Goal: Task Accomplishment & Management: Use online tool/utility

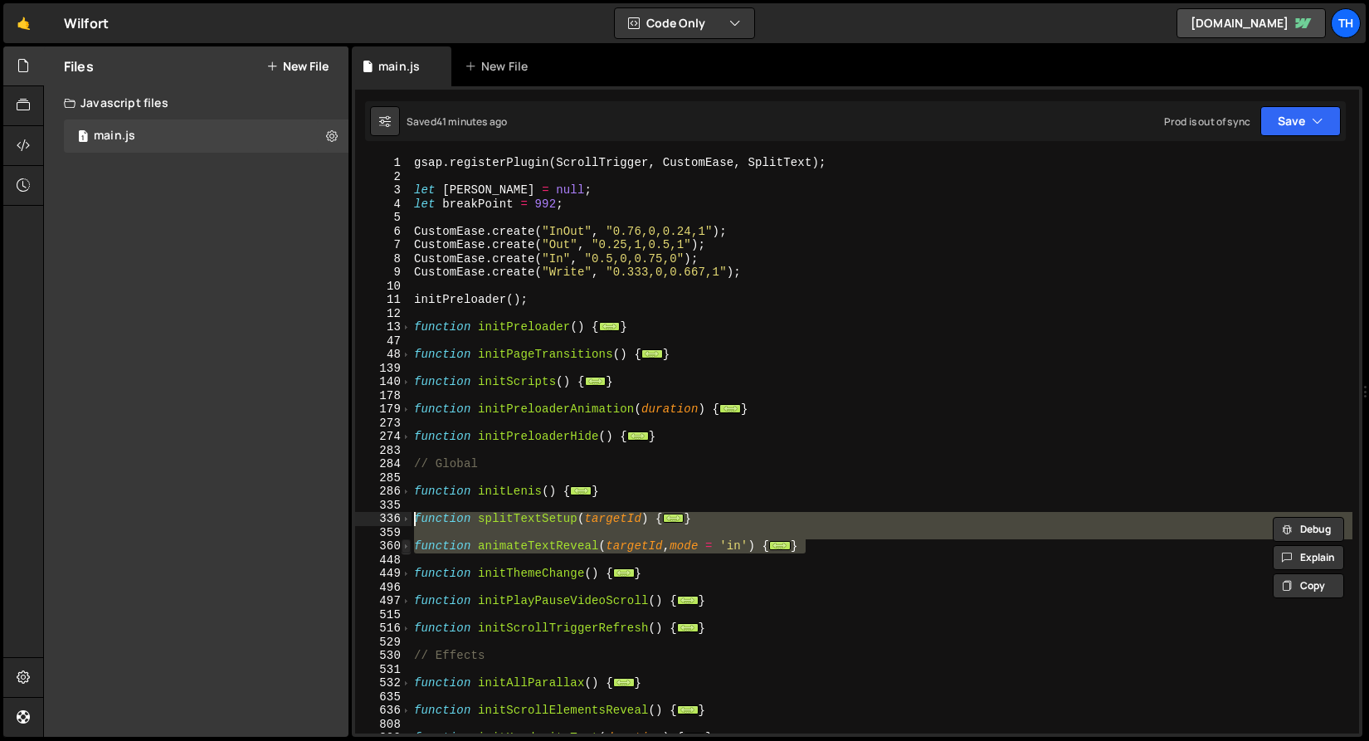
click at [409, 548] on span at bounding box center [406, 546] width 9 height 14
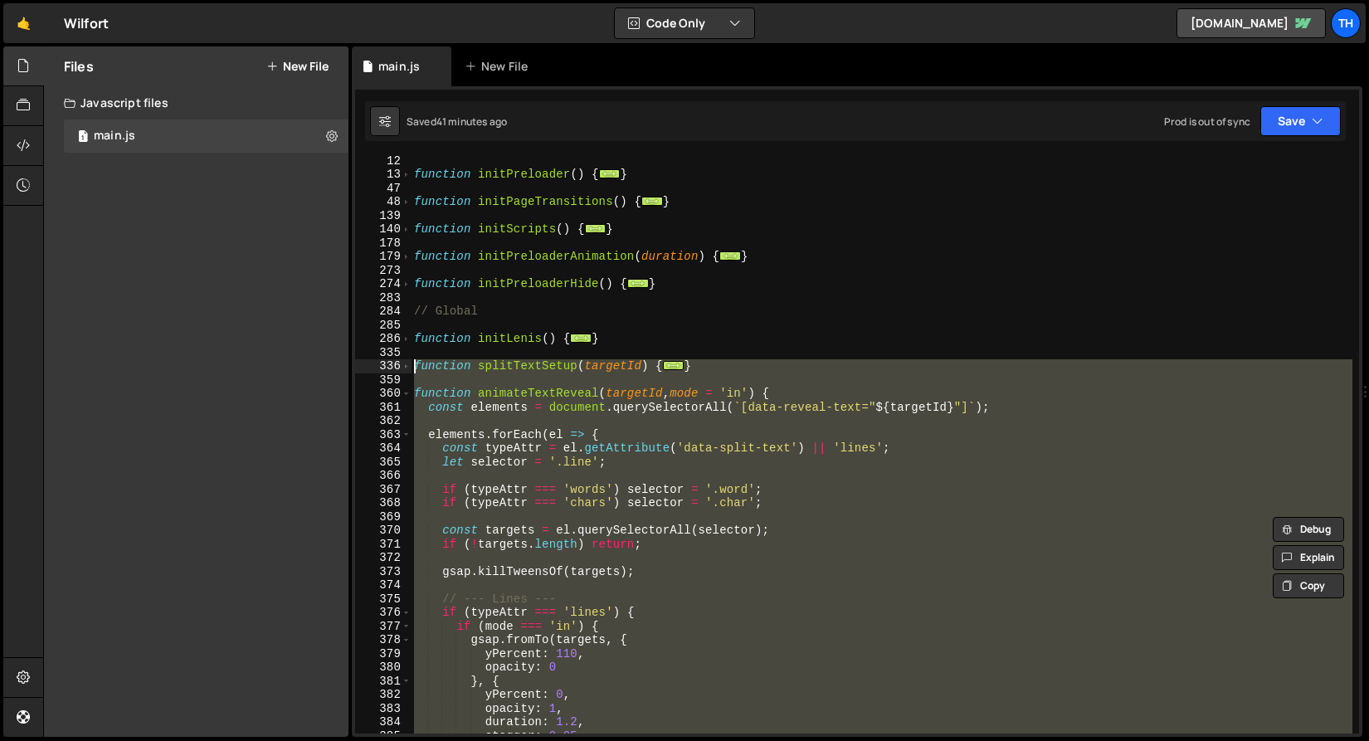
scroll to position [306, 0]
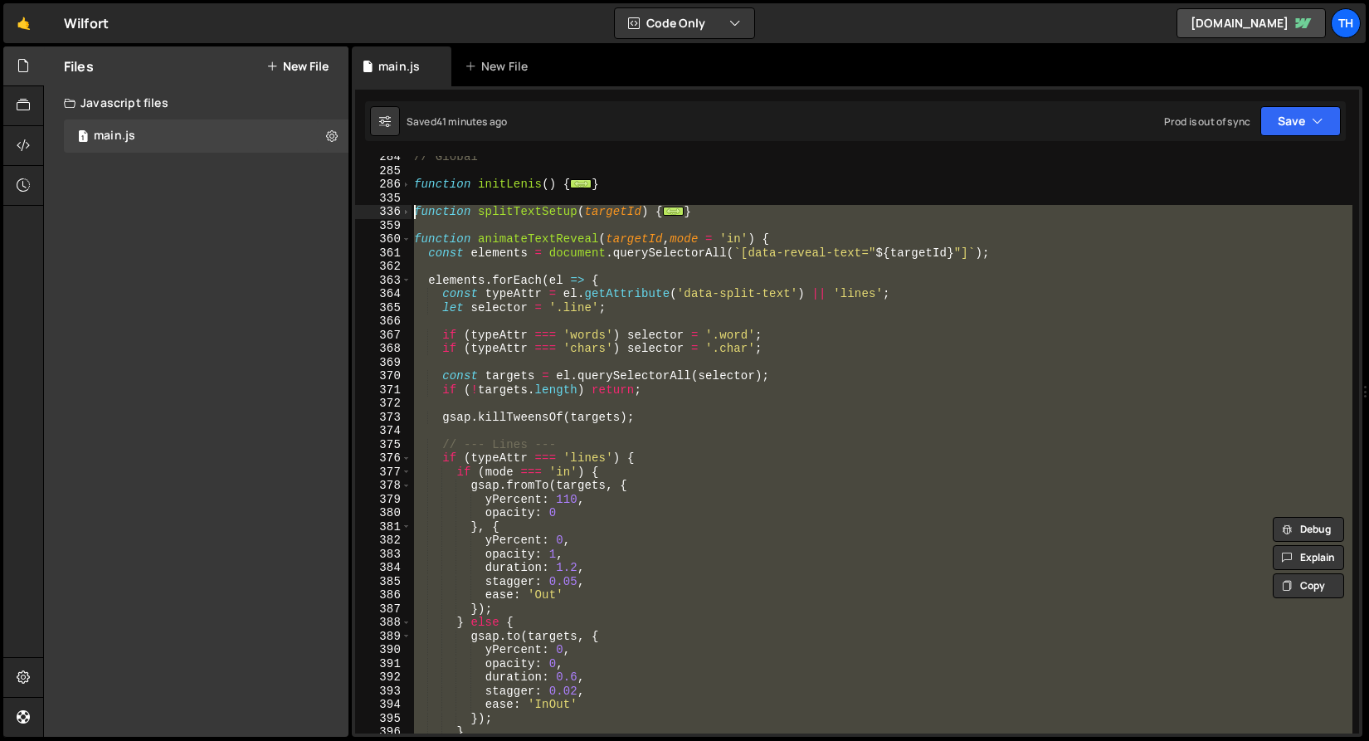
click at [557, 475] on div "// Global function initLenis ( ) { ... } function splitTextSetup ( targetId ) {…" at bounding box center [882, 444] width 942 height 577
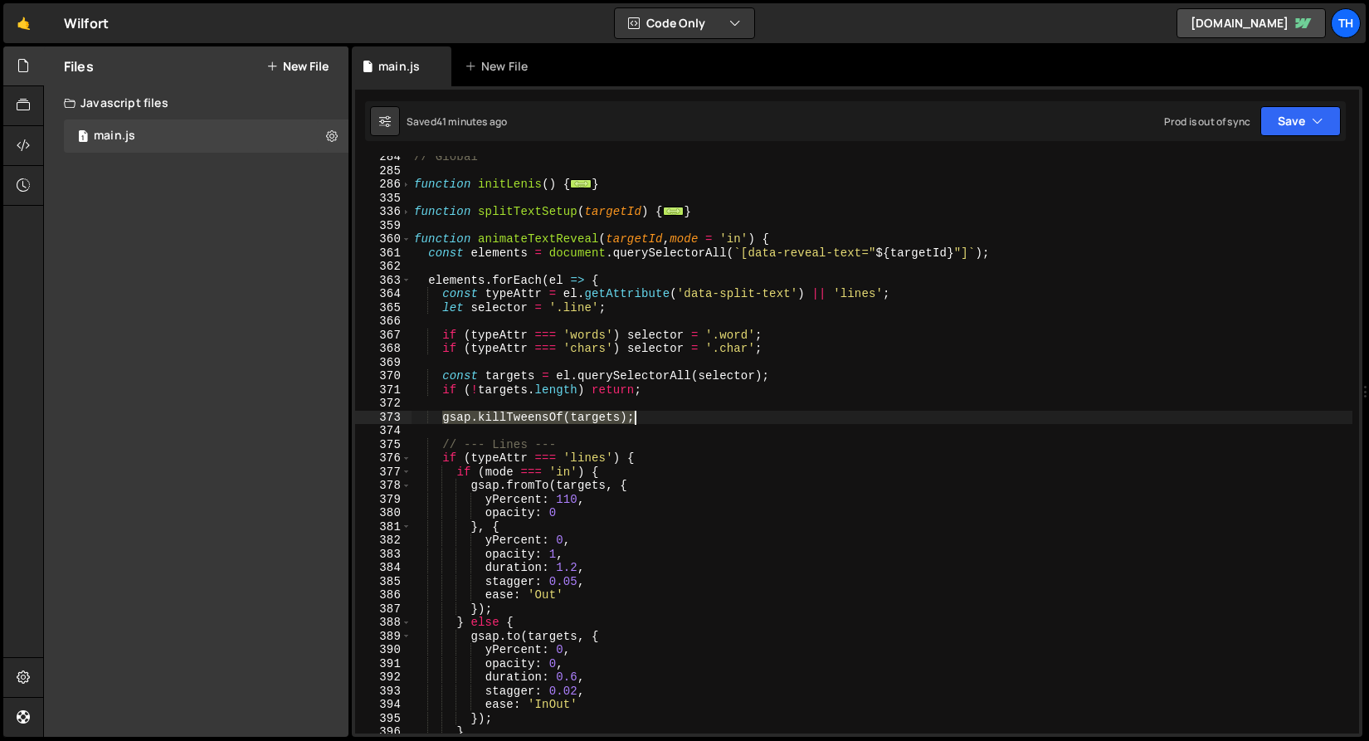
drag, startPoint x: 446, startPoint y: 421, endPoint x: 645, endPoint y: 416, distance: 199.2
click at [645, 416] on div "// Global function initLenis ( ) { ... } function splitTextSetup ( targetId ) {…" at bounding box center [882, 452] width 942 height 605
click at [412, 238] on div "// Global function initLenis ( ) { ... } function splitTextSetup ( targetId ) {…" at bounding box center [882, 452] width 942 height 605
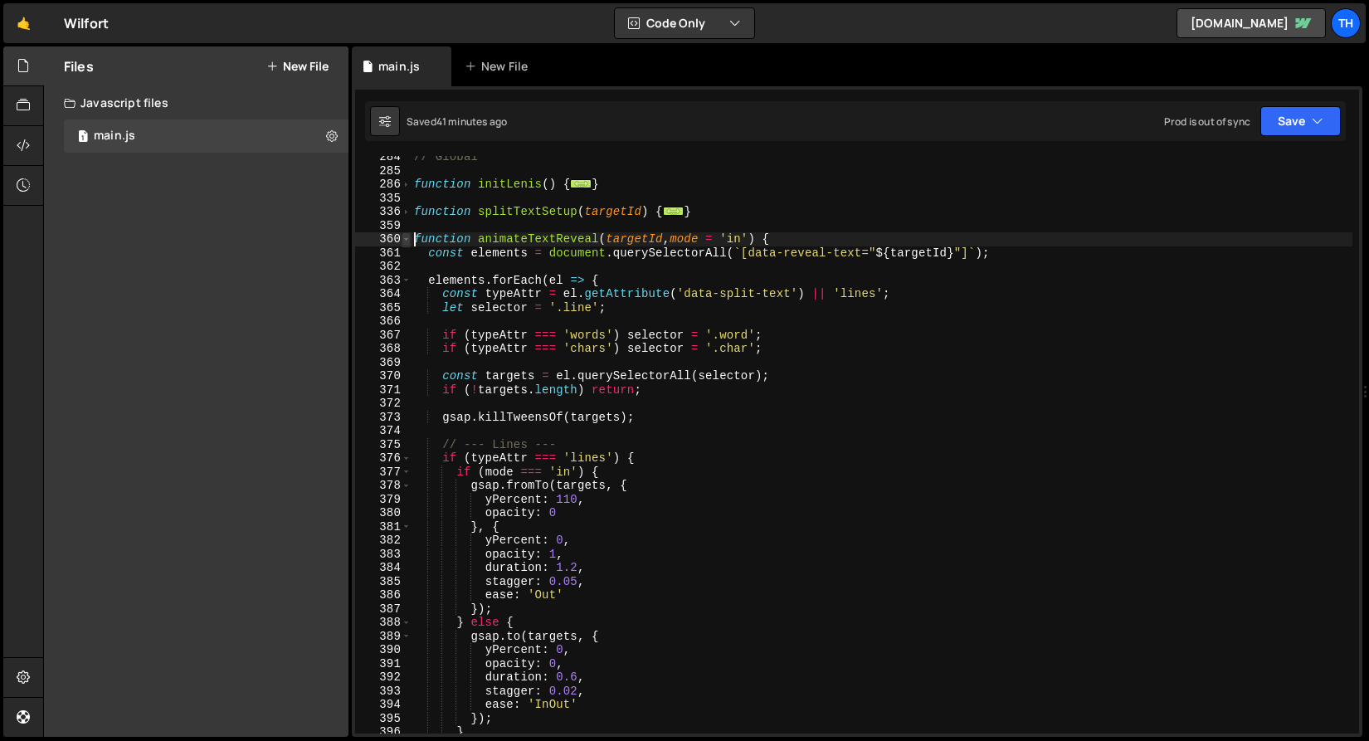
click at [410, 239] on span at bounding box center [406, 239] width 9 height 14
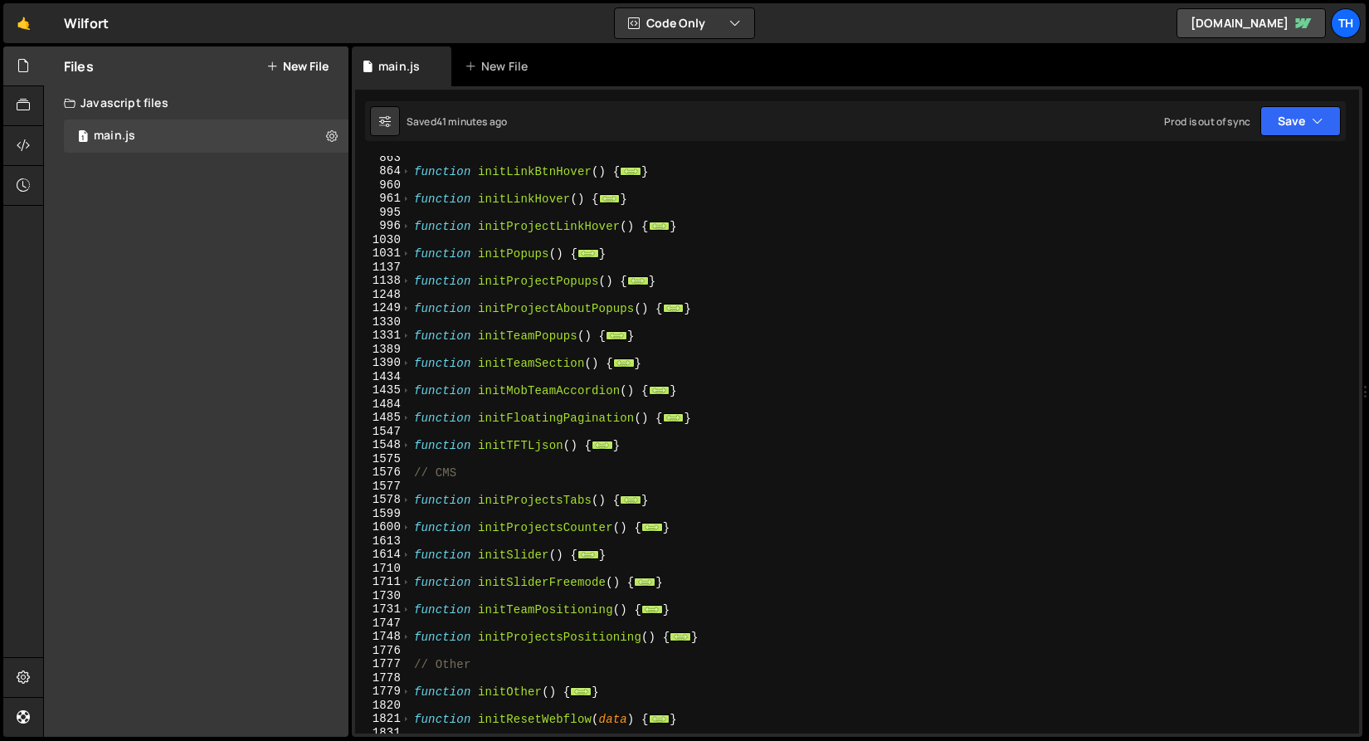
scroll to position [621, 0]
click at [407, 337] on span at bounding box center [406, 336] width 9 height 14
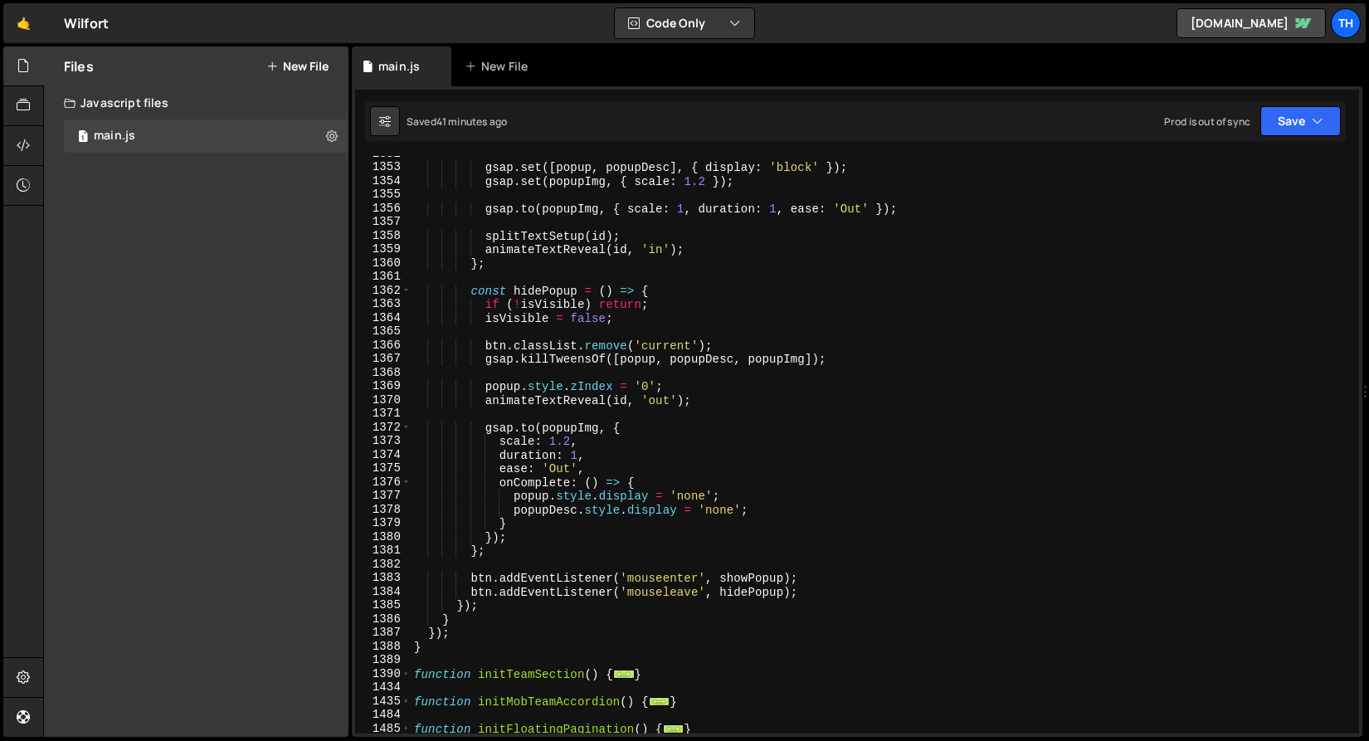
scroll to position [1090, 0]
click at [712, 387] on div "gsap . set ([ popup , popupDesc ] , { display : 'block' }) ; gsap . set ( popup…" at bounding box center [882, 449] width 942 height 605
type textarea "popup.style.zIndex = '0';"
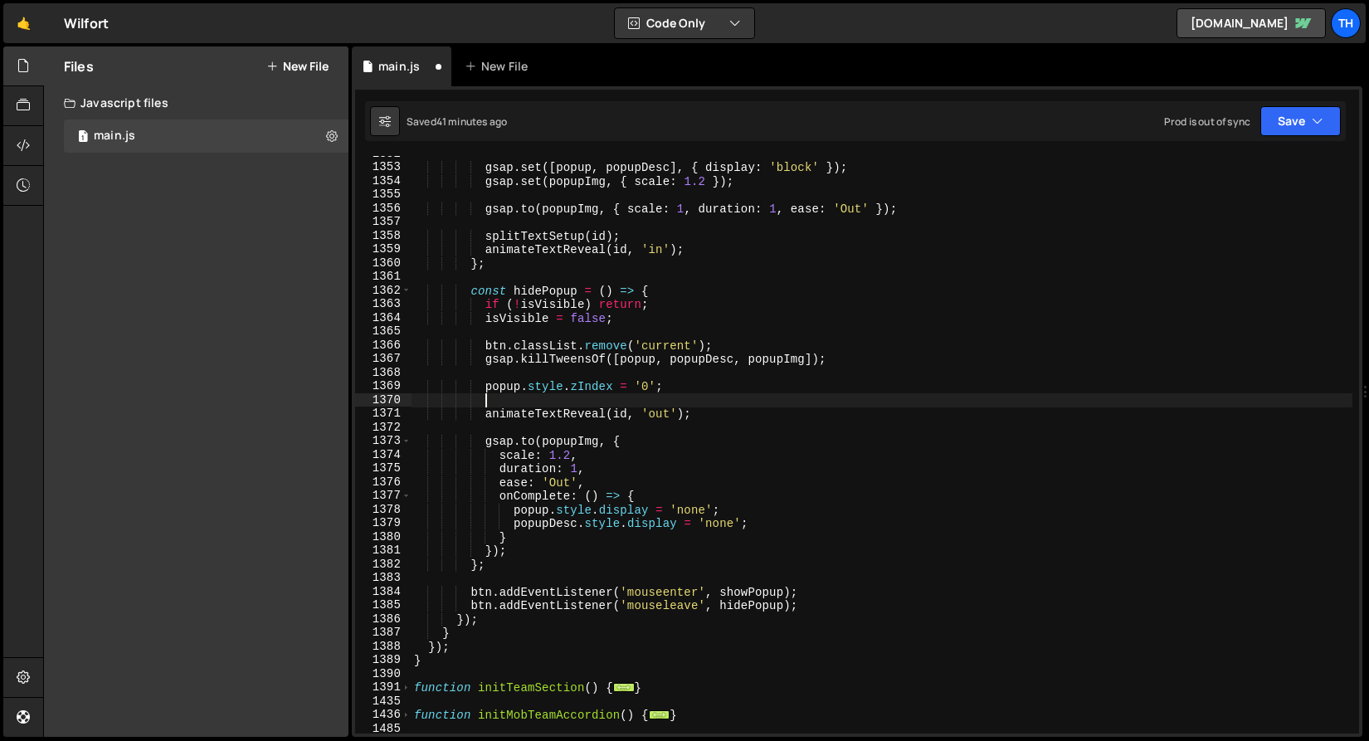
paste textarea "gsap.killTweensOf(targets);"
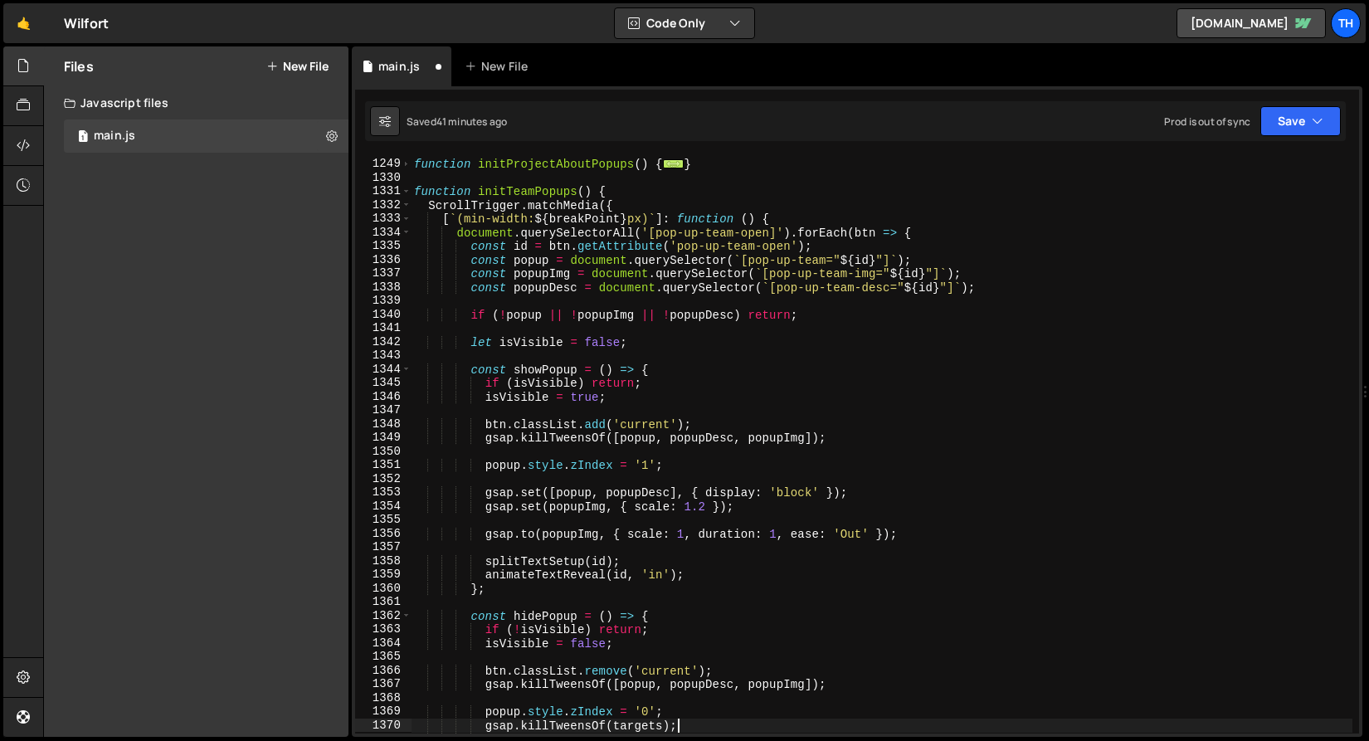
scroll to position [766, 0]
click at [718, 427] on div "function initProjectAboutPopups ( ) { ... } function initTeamPopups ( ) { Scrol…" at bounding box center [882, 446] width 942 height 605
click at [670, 556] on div "function initProjectAboutPopups ( ) { ... } function initTeamPopups ( ) { Scrol…" at bounding box center [882, 446] width 942 height 605
type textarea "splitTextSetup(id);"
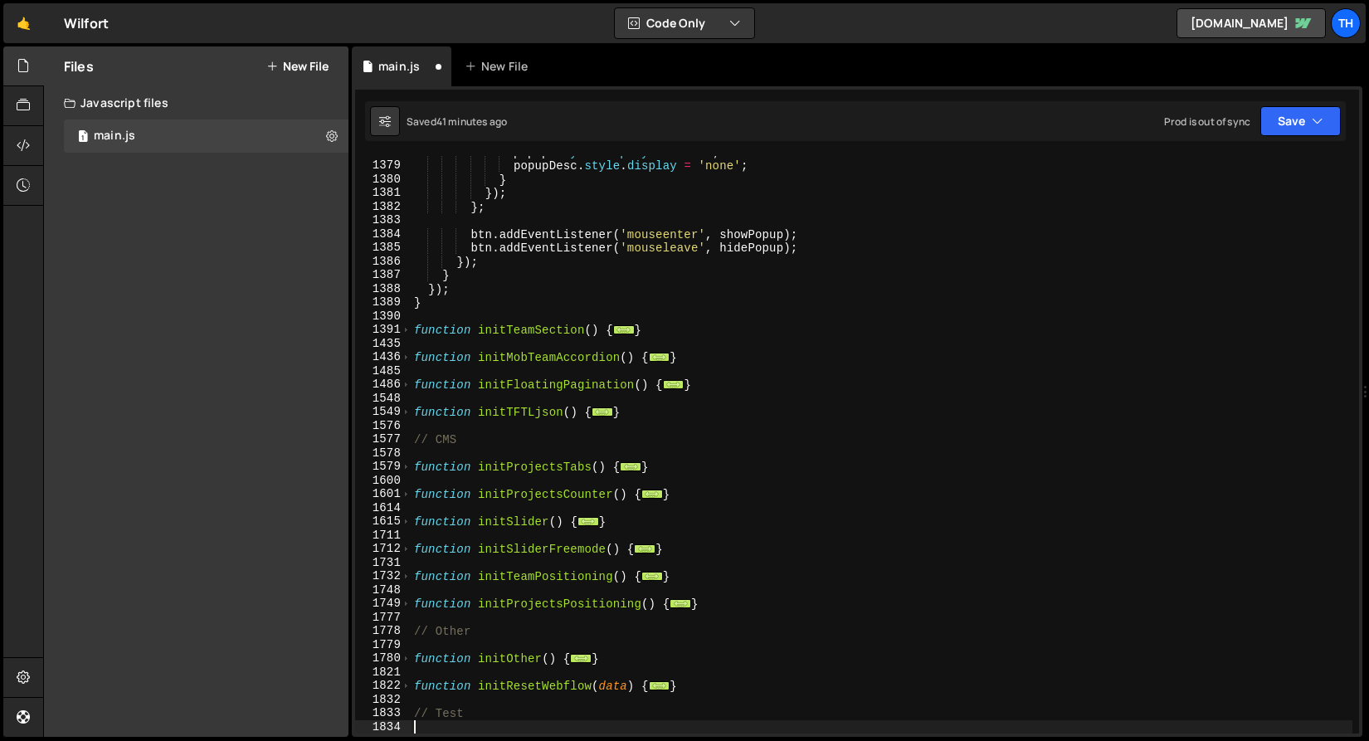
scroll to position [1039, 0]
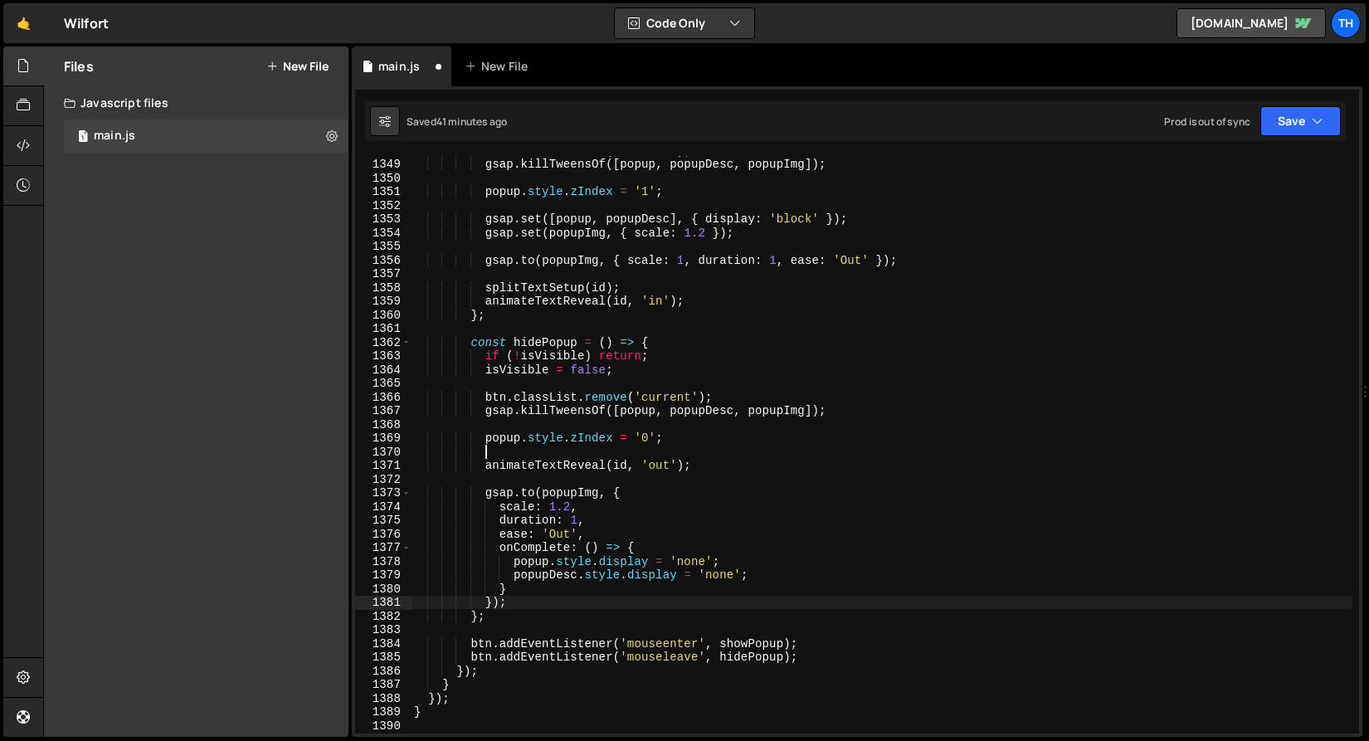
click at [613, 608] on div "btn . classList . add ( 'current' ) ; gsap . killTweensOf ([ popup , popupDesc …" at bounding box center [882, 446] width 942 height 605
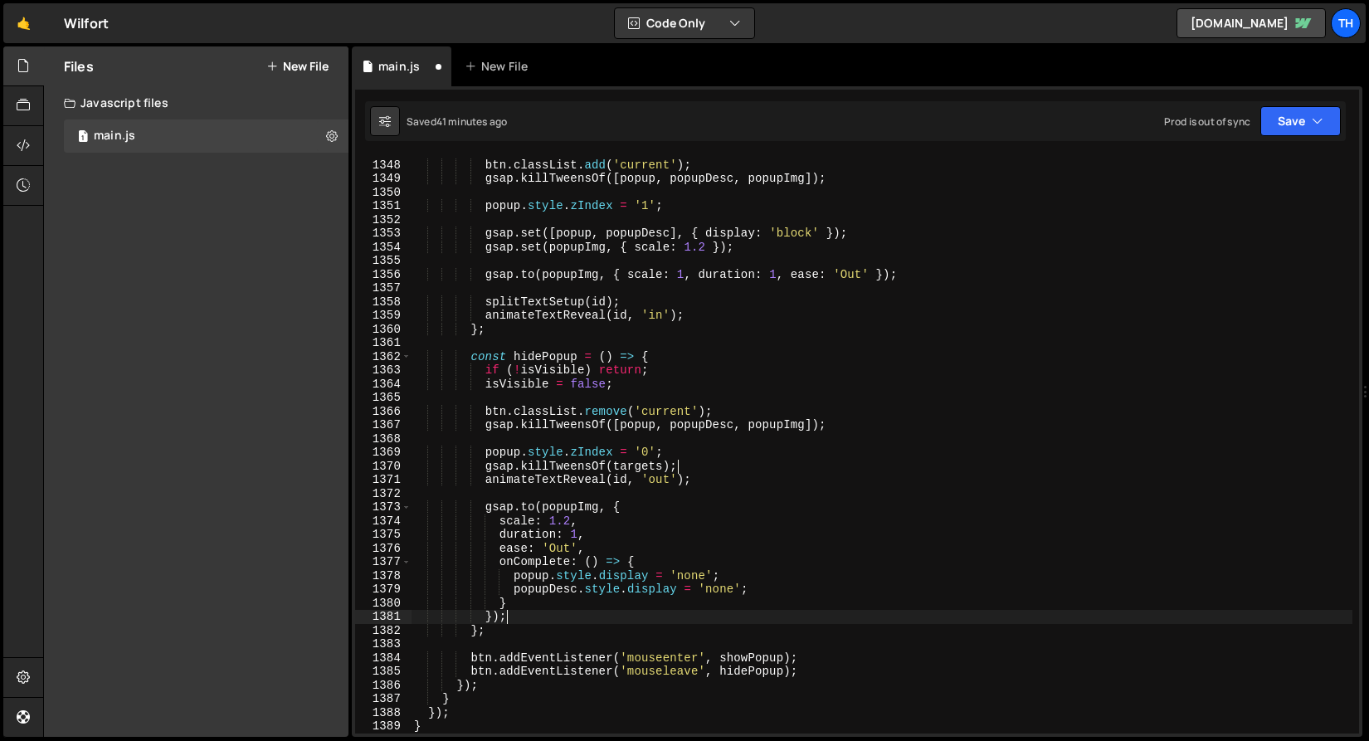
scroll to position [1016, 0]
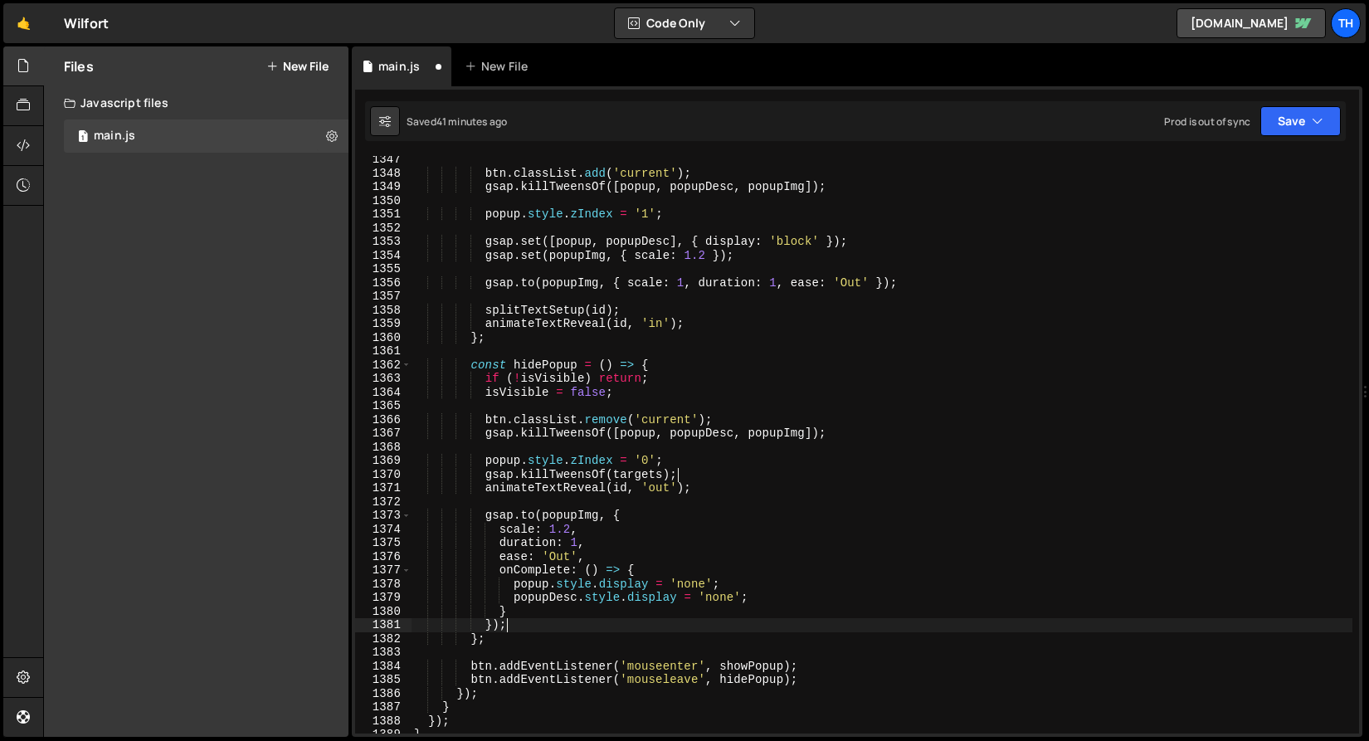
click at [482, 313] on div "btn . classList . add ( 'current' ) ; gsap . killTweensOf ([ popup , popupDesc …" at bounding box center [882, 455] width 942 height 605
type textarea "splitTextSetup(id);"
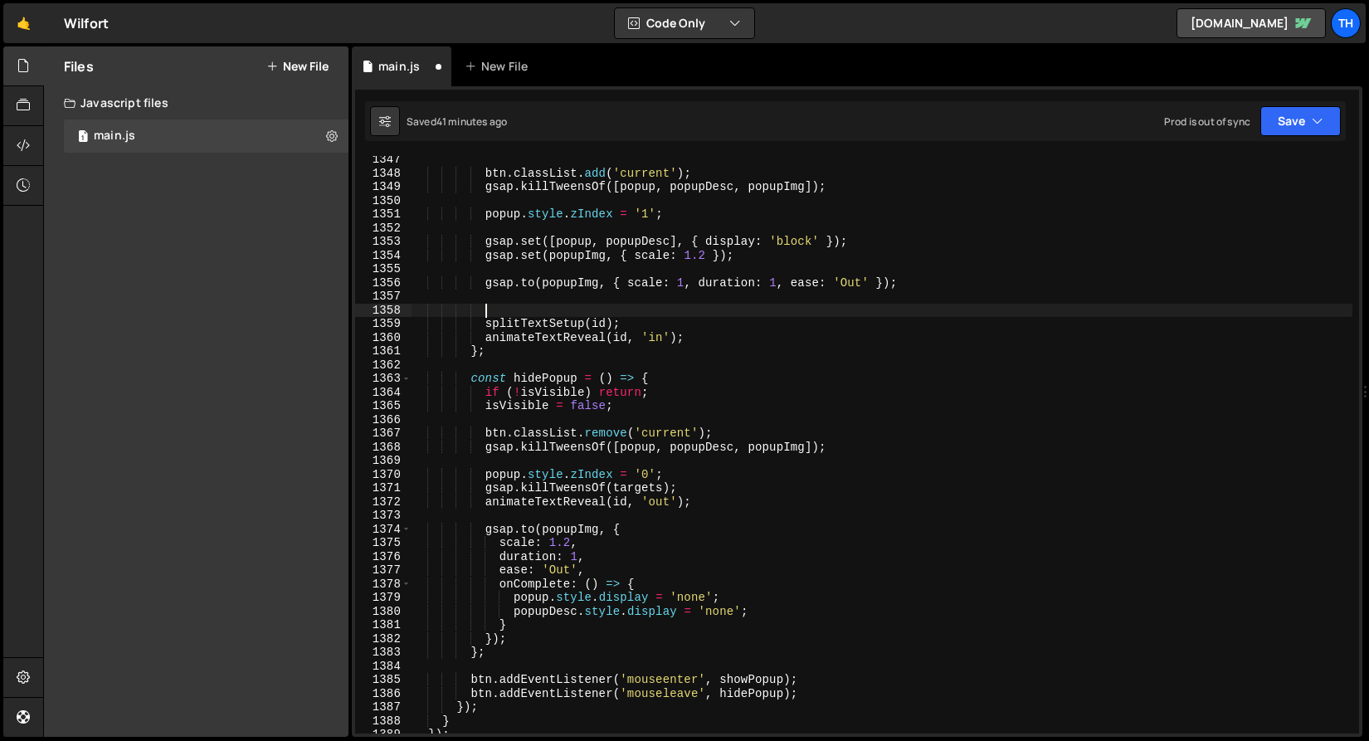
scroll to position [0, 4]
paste textarea "gsap.killTweensOf(targets);"
click at [1313, 125] on icon "button" at bounding box center [1318, 121] width 12 height 17
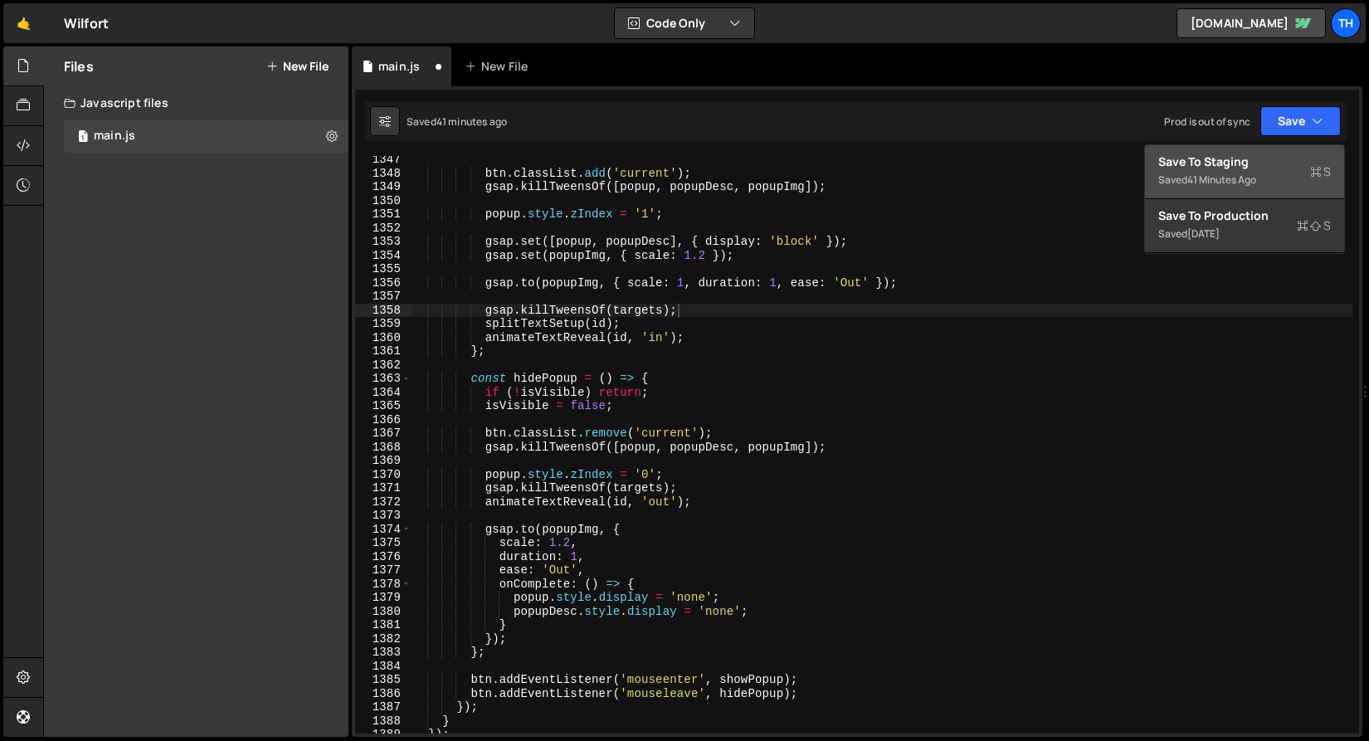
click at [1287, 155] on div "Save to Staging S" at bounding box center [1244, 161] width 173 height 17
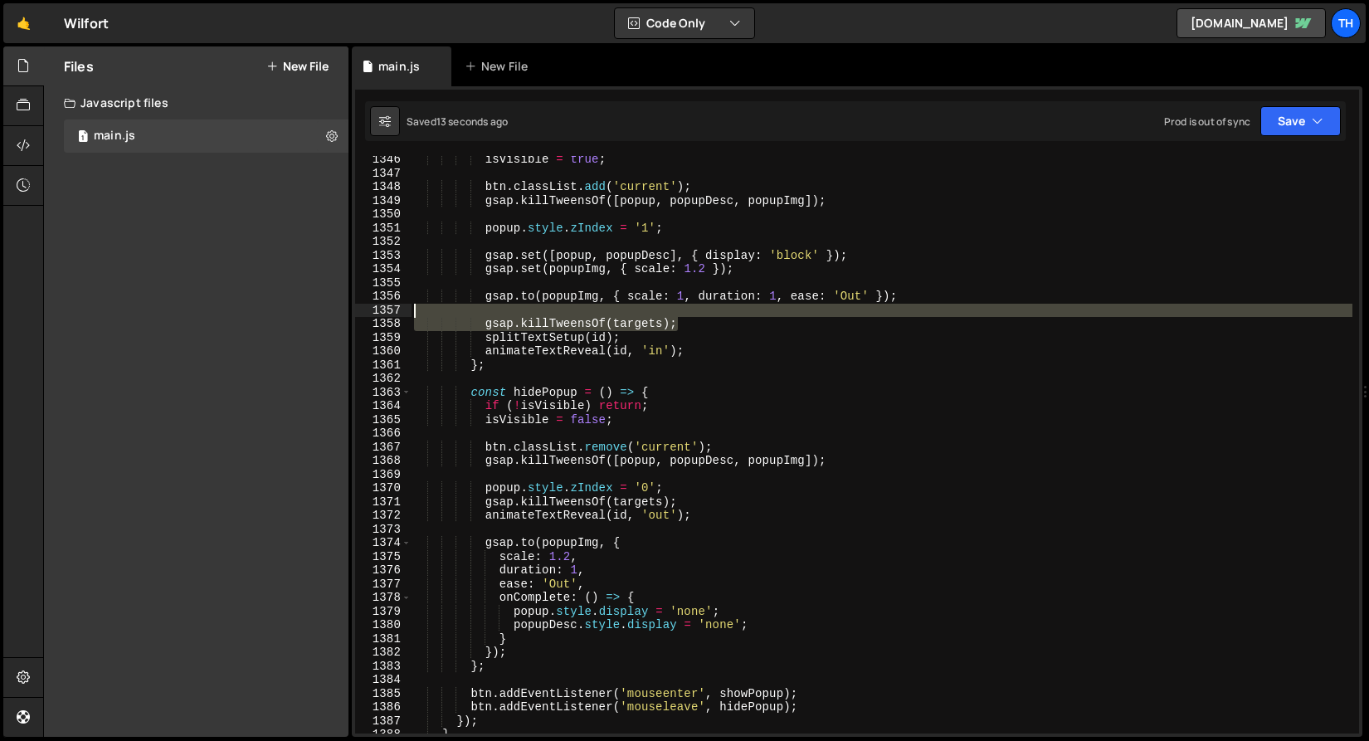
drag, startPoint x: 710, startPoint y: 319, endPoint x: 362, endPoint y: 306, distance: 348.7
click at [362, 307] on div "gsap.[PERSON_NAME](targets); 1346 1347 1348 1349 1350 1351 1352 1353 1354 1355 …" at bounding box center [857, 444] width 1004 height 577
type textarea "gsap.killTweensOf(targets);"
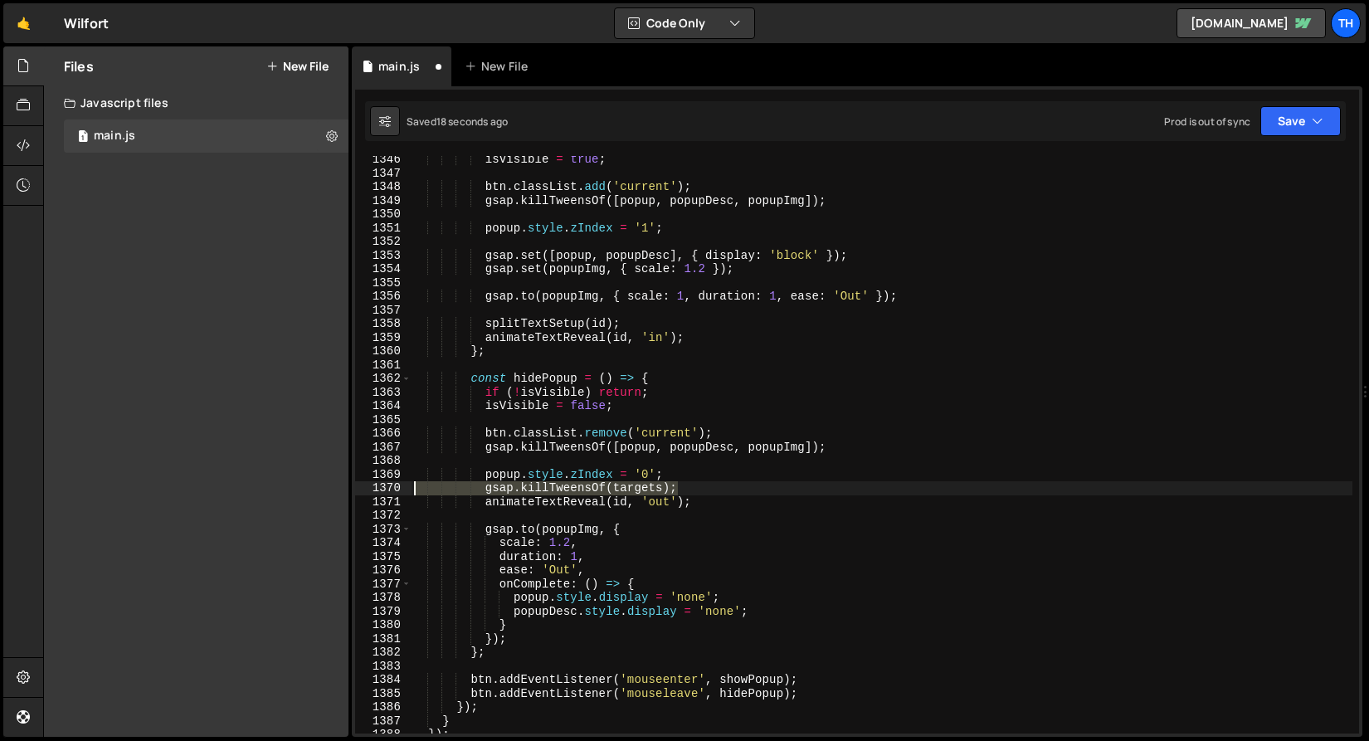
drag, startPoint x: 704, startPoint y: 485, endPoint x: 313, endPoint y: 485, distance: 390.8
click at [313, 485] on div "Files New File Javascript files 1 main.js 0 CSS files Copy share link Edit File…" at bounding box center [706, 391] width 1326 height 691
type textarea "gsap.killTweensOf(targets);"
type textarea "popup.style.zIndex = '0';"
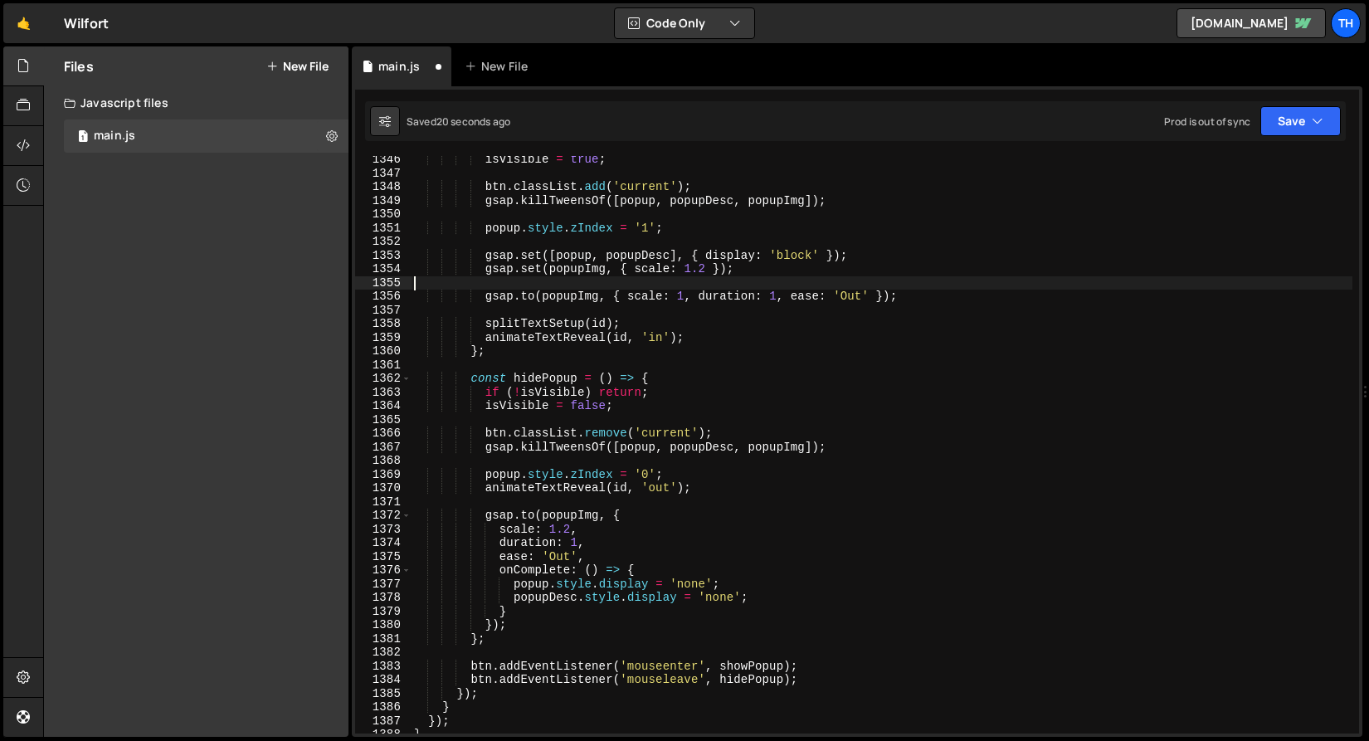
click at [1022, 289] on div "isVisible = true ; btn . classList . add ( 'current' ) ; gsap . killTweensOf ([…" at bounding box center [882, 455] width 942 height 605
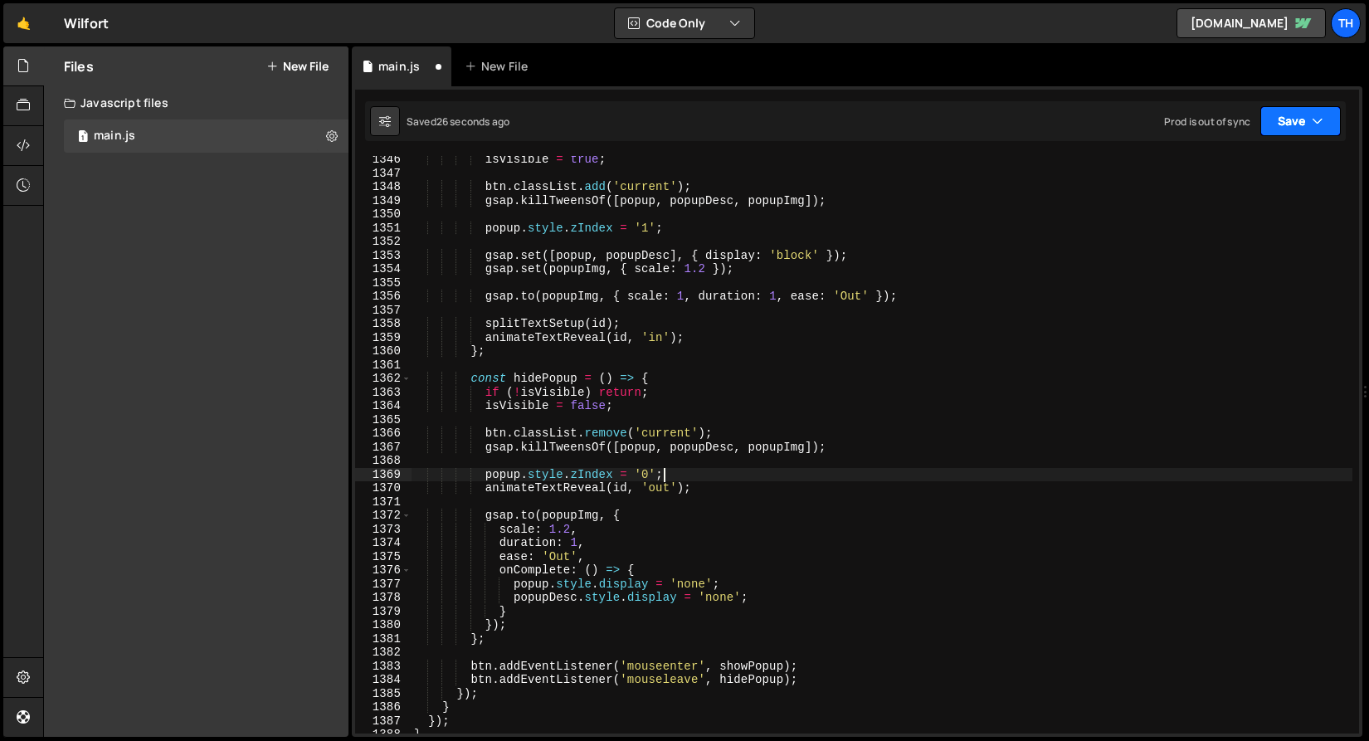
click at [1288, 121] on button "Save" at bounding box center [1300, 121] width 80 height 30
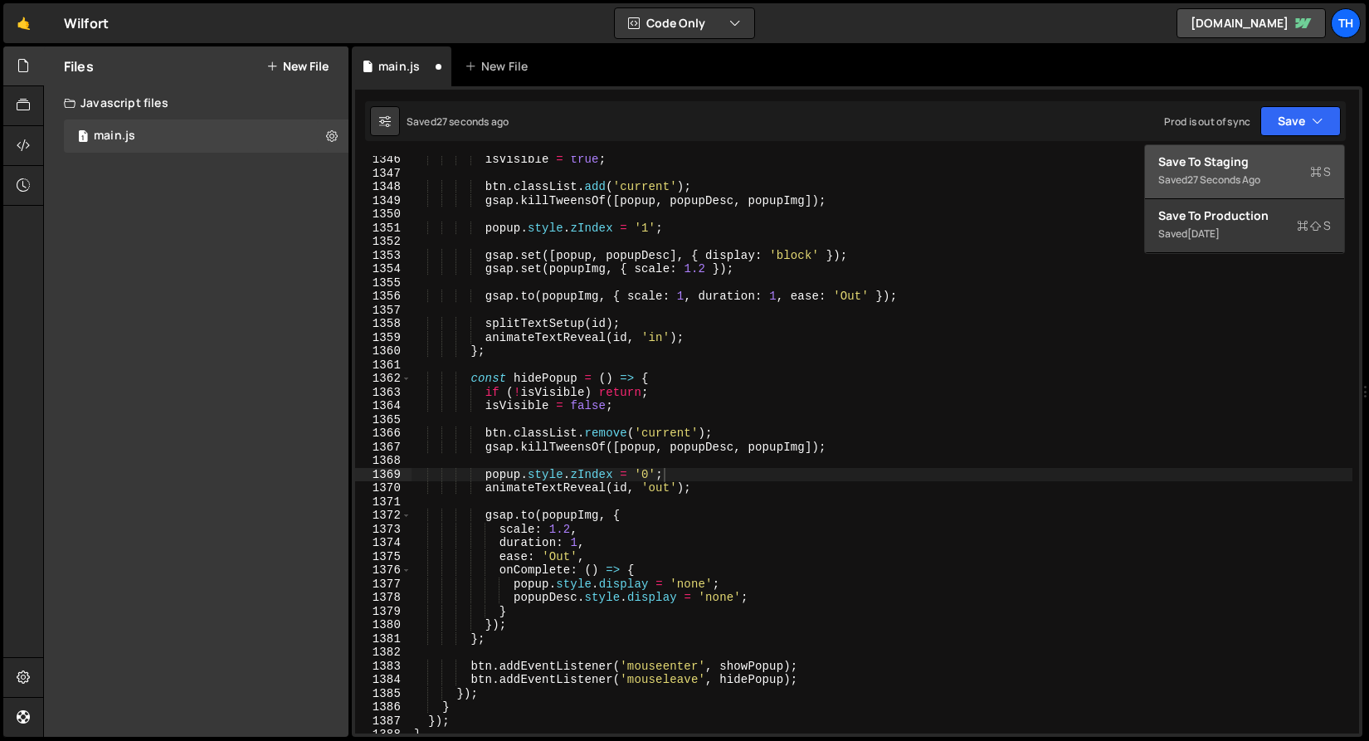
click at [1214, 183] on div "27 seconds ago" at bounding box center [1223, 180] width 73 height 14
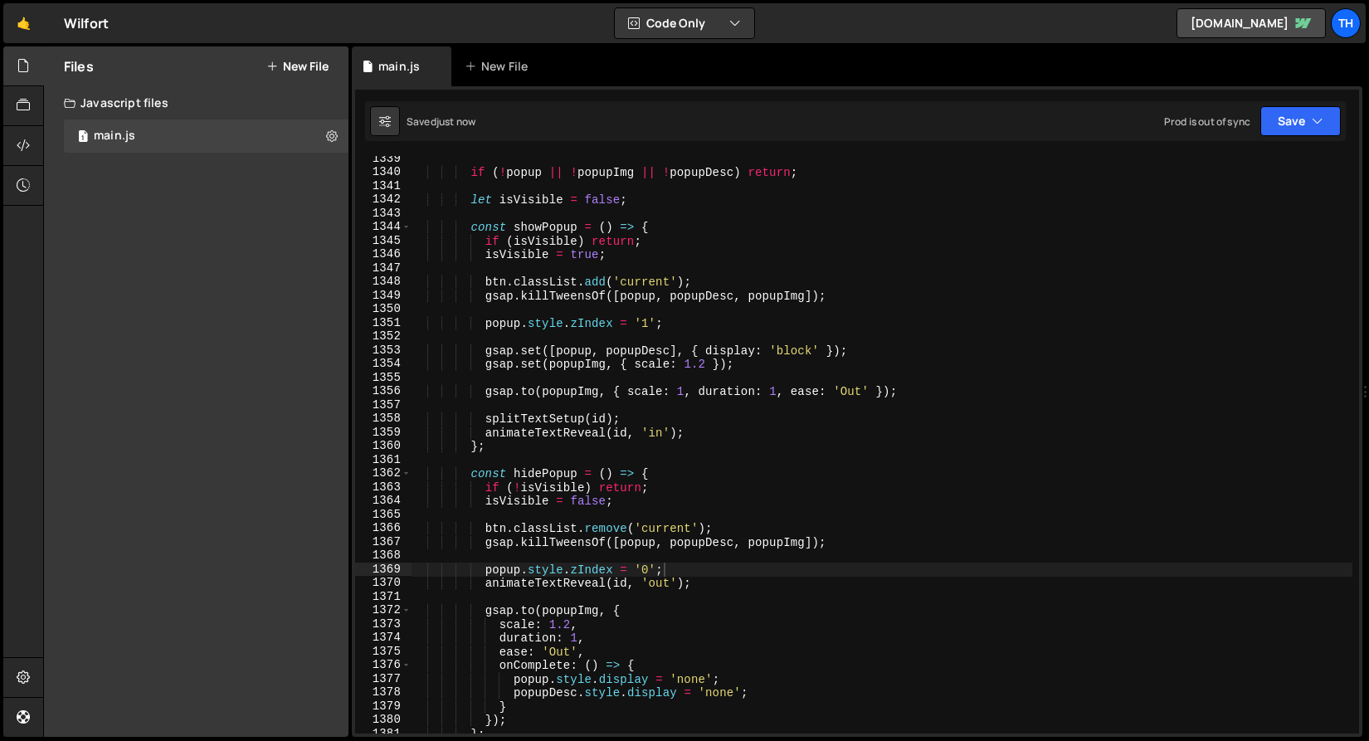
scroll to position [18334, 0]
click at [578, 351] on div "if ( ! popup || ! popupImg || ! popupDesc ) return ; let isVisible = false ; co…" at bounding box center [882, 454] width 942 height 605
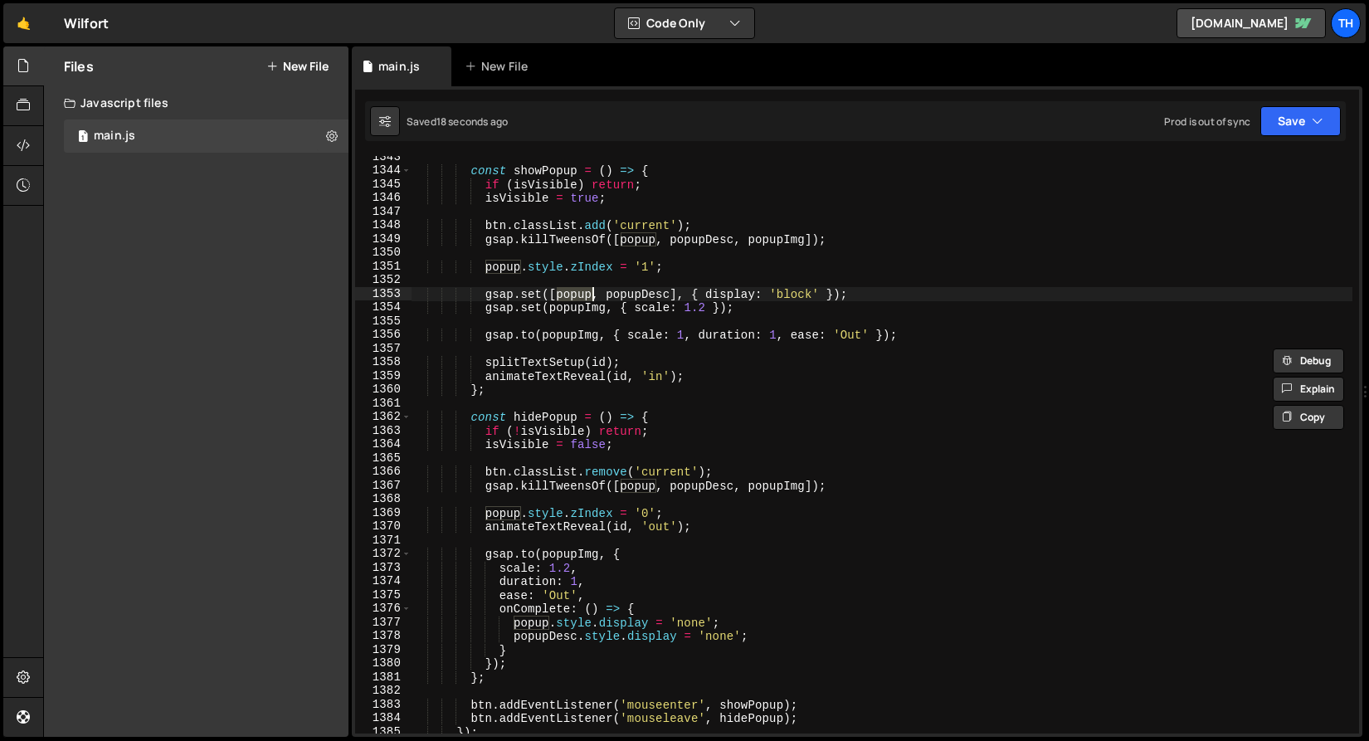
scroll to position [18391, 0]
click at [626, 228] on div "const showPopup = ( ) => { if ( isVisible ) return ; isVisible = true ; btn . c…" at bounding box center [882, 451] width 942 height 605
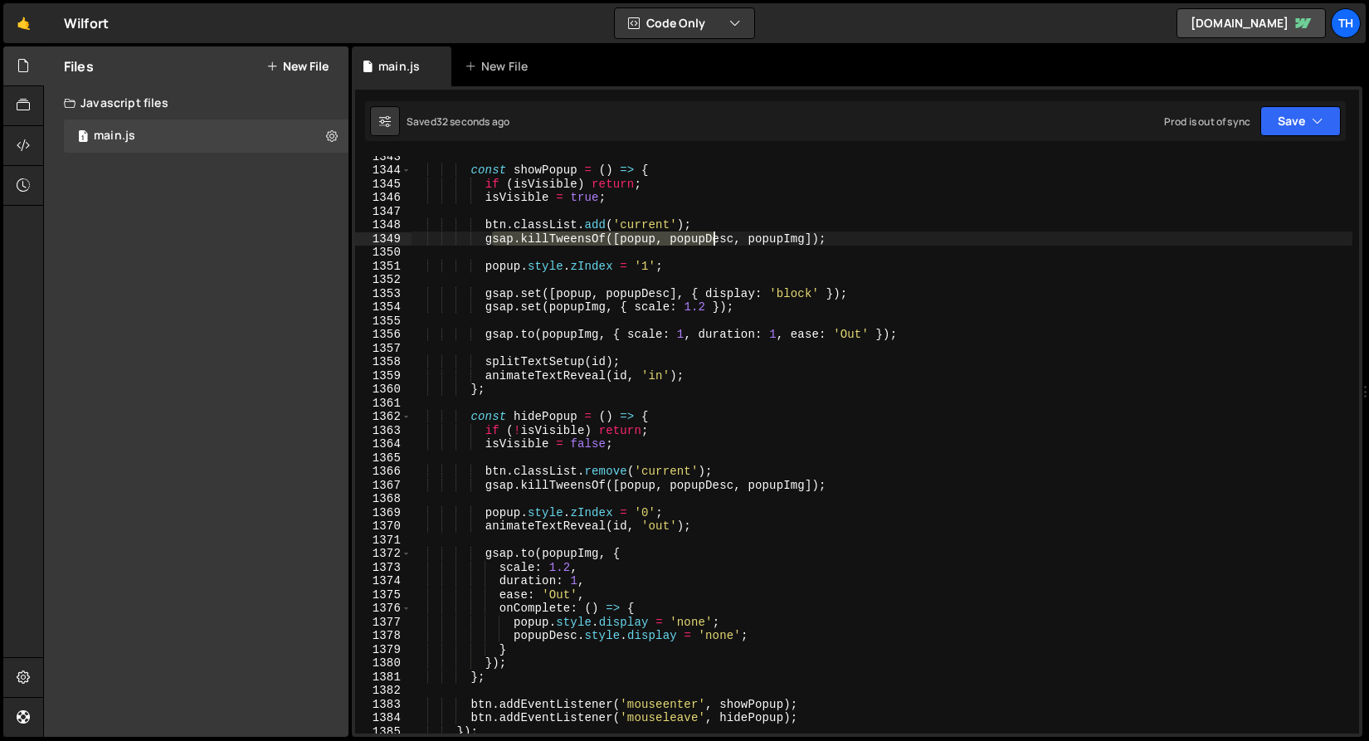
drag, startPoint x: 489, startPoint y: 235, endPoint x: 719, endPoint y: 240, distance: 229.9
click at [719, 240] on div "const showPopup = ( ) => { if ( isVisible ) return ; isVisible = true ; btn . c…" at bounding box center [882, 451] width 942 height 605
drag, startPoint x: 748, startPoint y: 240, endPoint x: 882, endPoint y: 236, distance: 133.6
click at [882, 236] on html "Projects [GEOGRAPHIC_DATA] Blog Th Projects Your Teams Invite team member Accou…" at bounding box center [684, 370] width 1369 height 741
click at [883, 236] on div "const showPopup = ( ) => { if ( isVisible ) return ; isVisible = true ; btn . c…" at bounding box center [882, 451] width 942 height 605
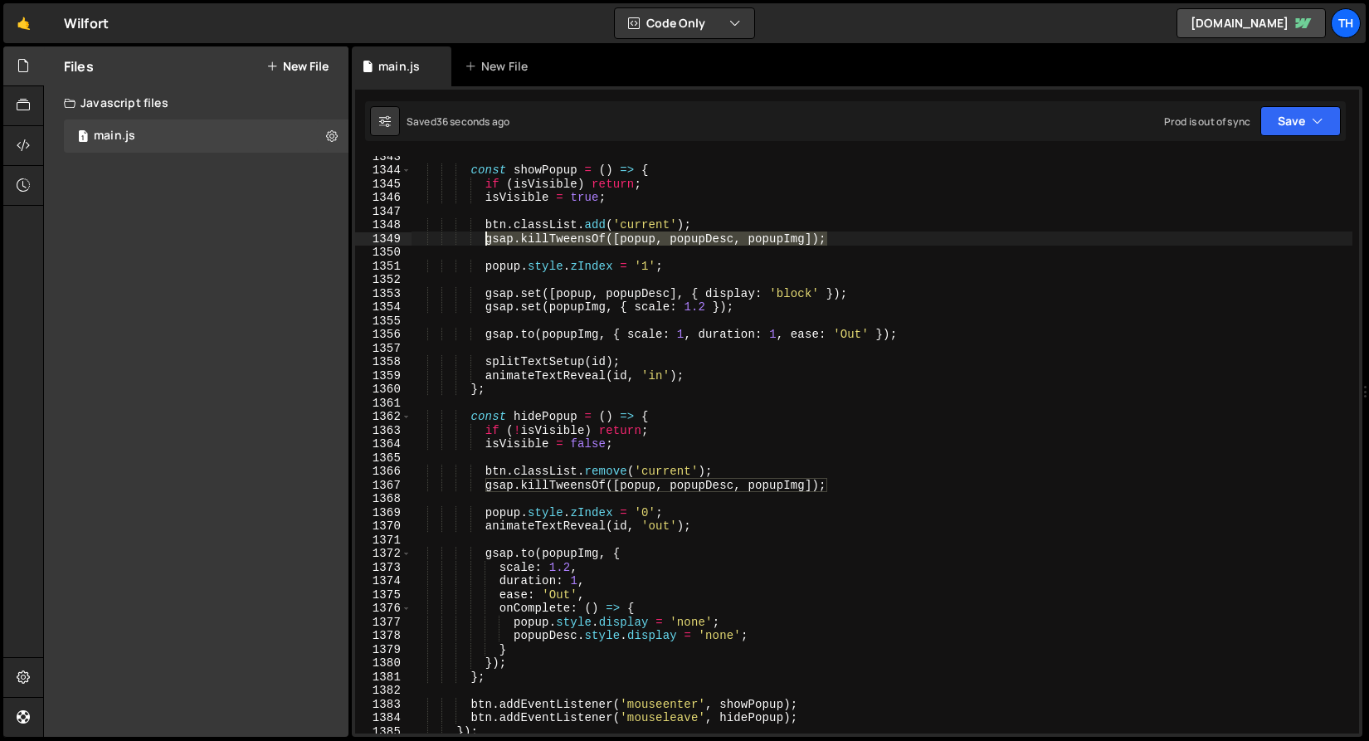
drag, startPoint x: 880, startPoint y: 236, endPoint x: 488, endPoint y: 241, distance: 392.4
click at [488, 241] on div "const showPopup = ( ) => { if ( isVisible ) return ; isVisible = true ; btn . c…" at bounding box center [882, 451] width 942 height 605
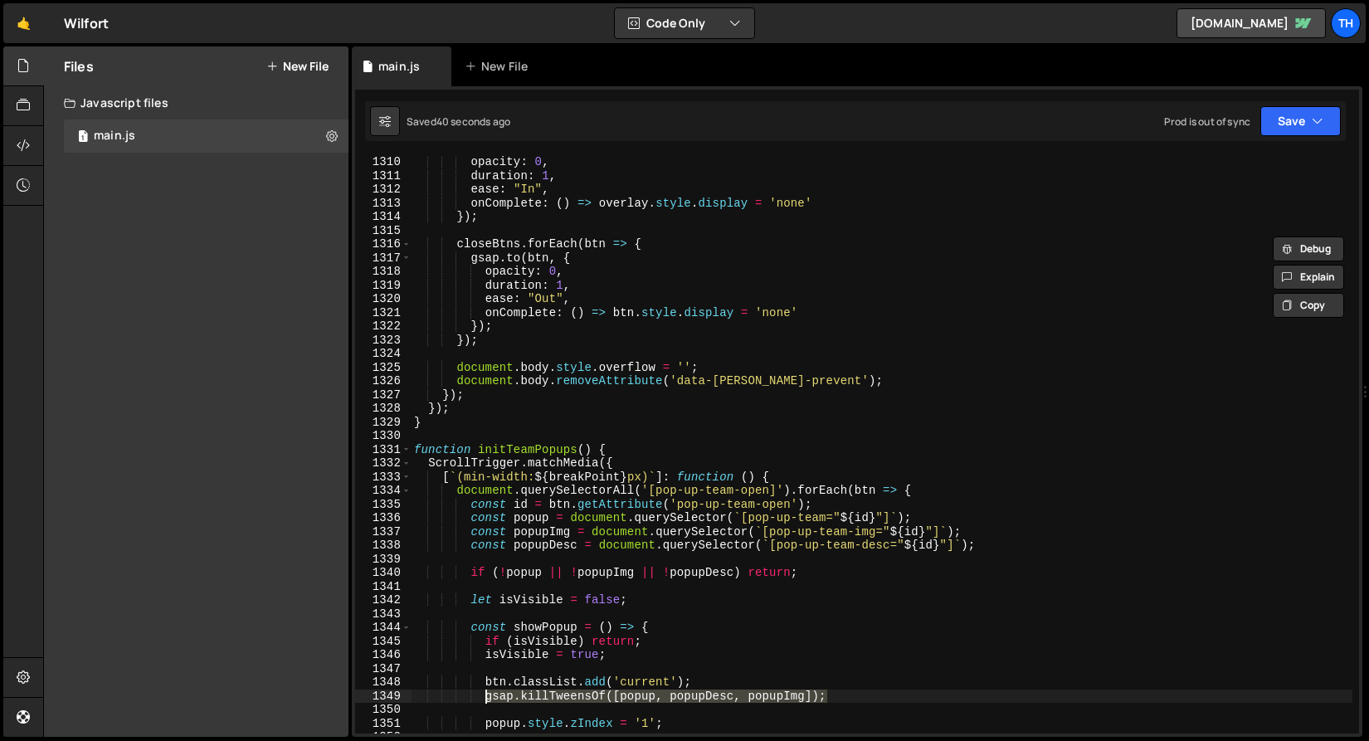
scroll to position [17931, 0]
click at [412, 451] on div "gsap . to ( overlay , { opacity : 0 , duration : 1 , ease : "In" , onComplete :…" at bounding box center [882, 446] width 942 height 605
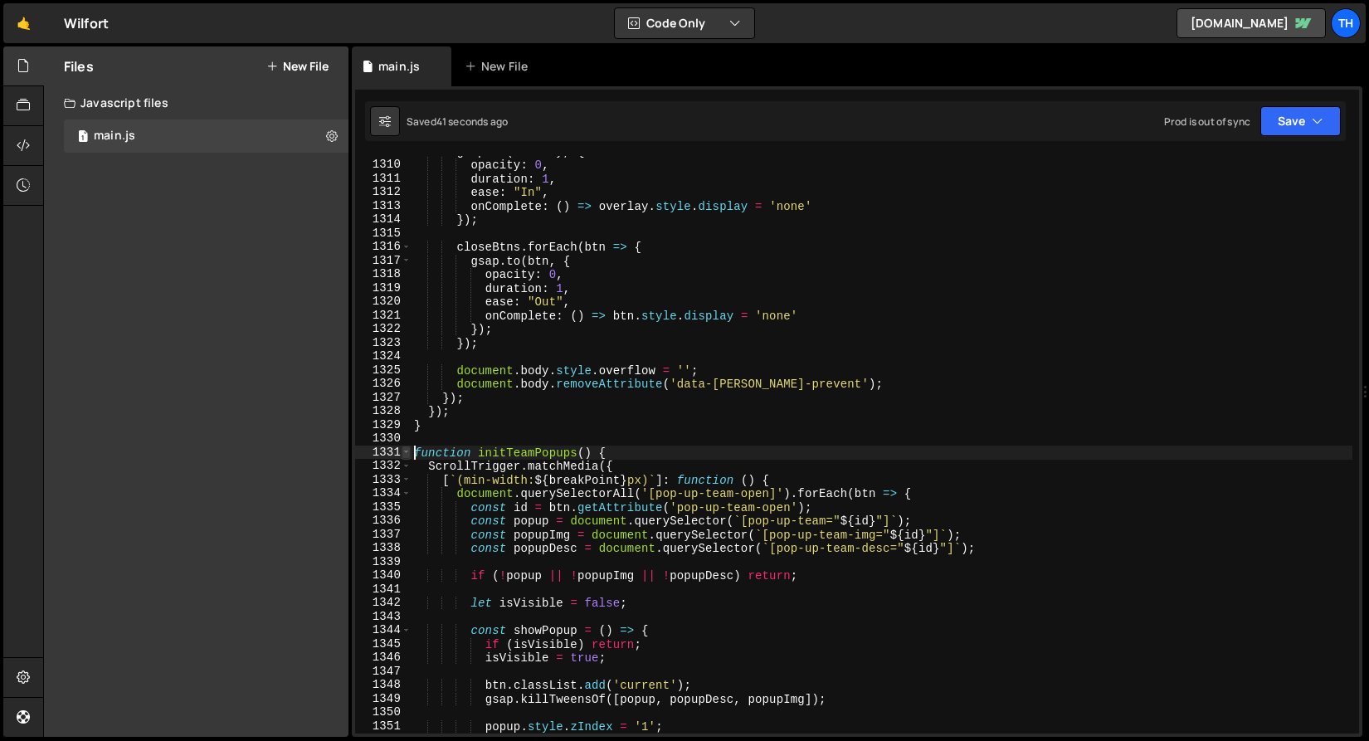
click at [404, 451] on span at bounding box center [406, 453] width 9 height 14
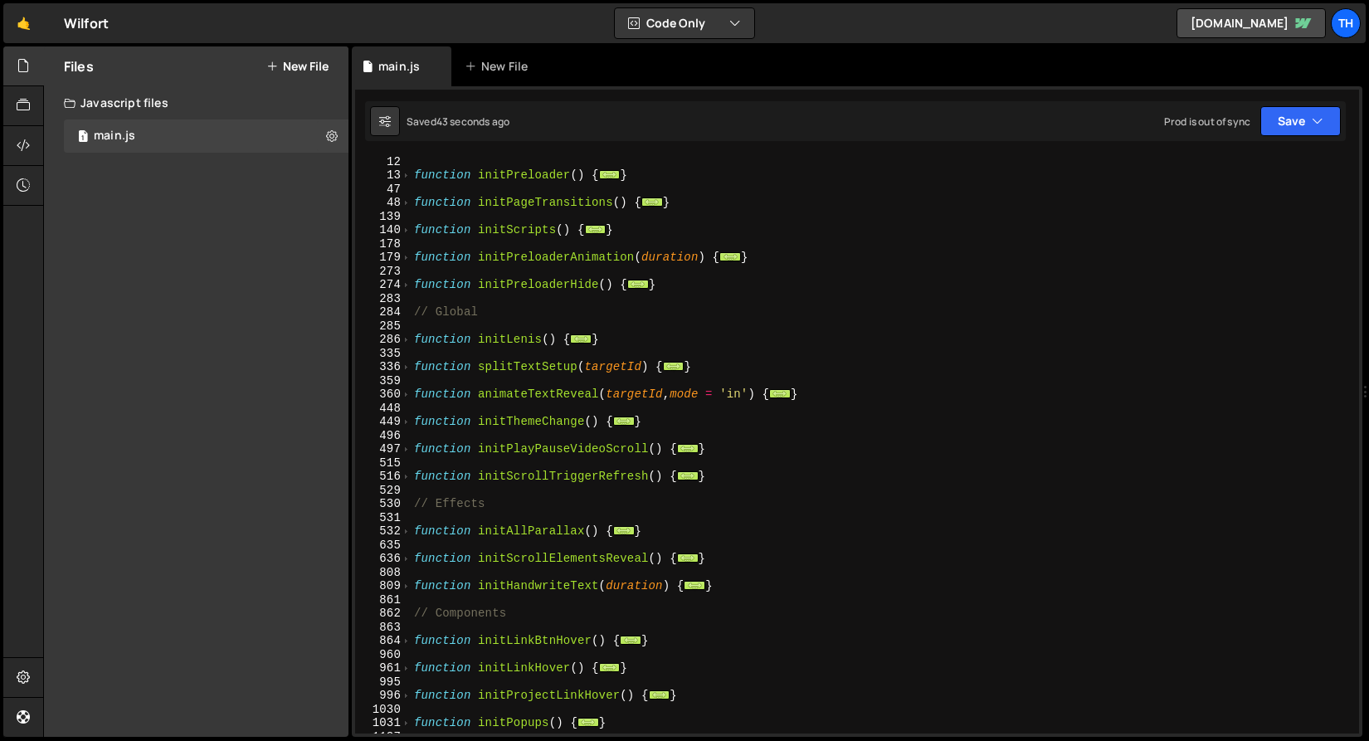
scroll to position [152, 0]
click at [407, 397] on span at bounding box center [406, 394] width 9 height 14
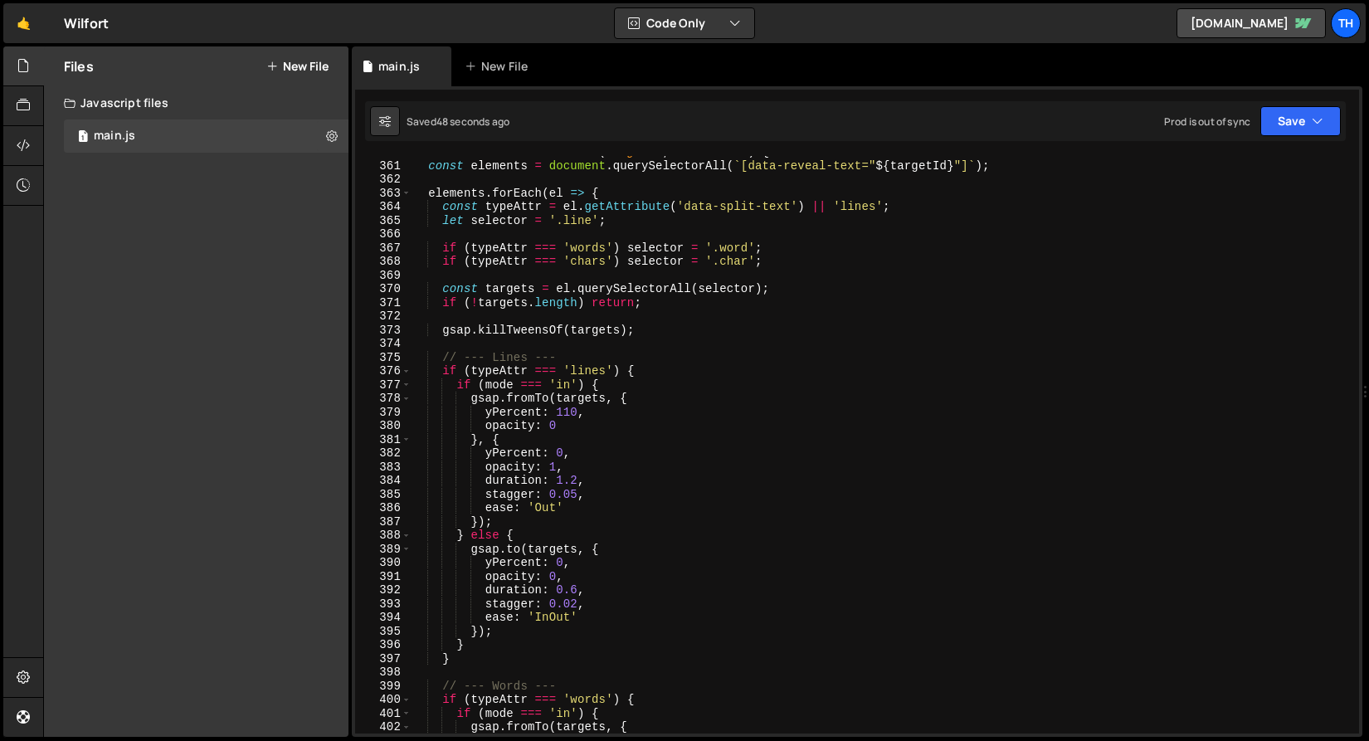
scroll to position [397, 0]
drag, startPoint x: 652, startPoint y: 324, endPoint x: 444, endPoint y: 324, distance: 208.2
click at [444, 324] on div "const elements = document . querySelectorAll ( ` [data-reveal-text=" ${ targetI…" at bounding box center [882, 458] width 942 height 605
click at [572, 390] on div "const elements = document . querySelectorAll ( ` [data-reveal-text=" ${ targetI…" at bounding box center [882, 458] width 942 height 605
click at [609, 381] on div "const elements = document . querySelectorAll ( ` [data-reveal-text=" ${ targetI…" at bounding box center [882, 458] width 942 height 605
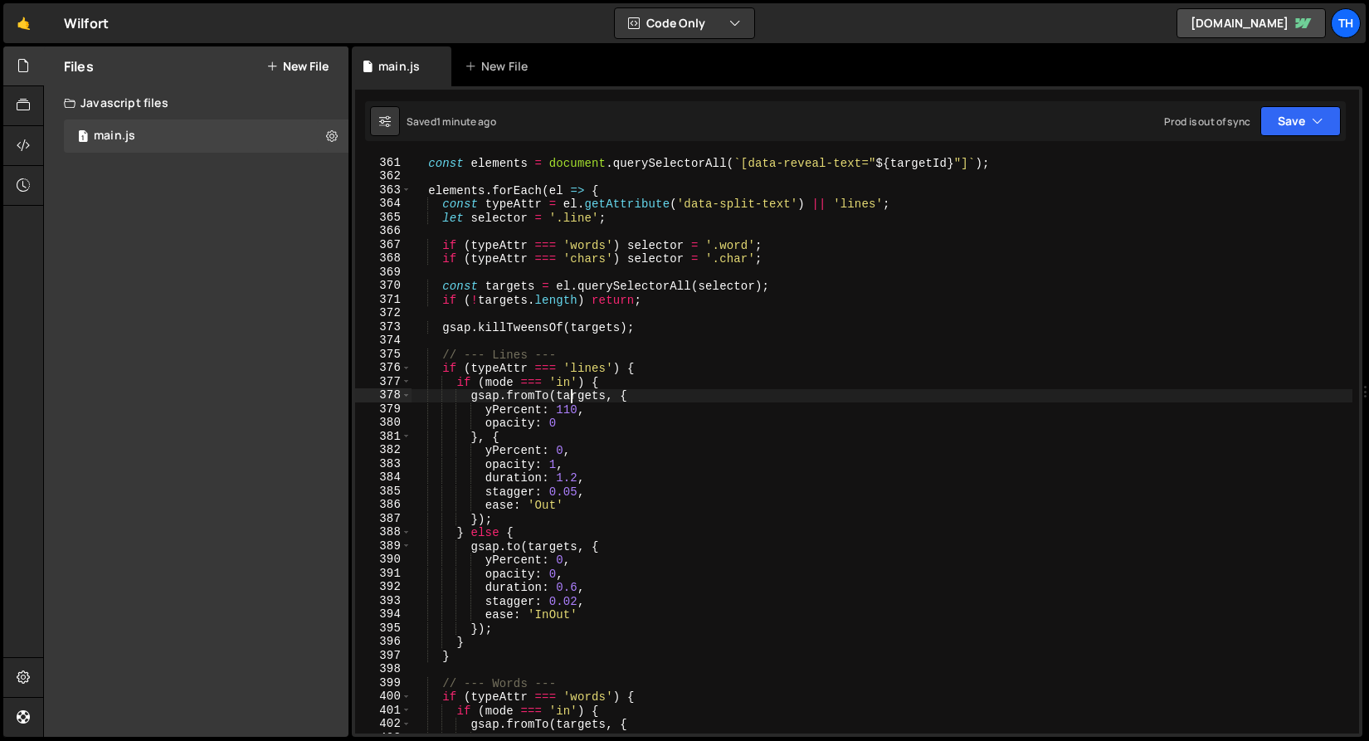
type textarea "if (mode === 'in') {"
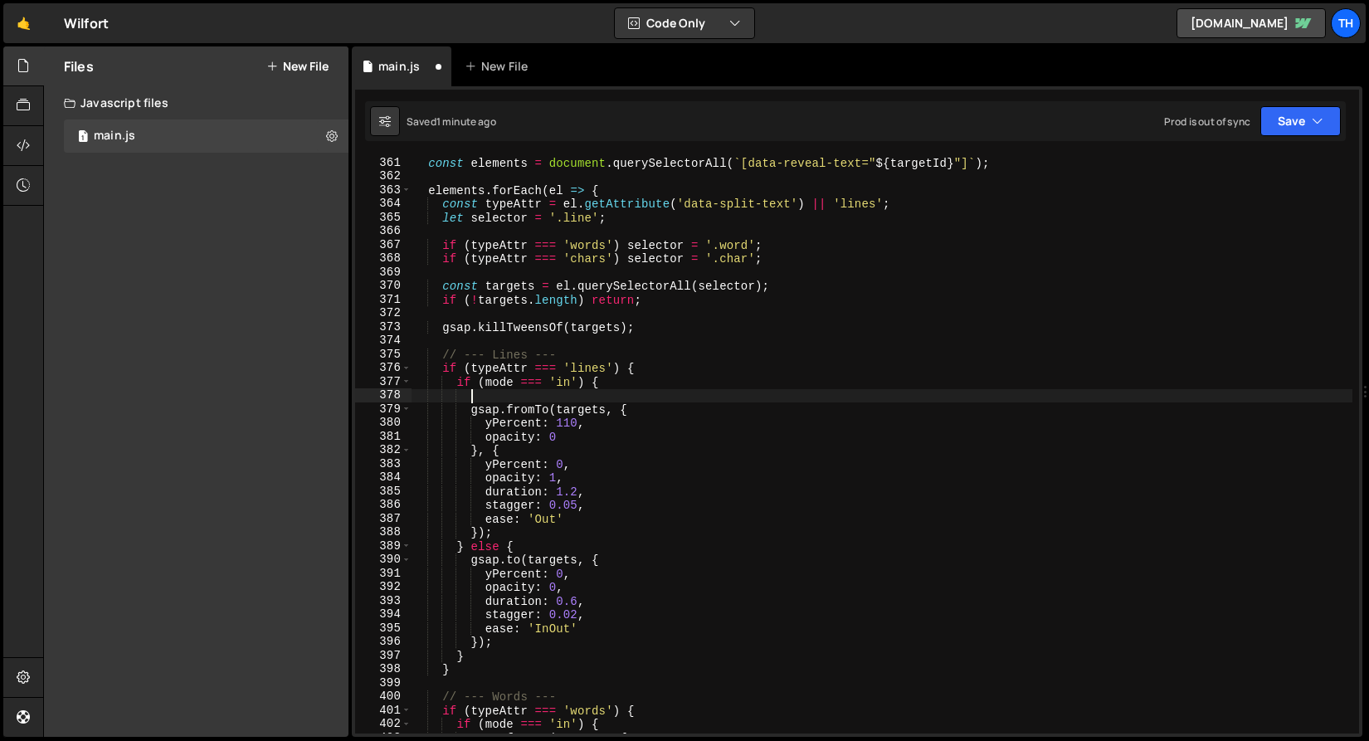
paste textarea "gsap.killTweensOf(targets);"
type textarea "gsap.killTweensOf(targets);"
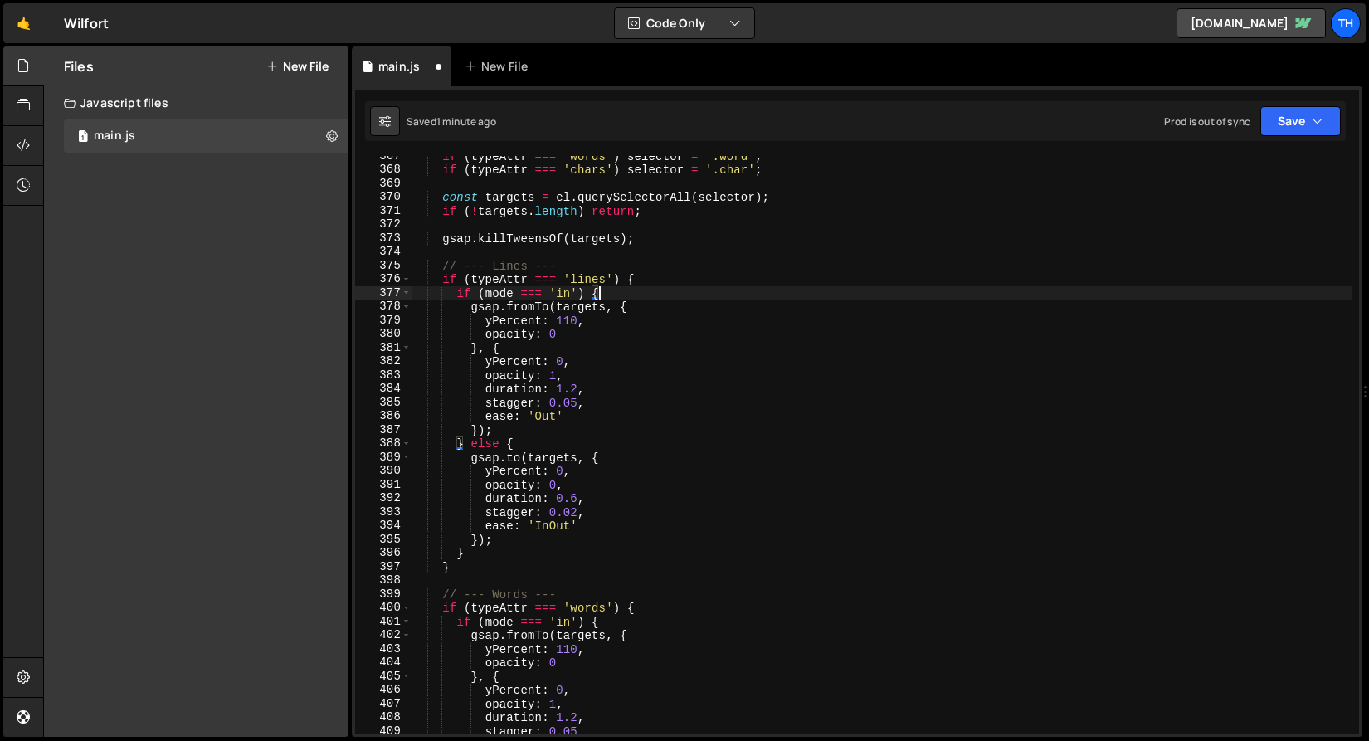
scroll to position [485, 0]
click at [662, 284] on div "if ( typeAttr === 'words' ) selector = '.word' ; if ( typeAttr === 'chars' ) se…" at bounding box center [882, 452] width 942 height 605
type textarea "if (typeAttr === 'lines') {"
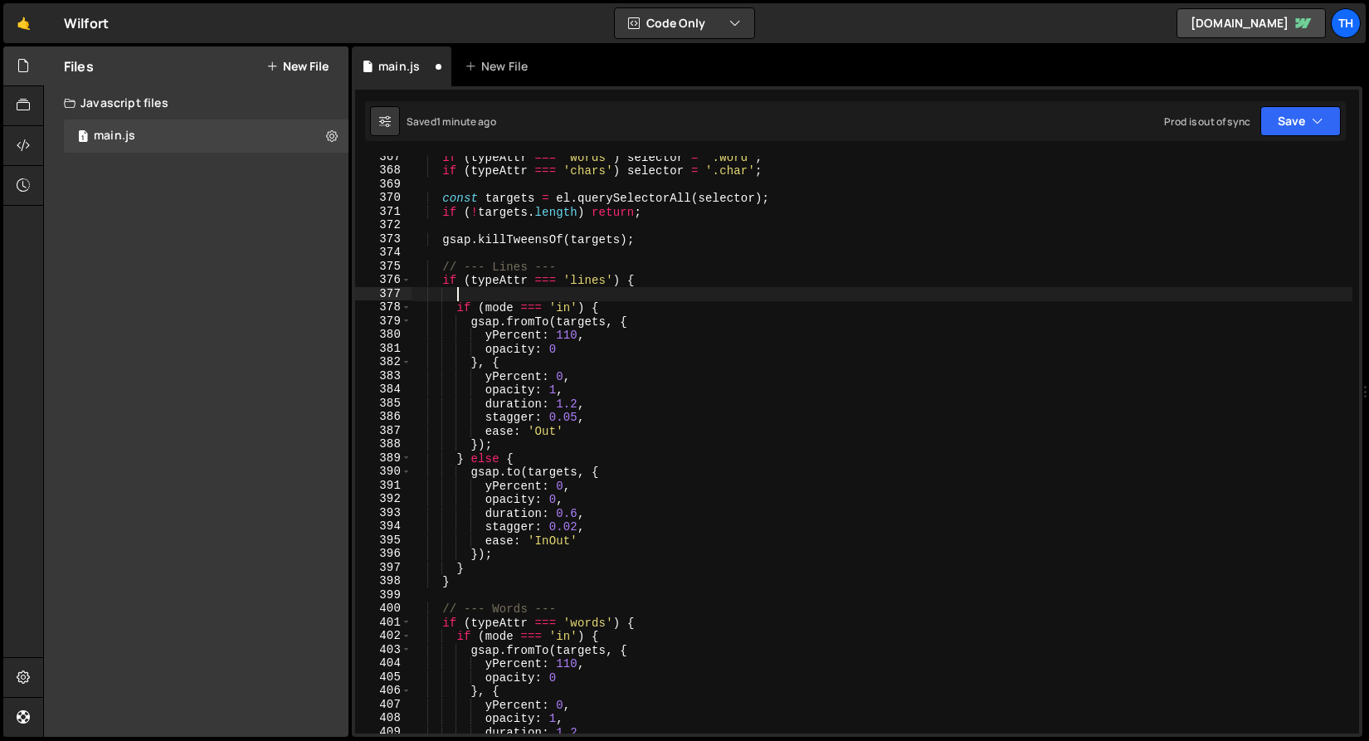
scroll to position [0, 2]
paste textarea "gsap.killTweensOf(targets);"
click at [1292, 116] on button "Save" at bounding box center [1300, 121] width 80 height 30
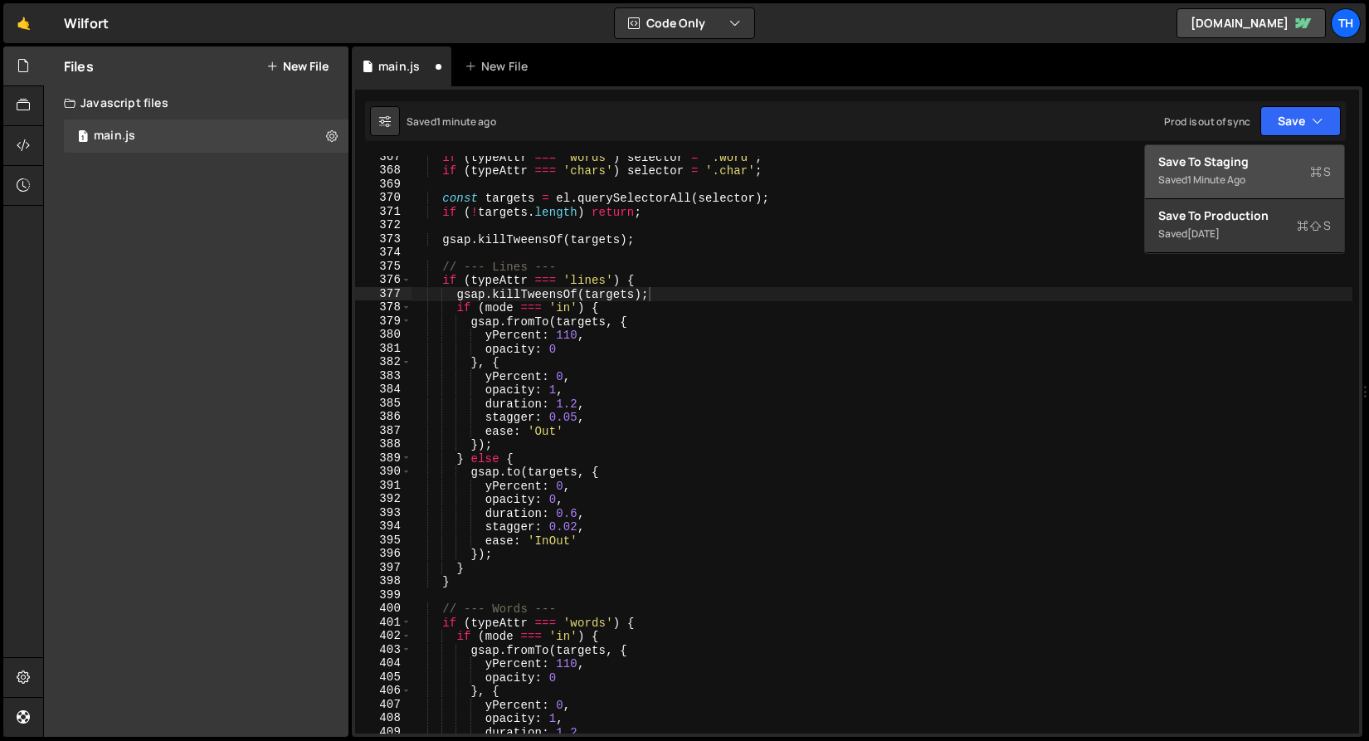
click at [1244, 169] on div "Save to Staging S" at bounding box center [1244, 161] width 173 height 17
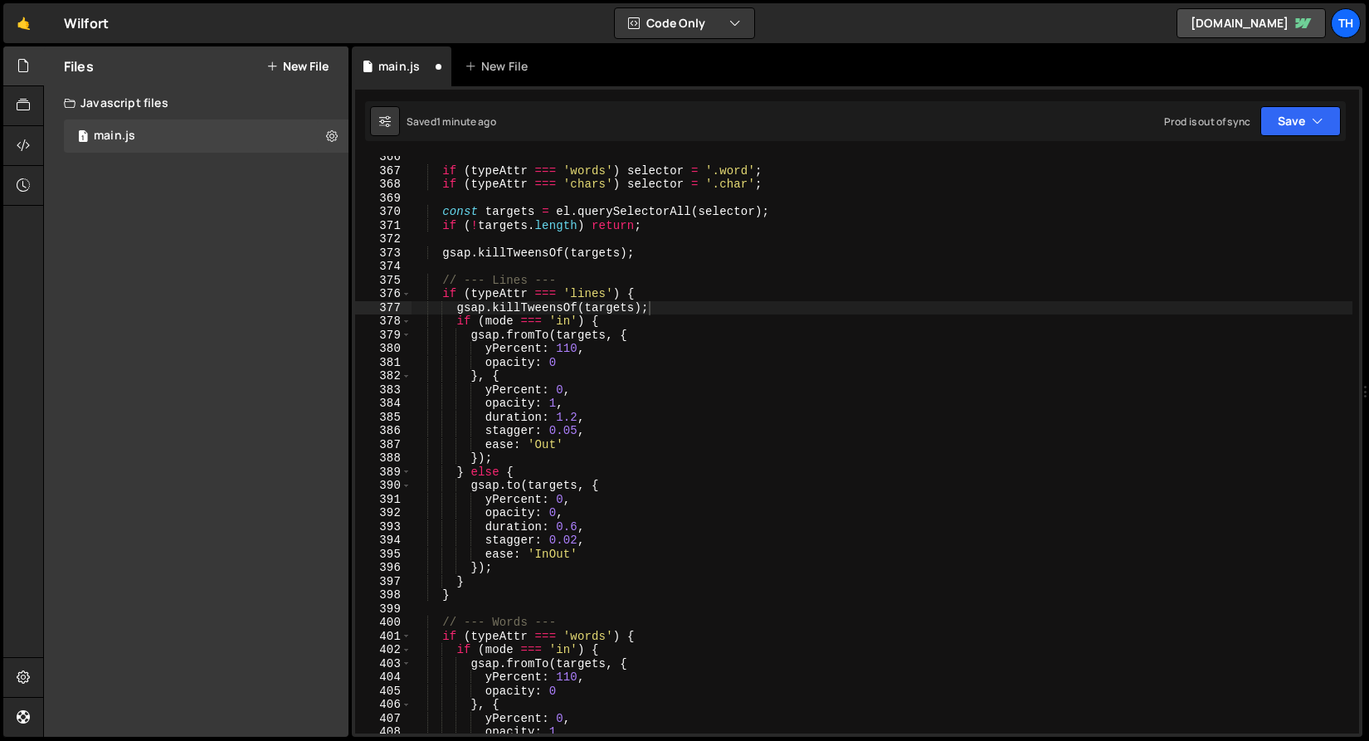
scroll to position [5016, 0]
drag, startPoint x: 658, startPoint y: 305, endPoint x: 487, endPoint y: 309, distance: 170.9
click at [487, 309] on div "if ( typeAttr === 'words' ) selector = '.word' ; if ( typeAttr === 'chars' ) se…" at bounding box center [882, 452] width 942 height 605
type textarea "// Test"
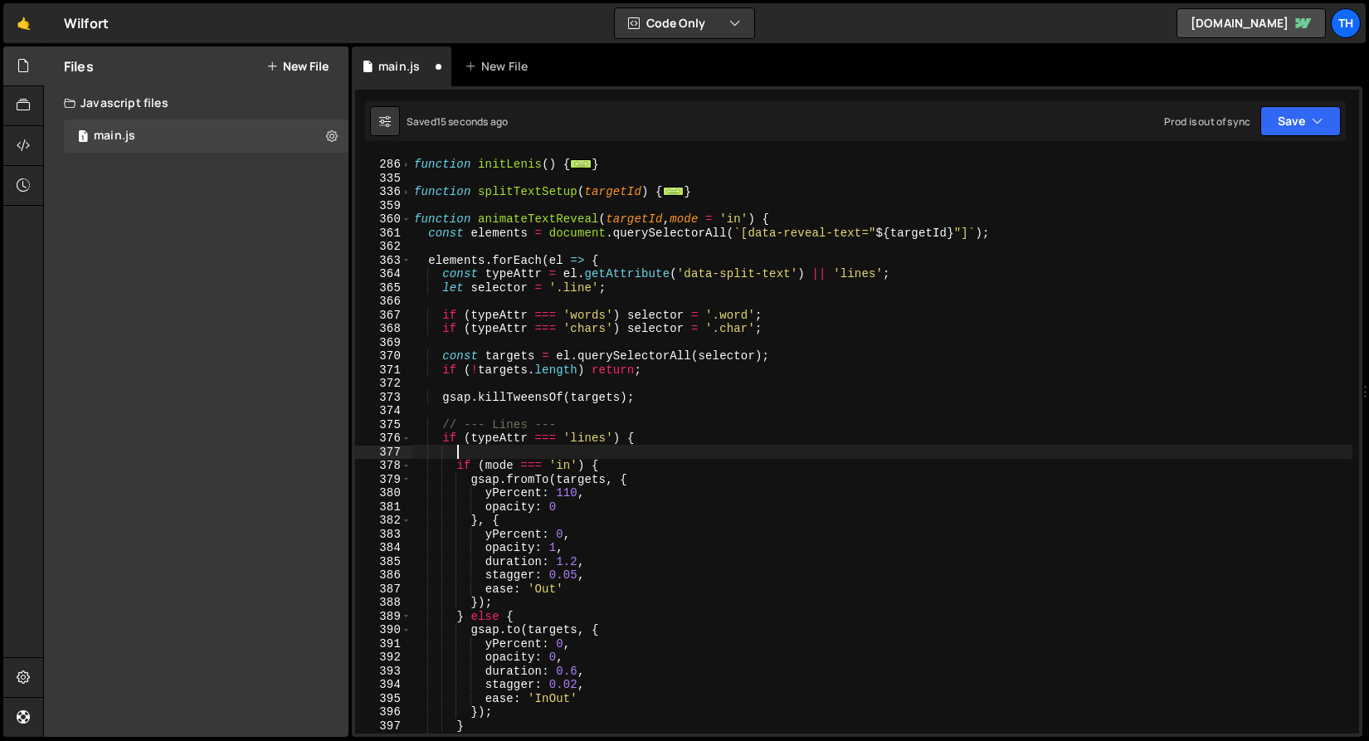
scroll to position [327, 0]
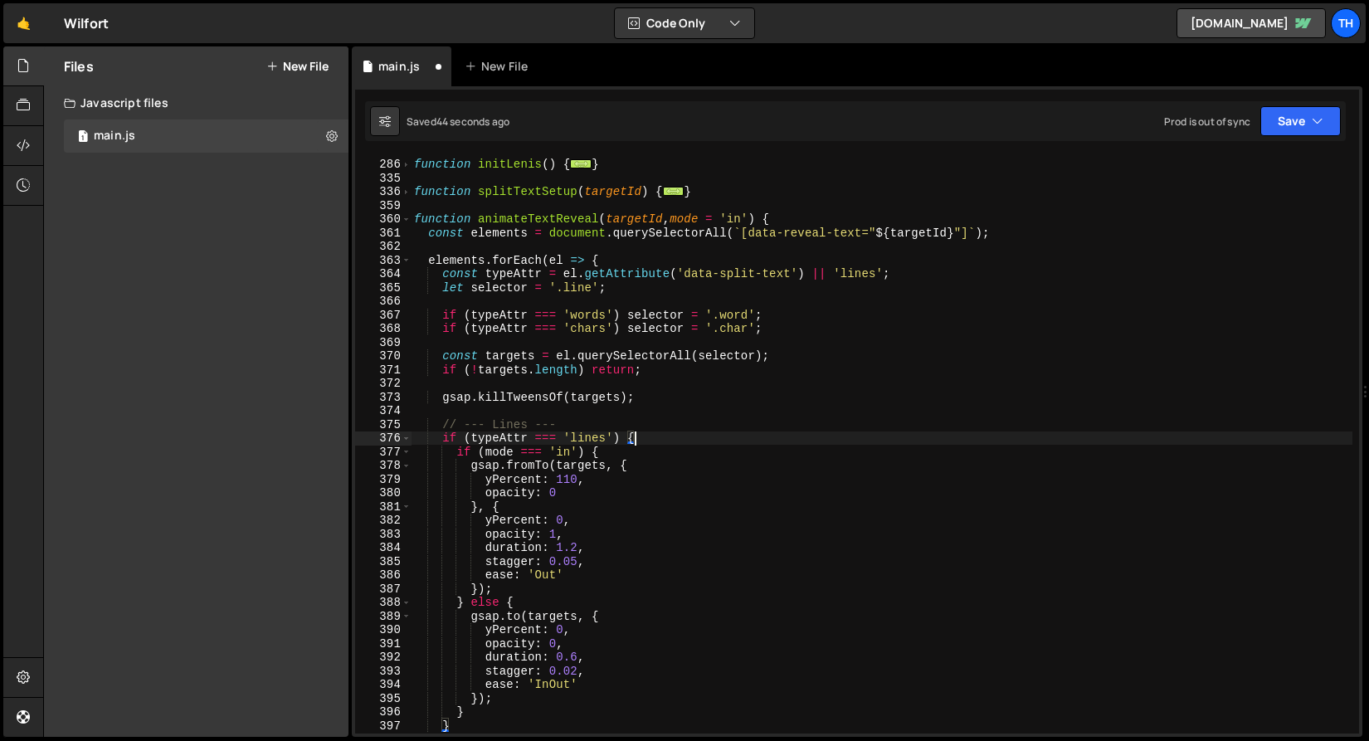
type textarea "if (mode === 'in') {"
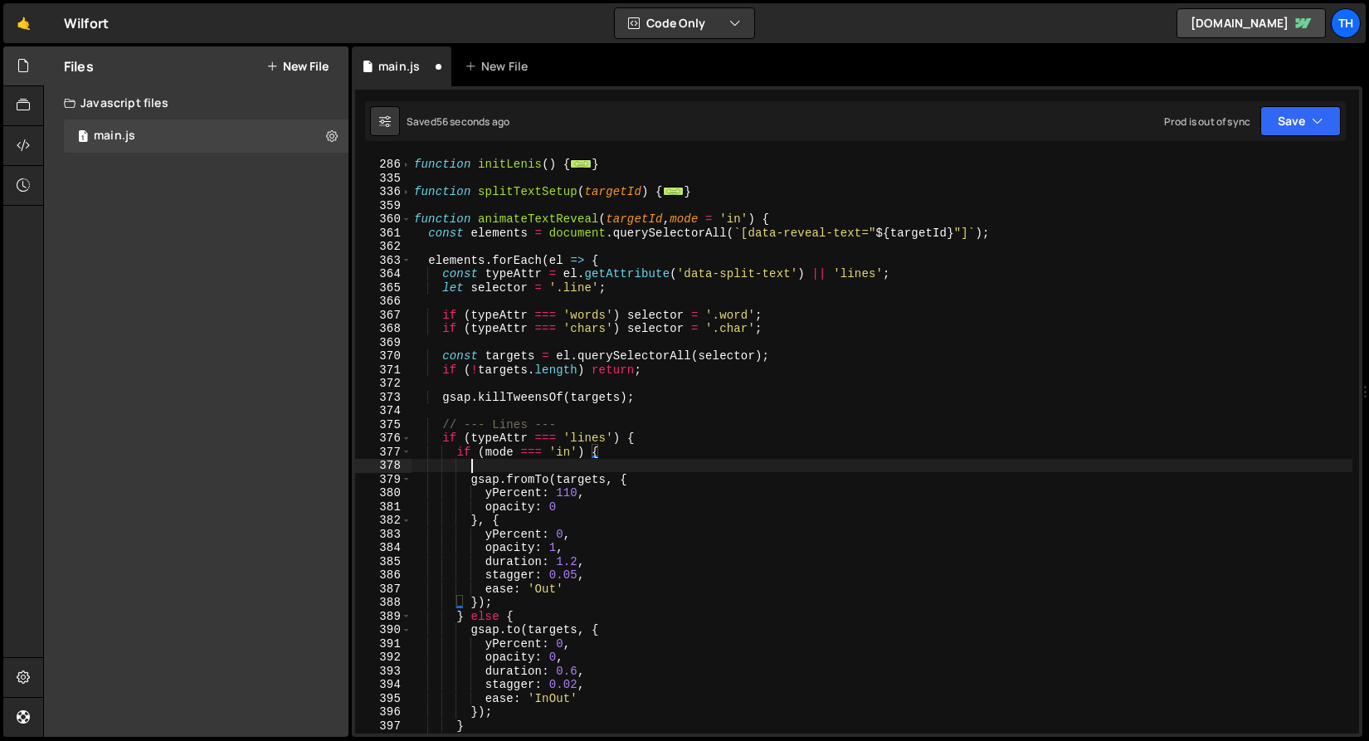
scroll to position [0, 2]
paste textarea "gsap.killTweensOf(targets);"
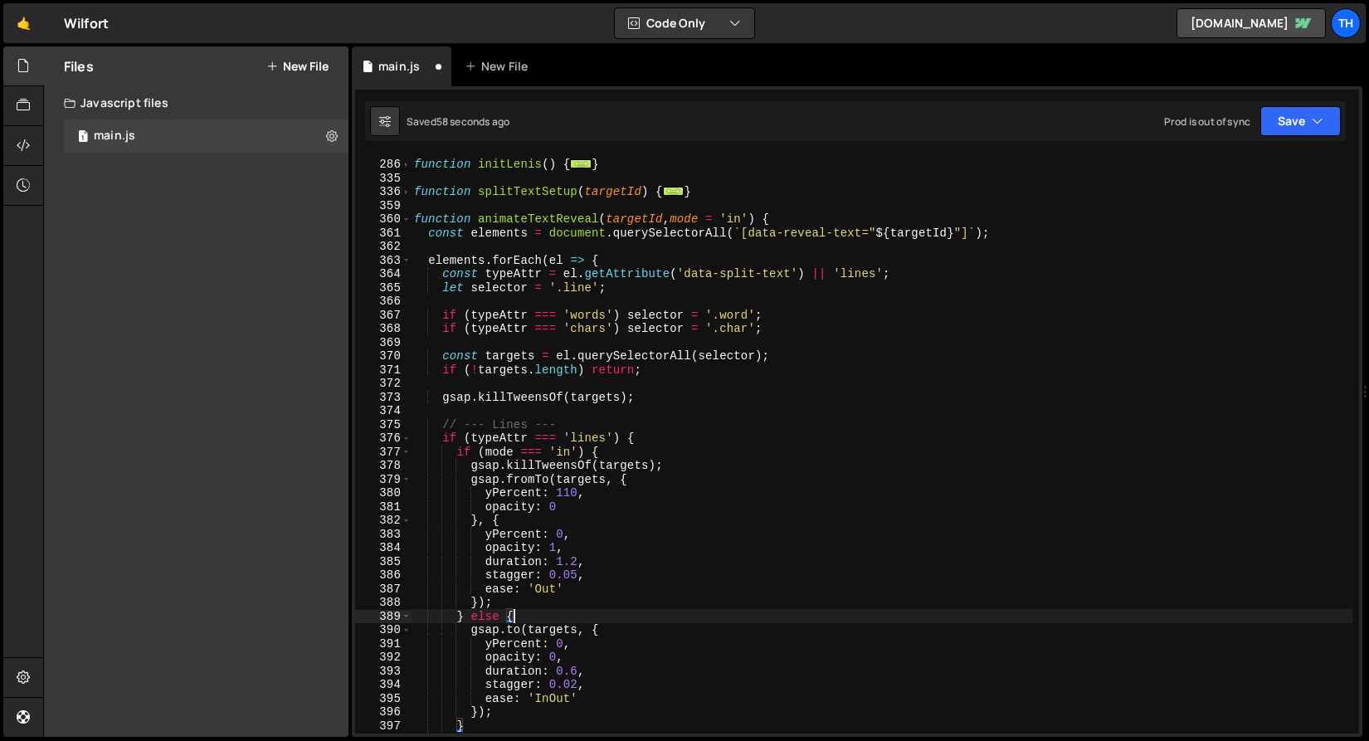
click at [560, 618] on div "function initLenis ( ) { ... } function splitTextSetup ( targetId ) { ... } fun…" at bounding box center [882, 446] width 942 height 605
type textarea "} else {"
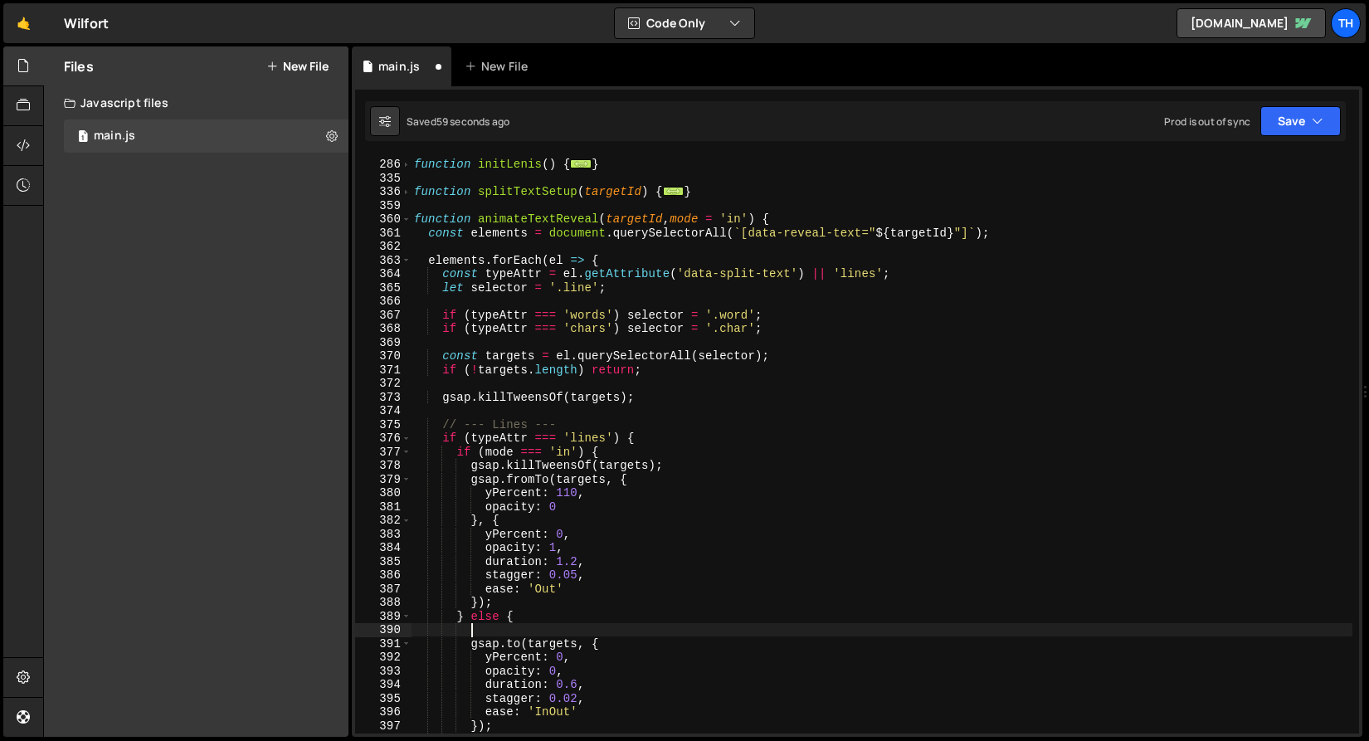
paste textarea "gsap.killTweensOf(targets);"
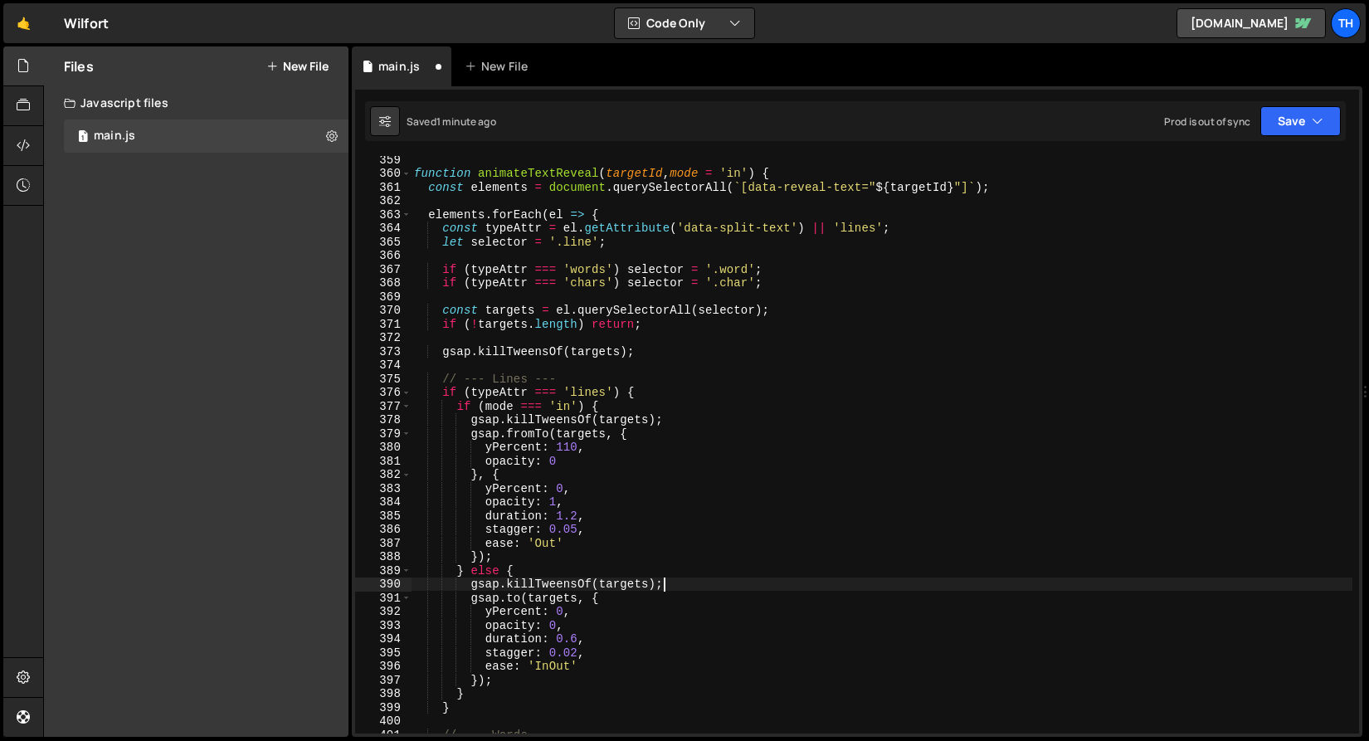
scroll to position [375, 0]
click at [1306, 117] on button "Save" at bounding box center [1300, 121] width 80 height 30
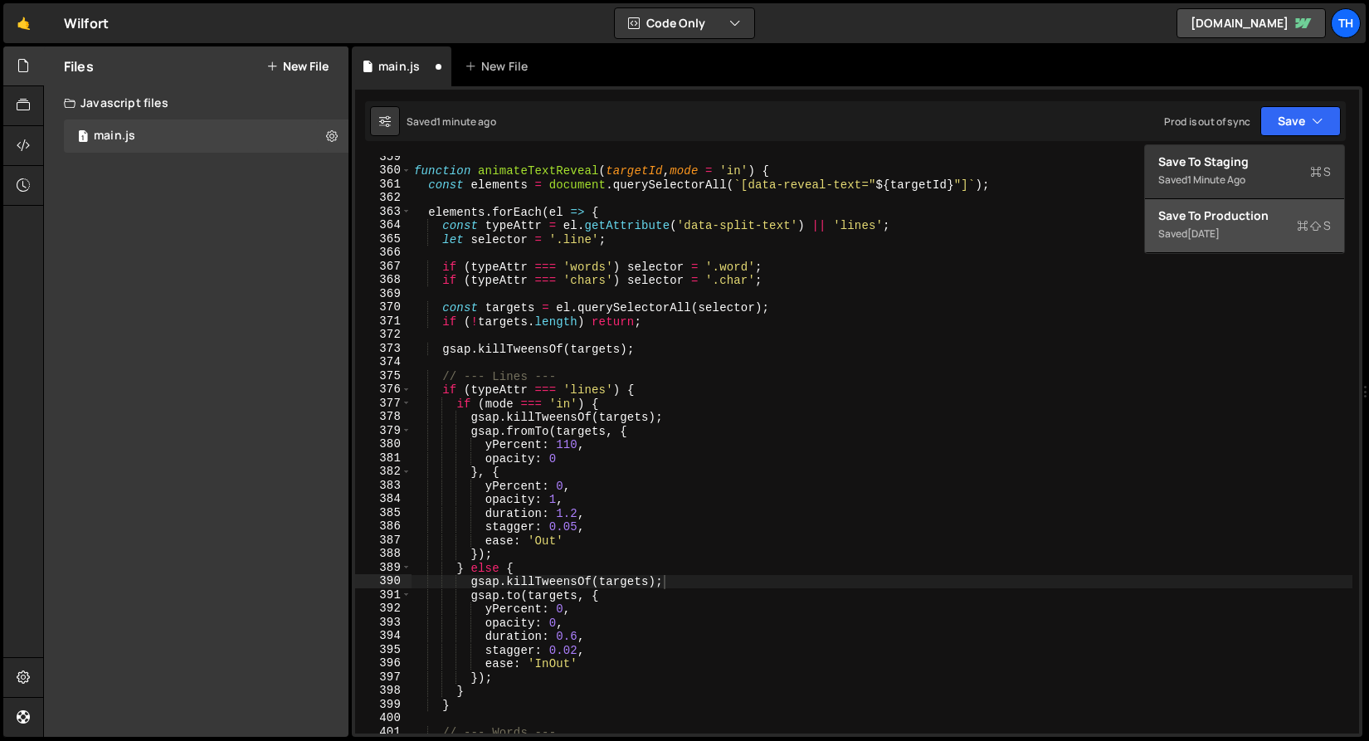
click at [1273, 225] on div "Saved [DATE]" at bounding box center [1244, 234] width 173 height 20
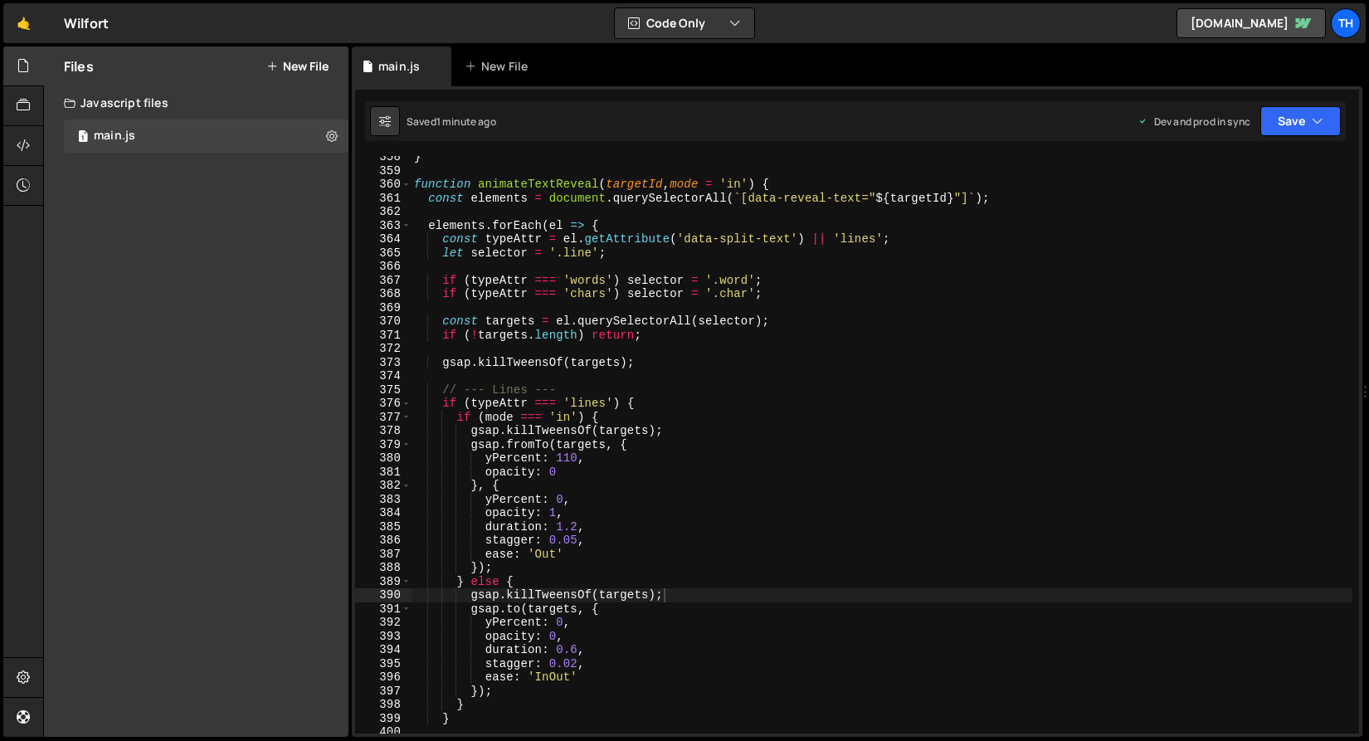
click at [583, 499] on div "} function animateTextReveal ( targetId , mode = 'in' ) { const elements = docu…" at bounding box center [882, 452] width 942 height 605
type textarea "// Test"
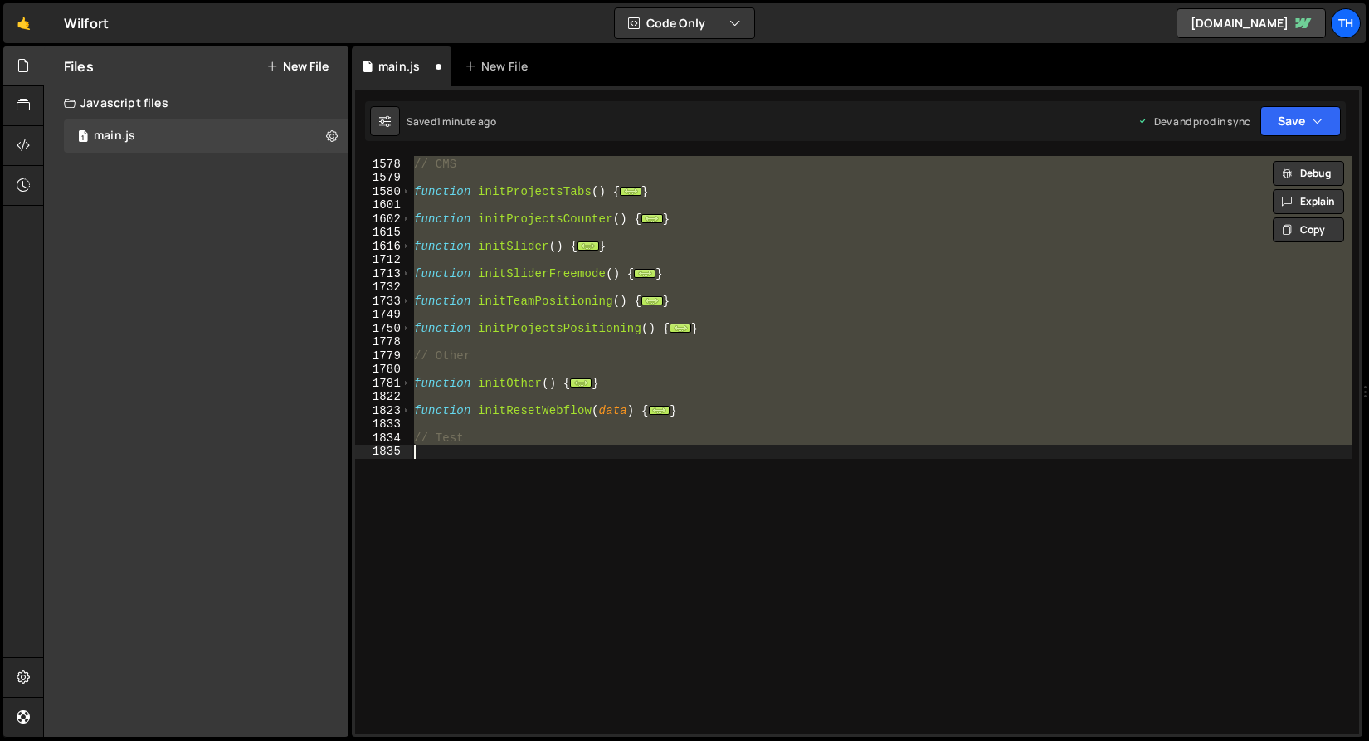
scroll to position [505, 0]
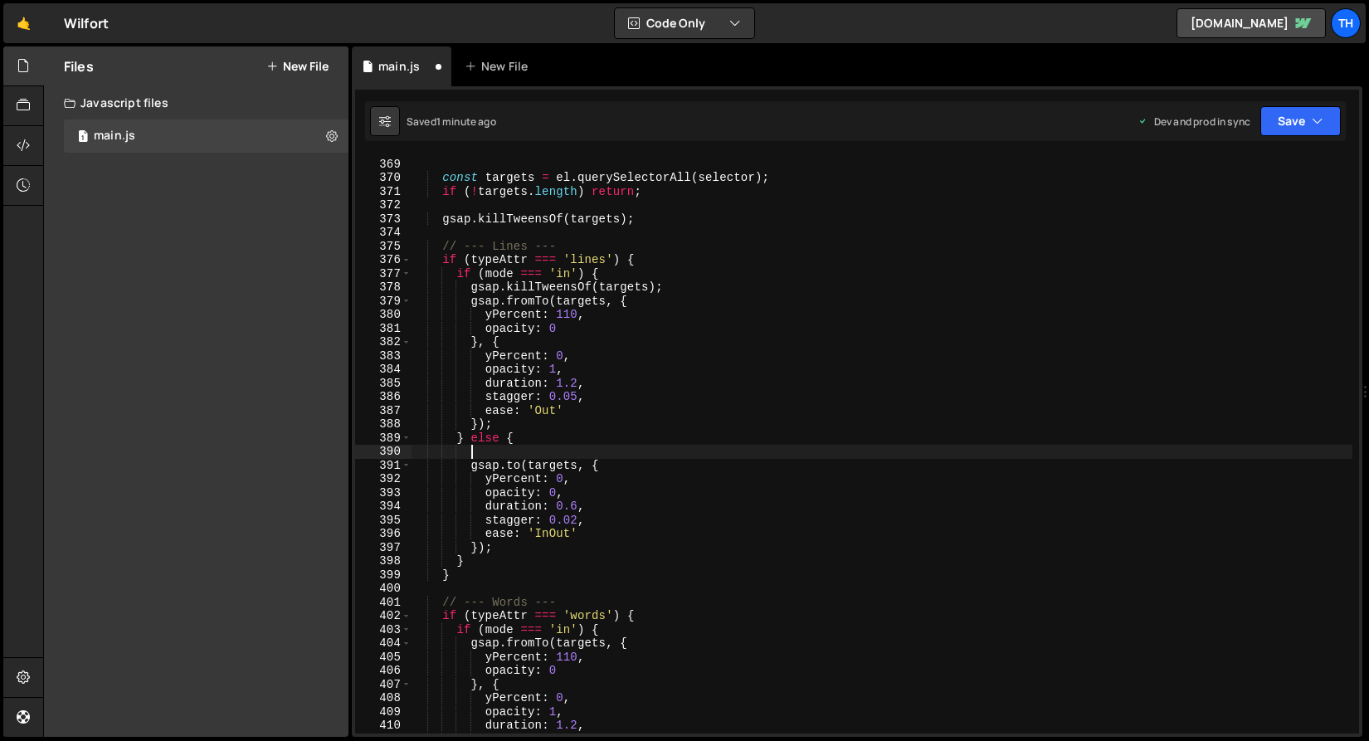
type textarea "} else {"
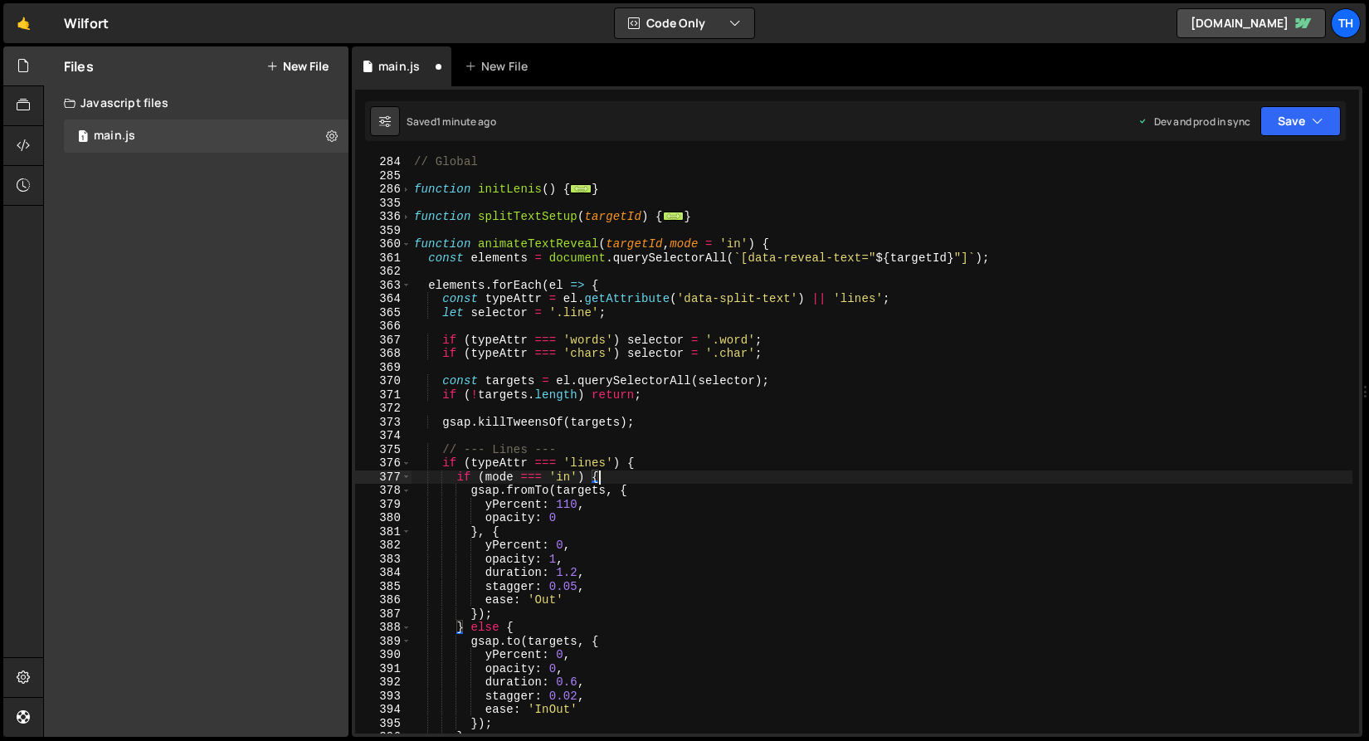
scroll to position [301, 0]
click at [407, 244] on span at bounding box center [406, 244] width 9 height 14
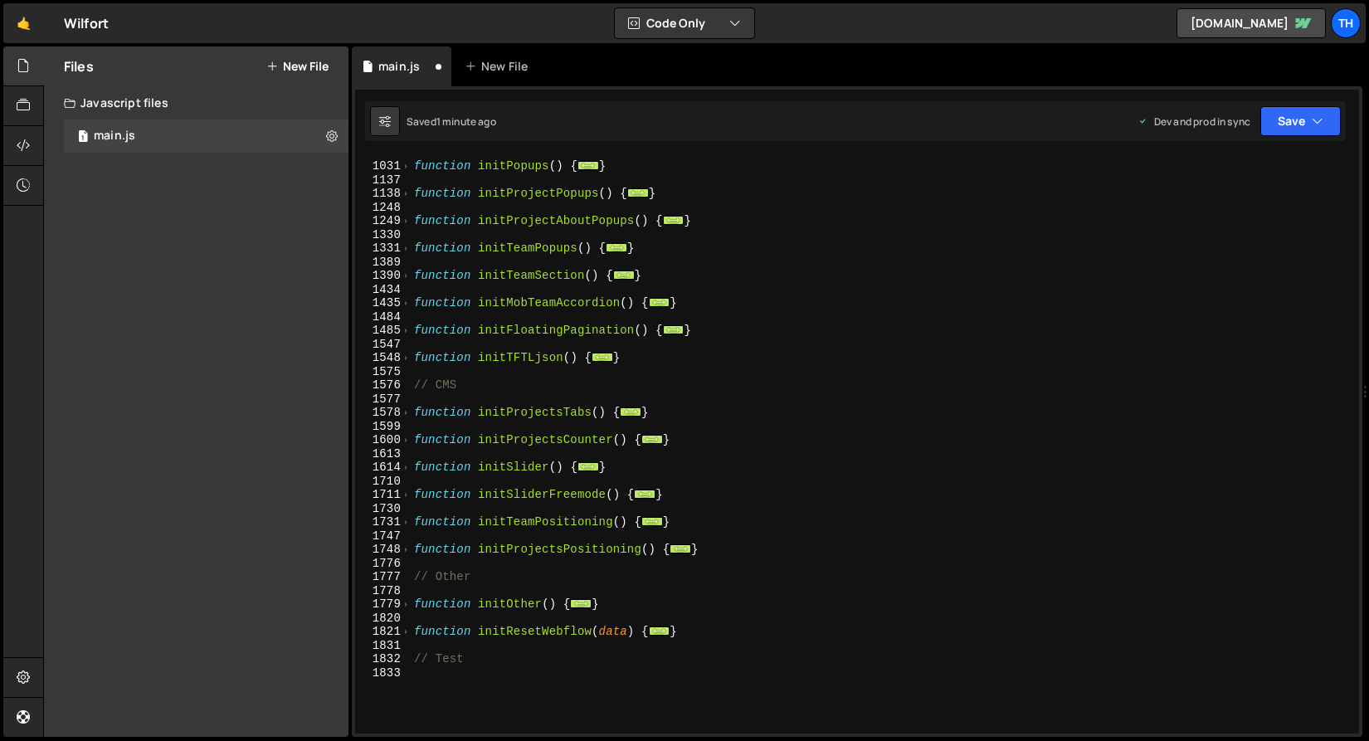
scroll to position [686, 0]
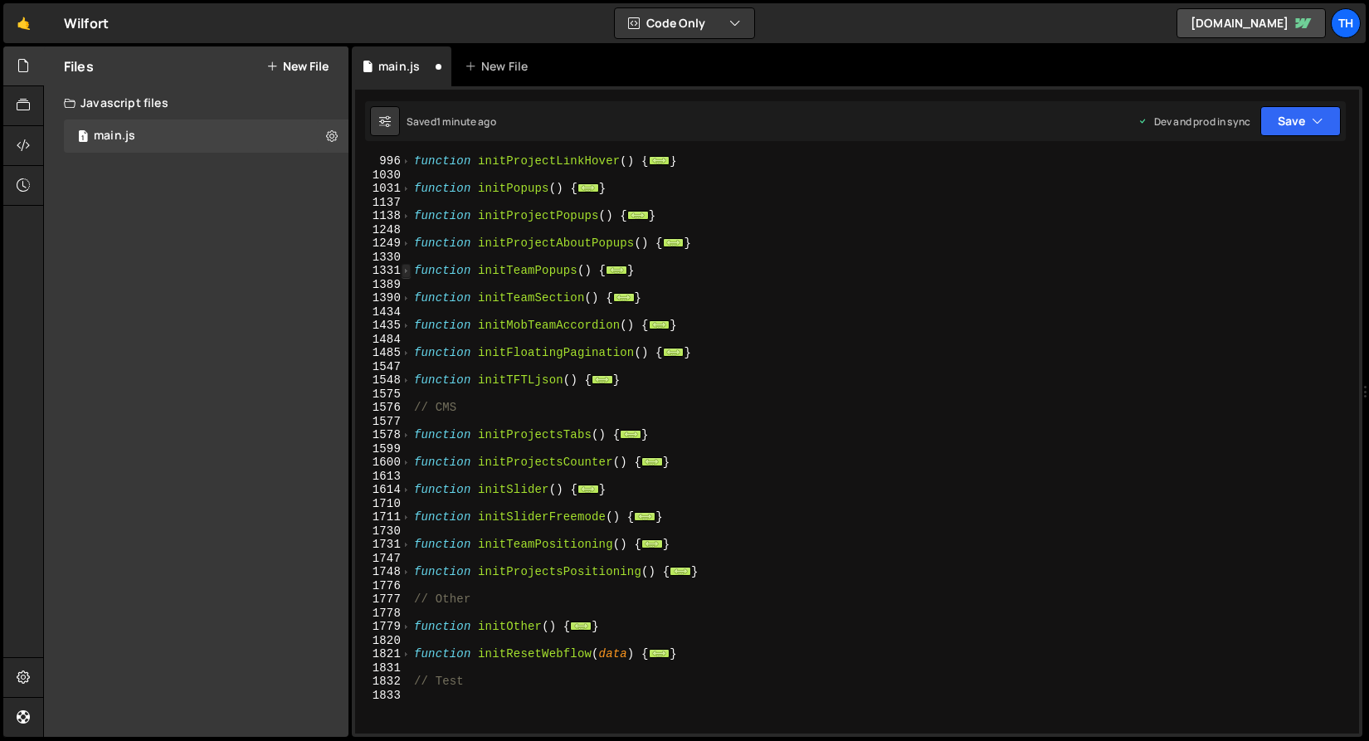
click at [406, 270] on span at bounding box center [406, 271] width 9 height 14
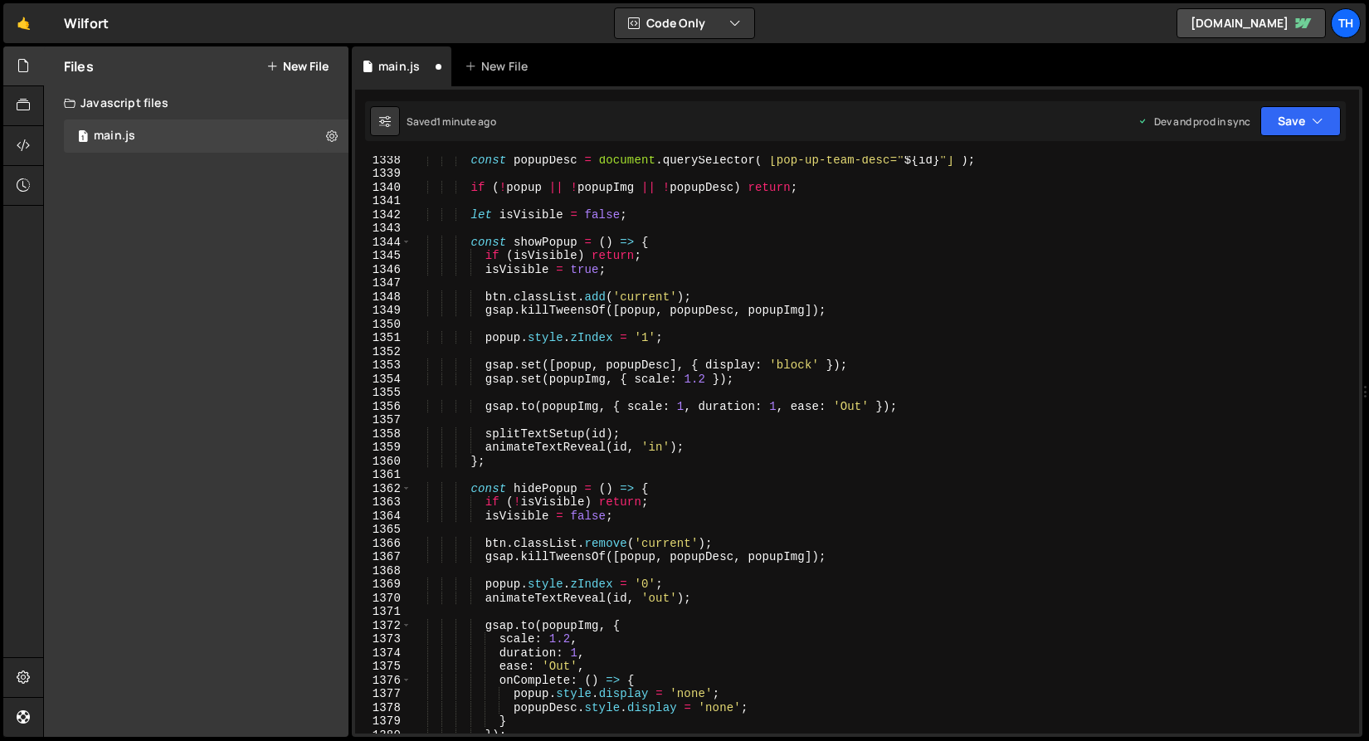
scroll to position [902, 0]
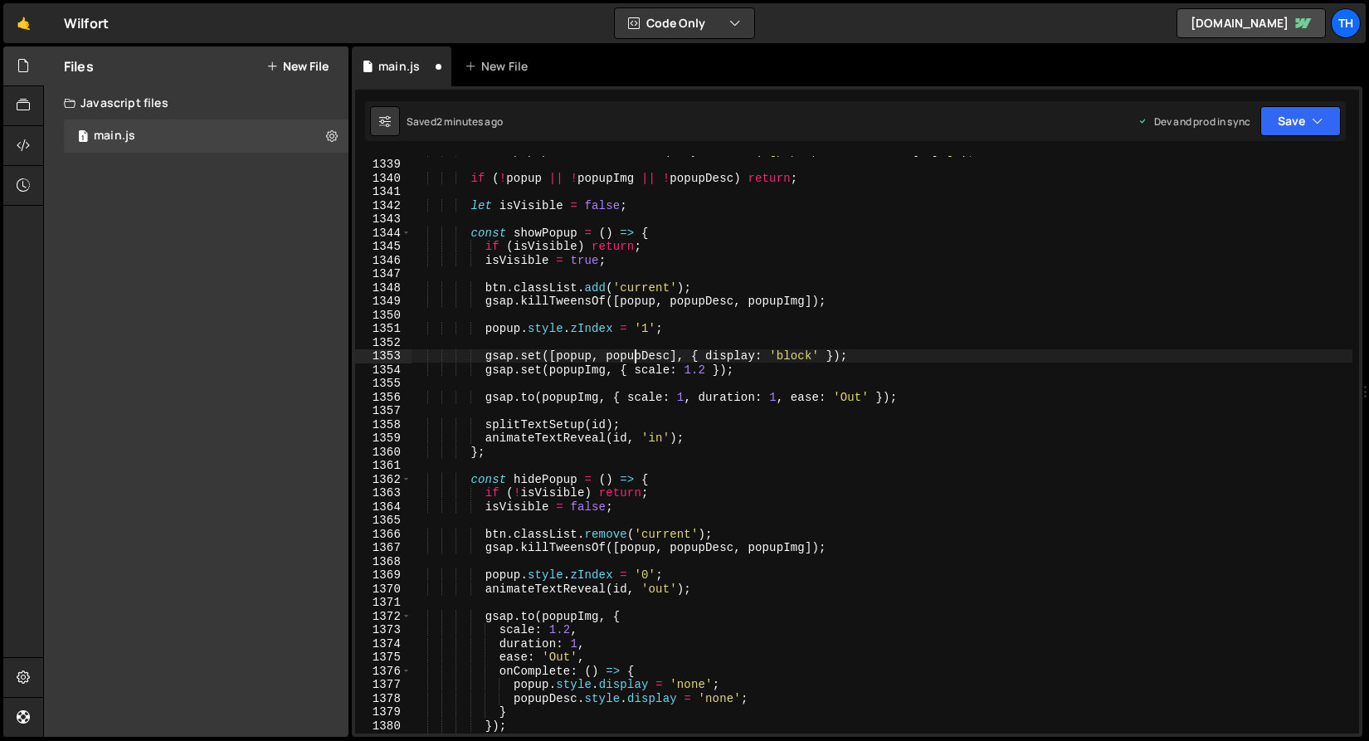
click at [637, 352] on div "const popupDesc = document . querySelector ( ` [pop-up-team-desc=" ${ id } "] `…" at bounding box center [882, 446] width 942 height 605
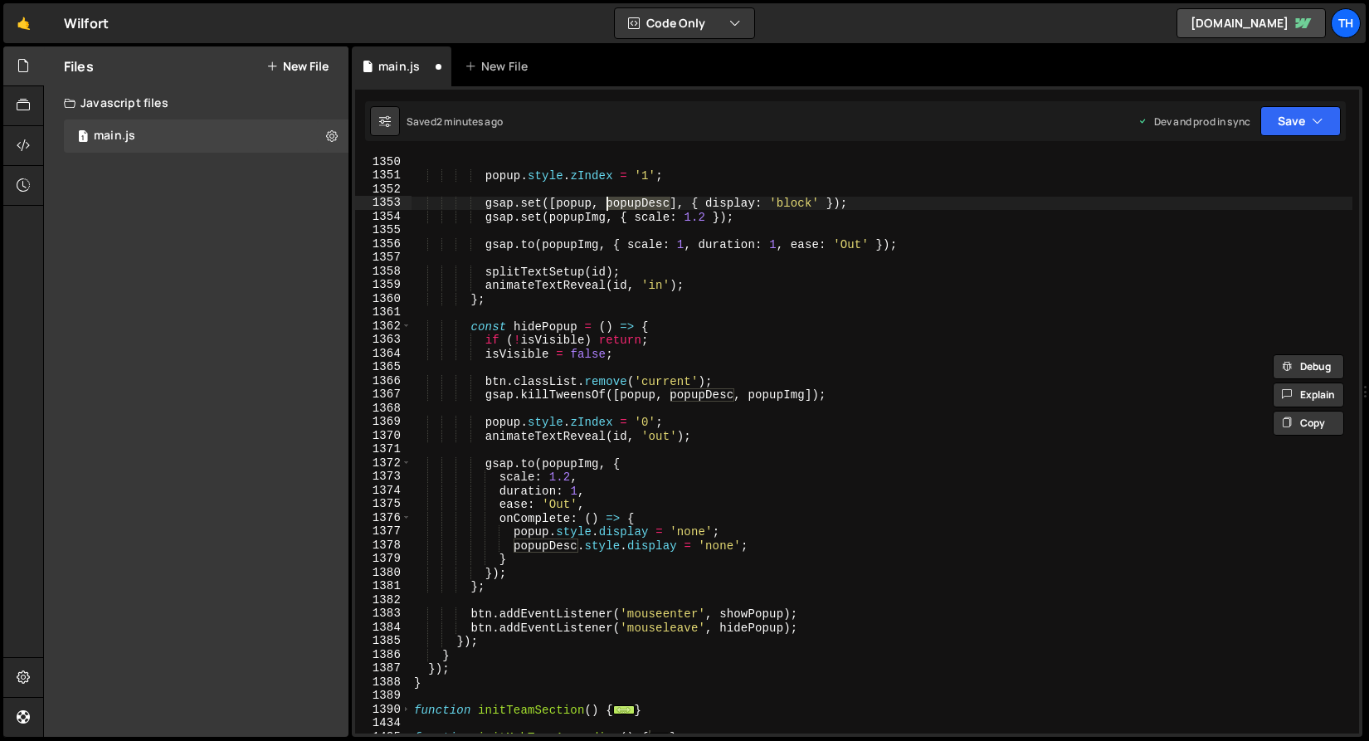
scroll to position [1058, 0]
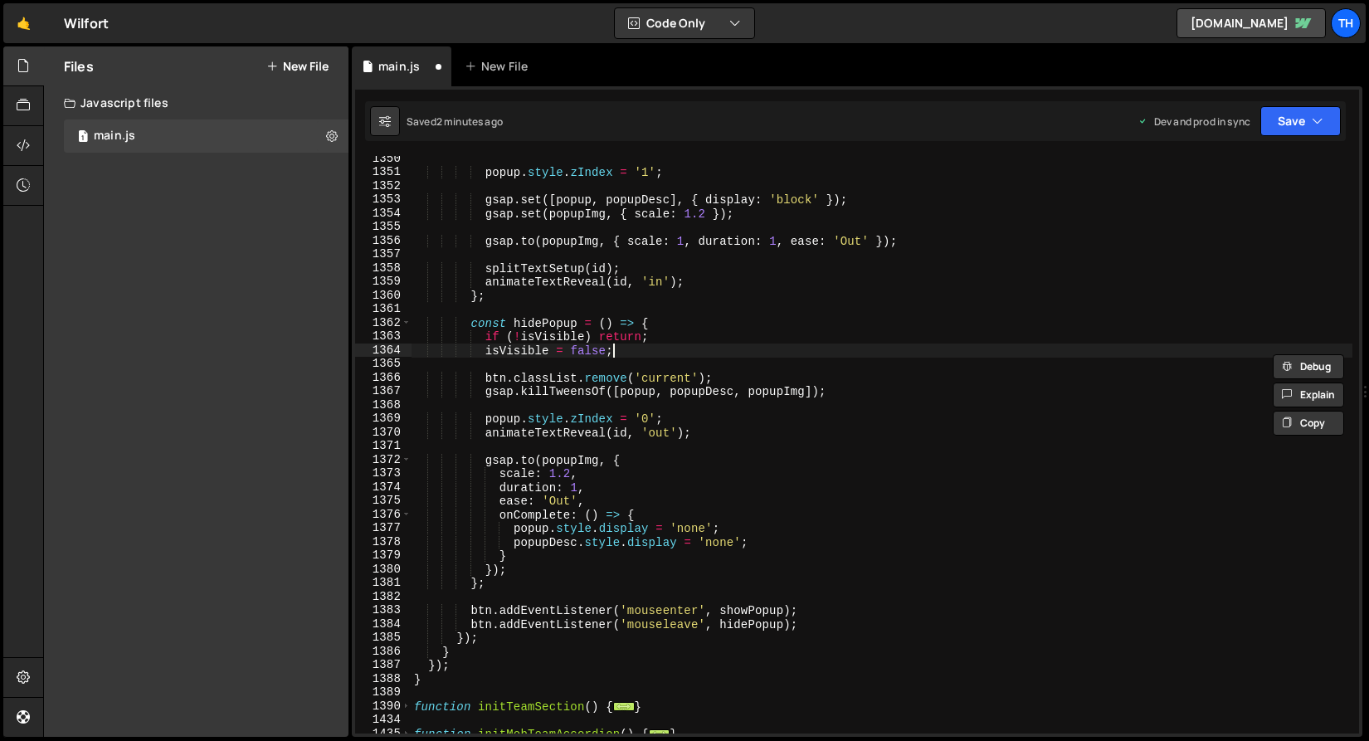
click at [634, 352] on div "popup . style . zIndex = '1' ; gsap . set ([ popup , popupDesc ] , { display : …" at bounding box center [882, 454] width 942 height 605
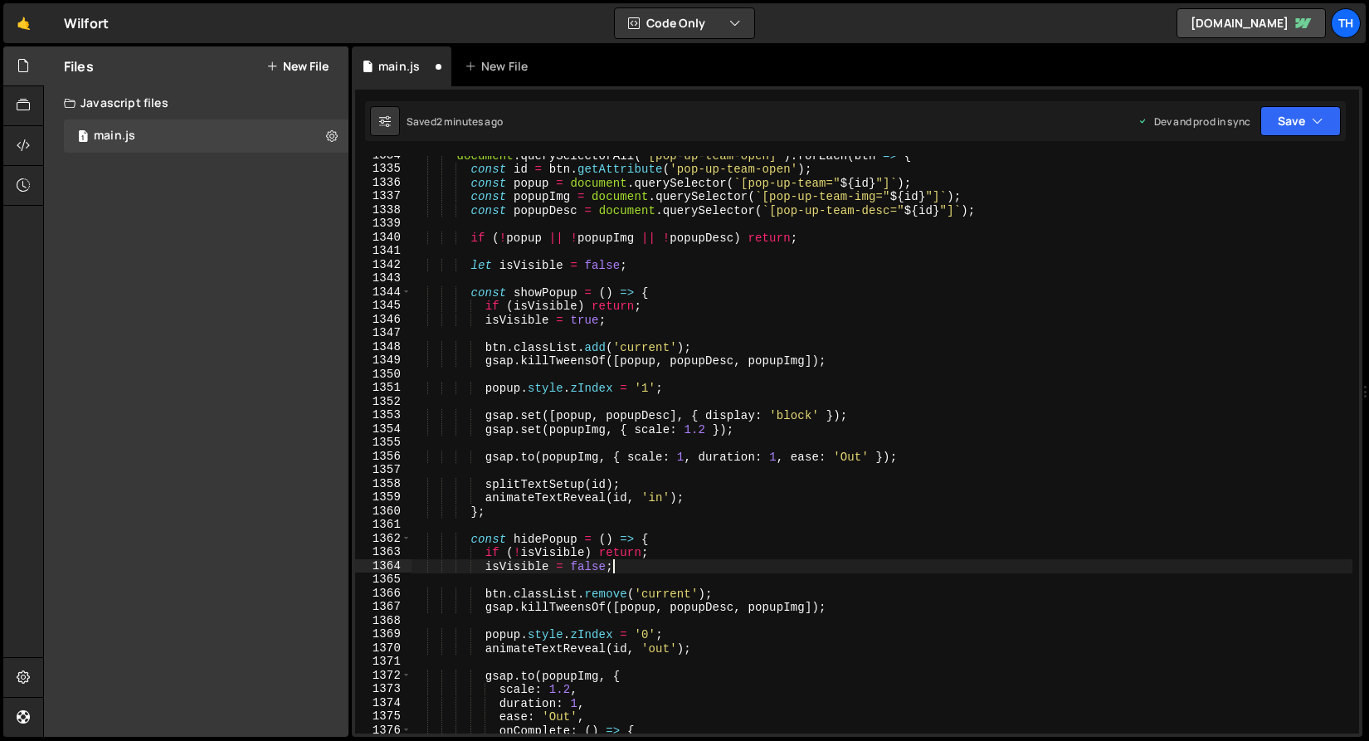
scroll to position [843, 0]
click at [486, 359] on div "document . querySelectorAll ( '[pop-up-team-open]' ) . forEach ( btn => { const…" at bounding box center [882, 451] width 942 height 605
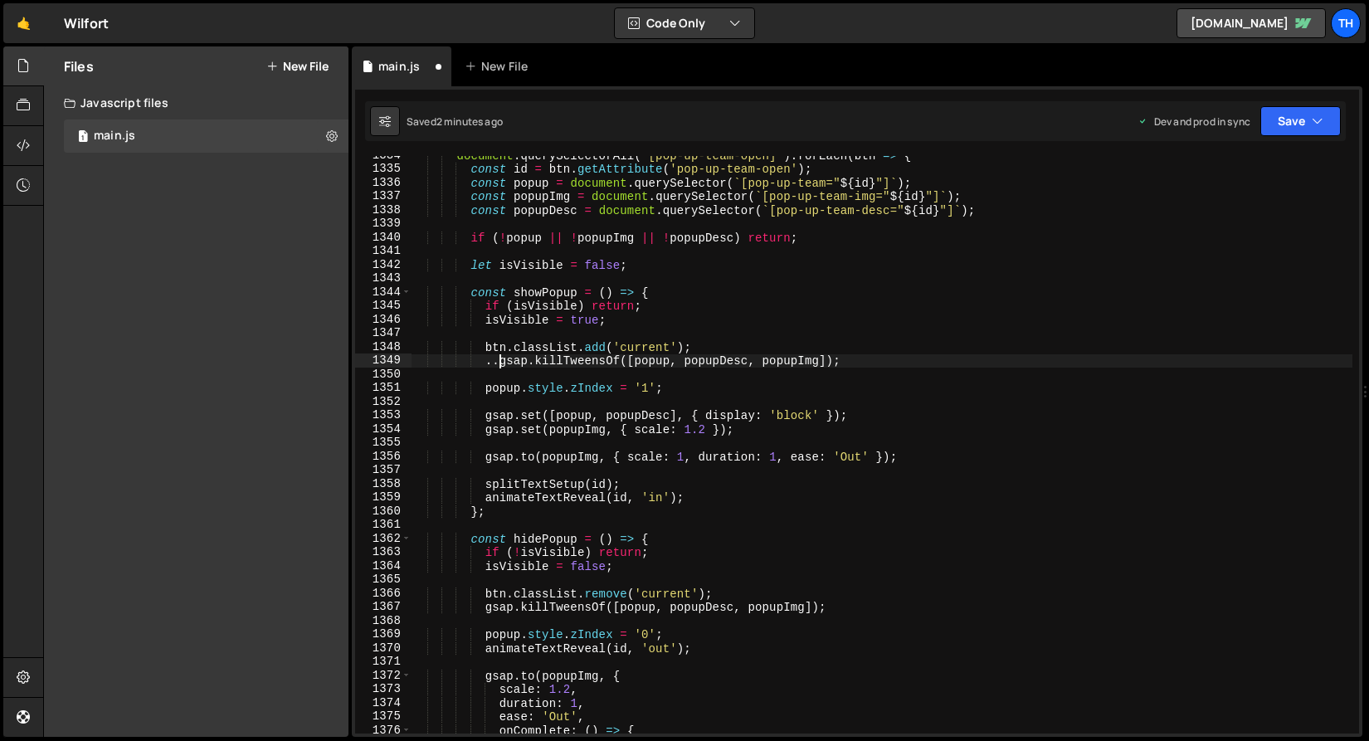
scroll to position [0, 5]
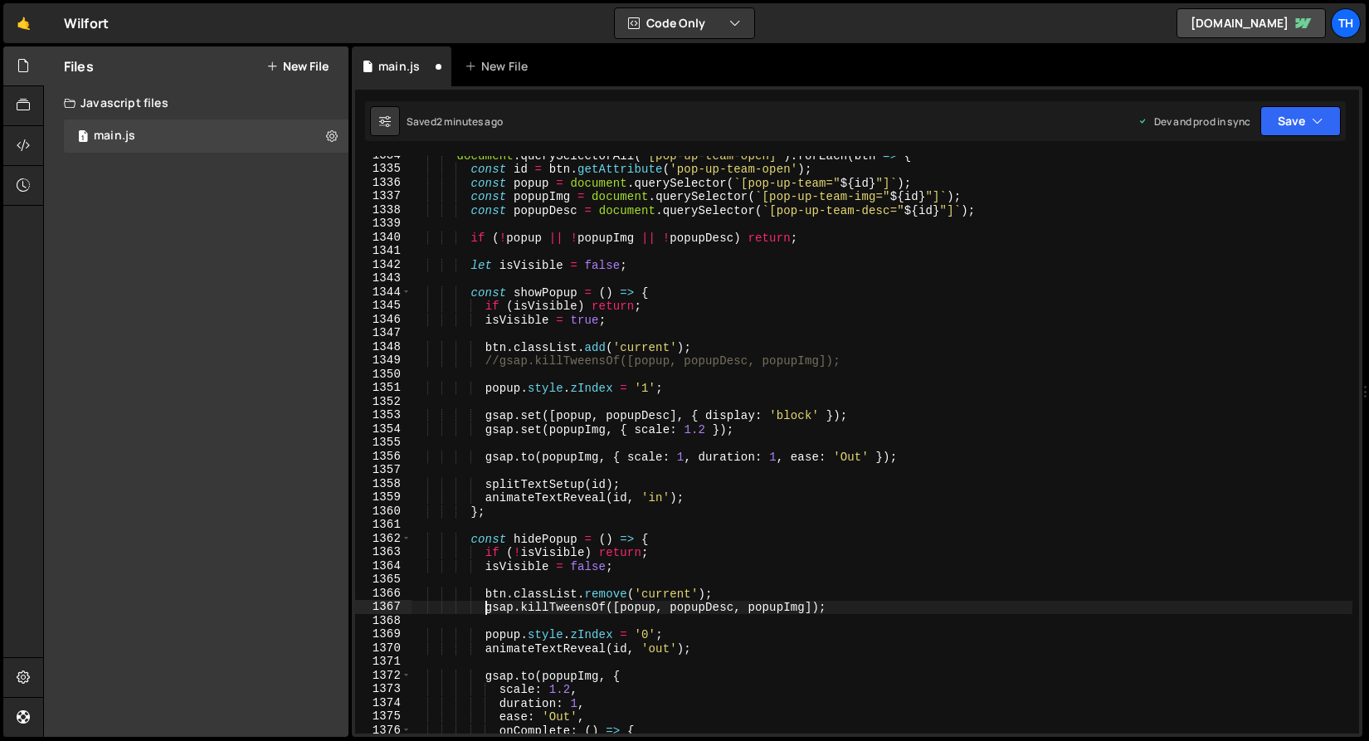
click at [485, 609] on div "document . querySelectorAll ( '[pop-up-team-open]' ) . forEach ( btn => { const…" at bounding box center [882, 451] width 942 height 605
click at [1278, 135] on button "Save" at bounding box center [1300, 121] width 80 height 30
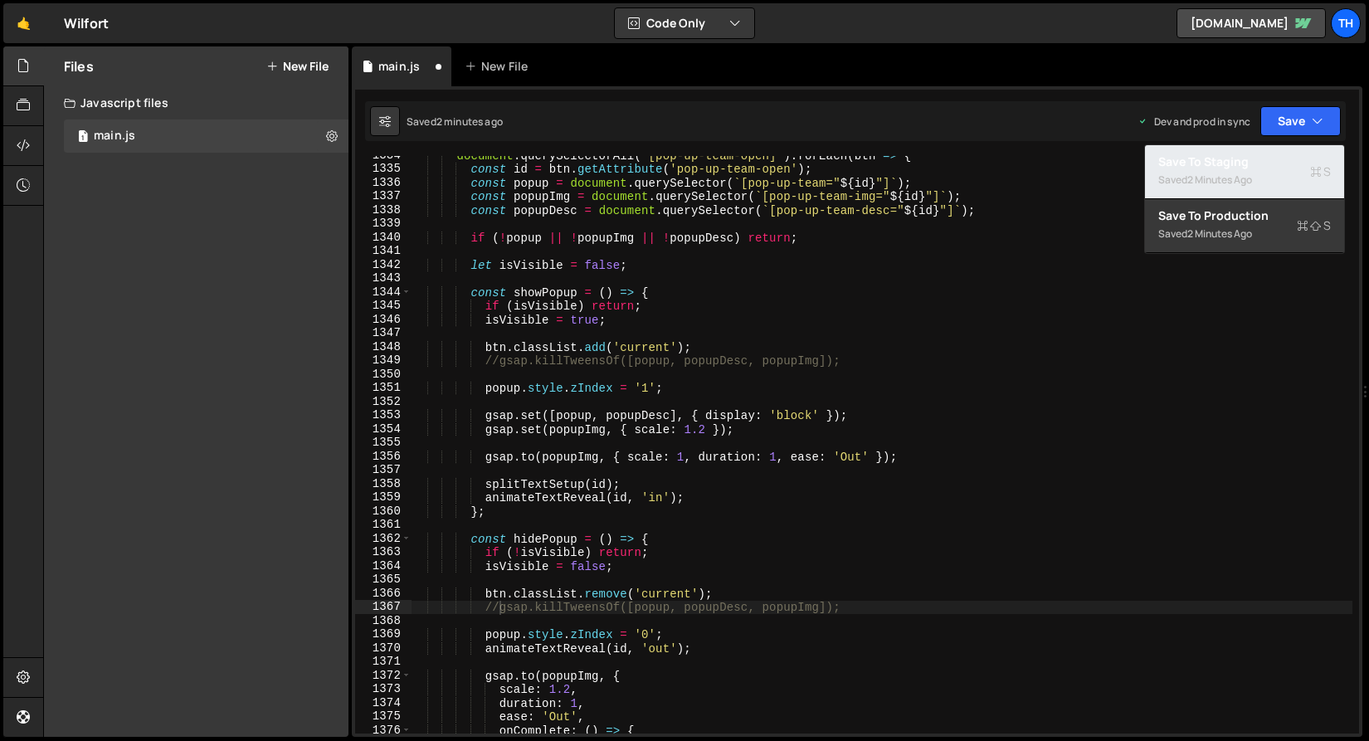
click at [1245, 173] on div "2 minutes ago" at bounding box center [1219, 180] width 65 height 14
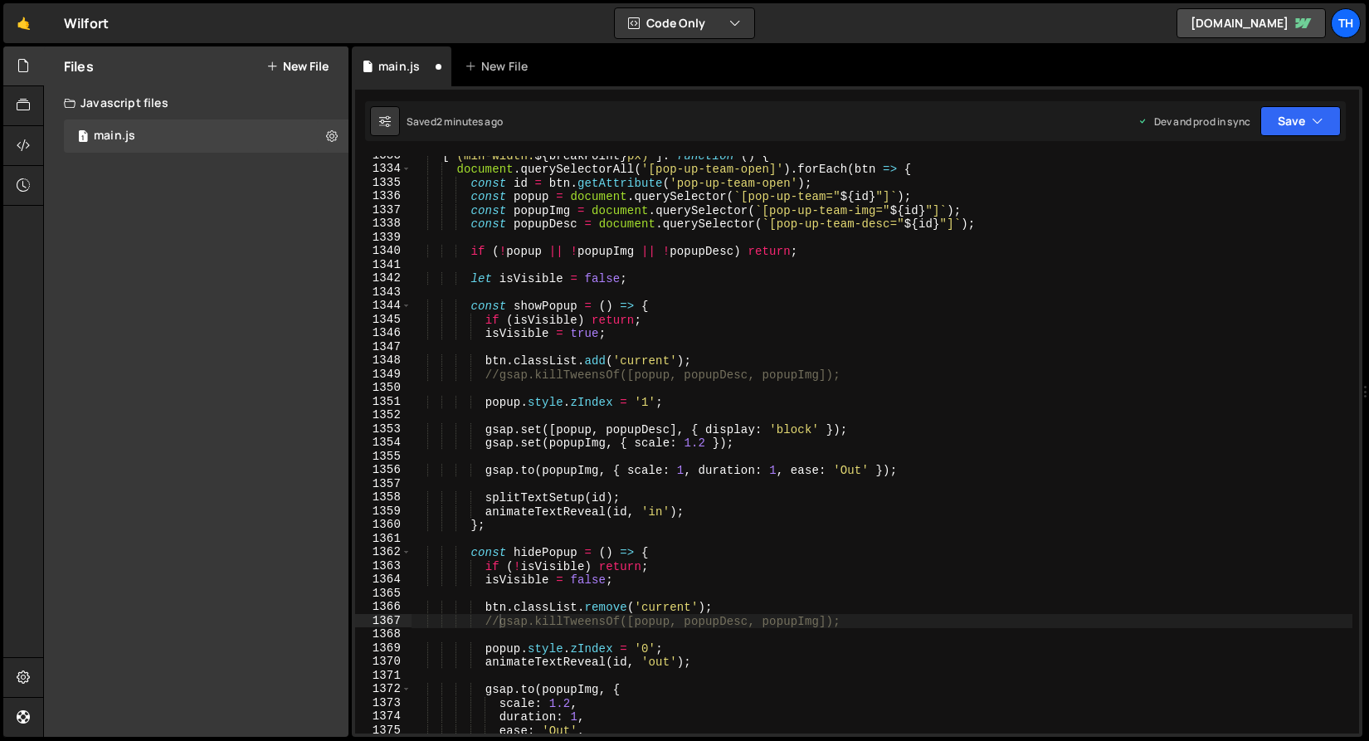
scroll to position [18256, 0]
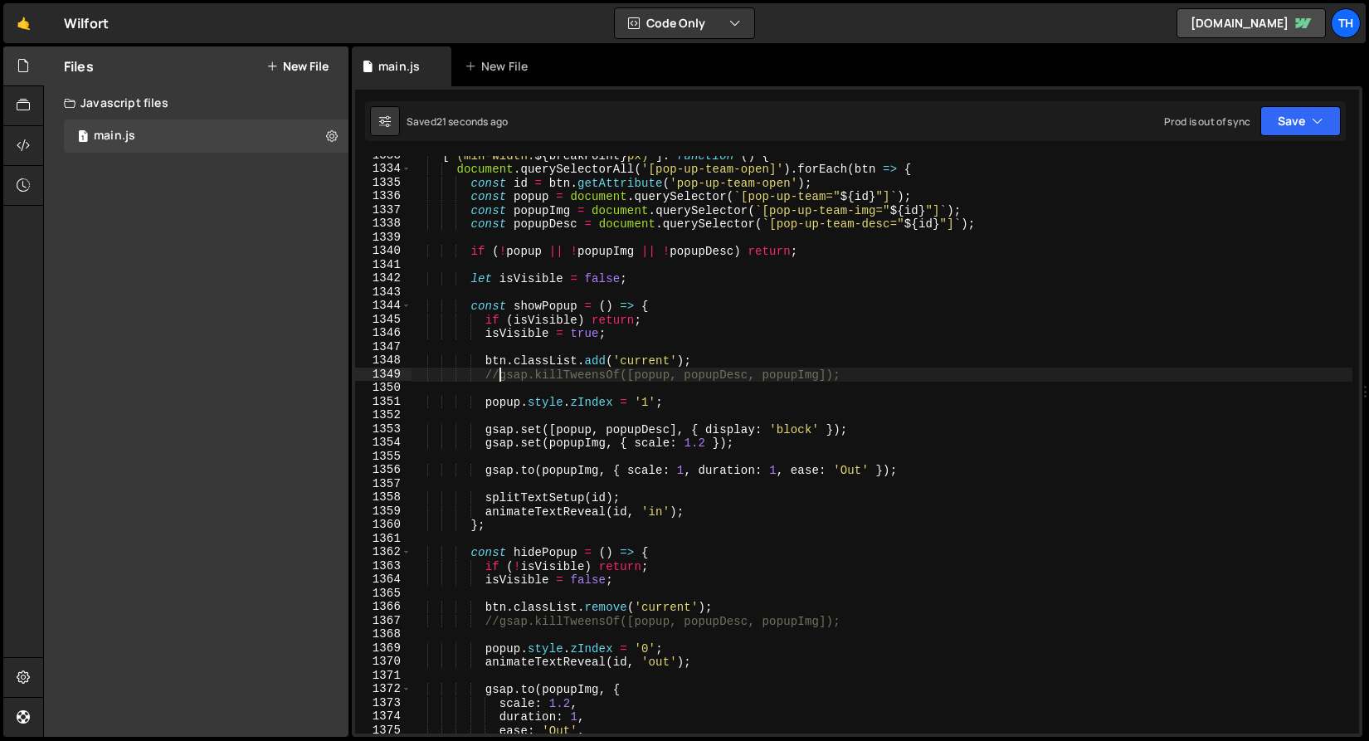
click at [499, 373] on div "[ ` (min-width: ${ breakPoint } px) ` ] : function ( ) { document . querySelect…" at bounding box center [882, 451] width 942 height 605
type textarea "gsap.killTweensOf([popup, popupDesc, popupImg]);"
type textarea "popup.style.zIndex = '1';"
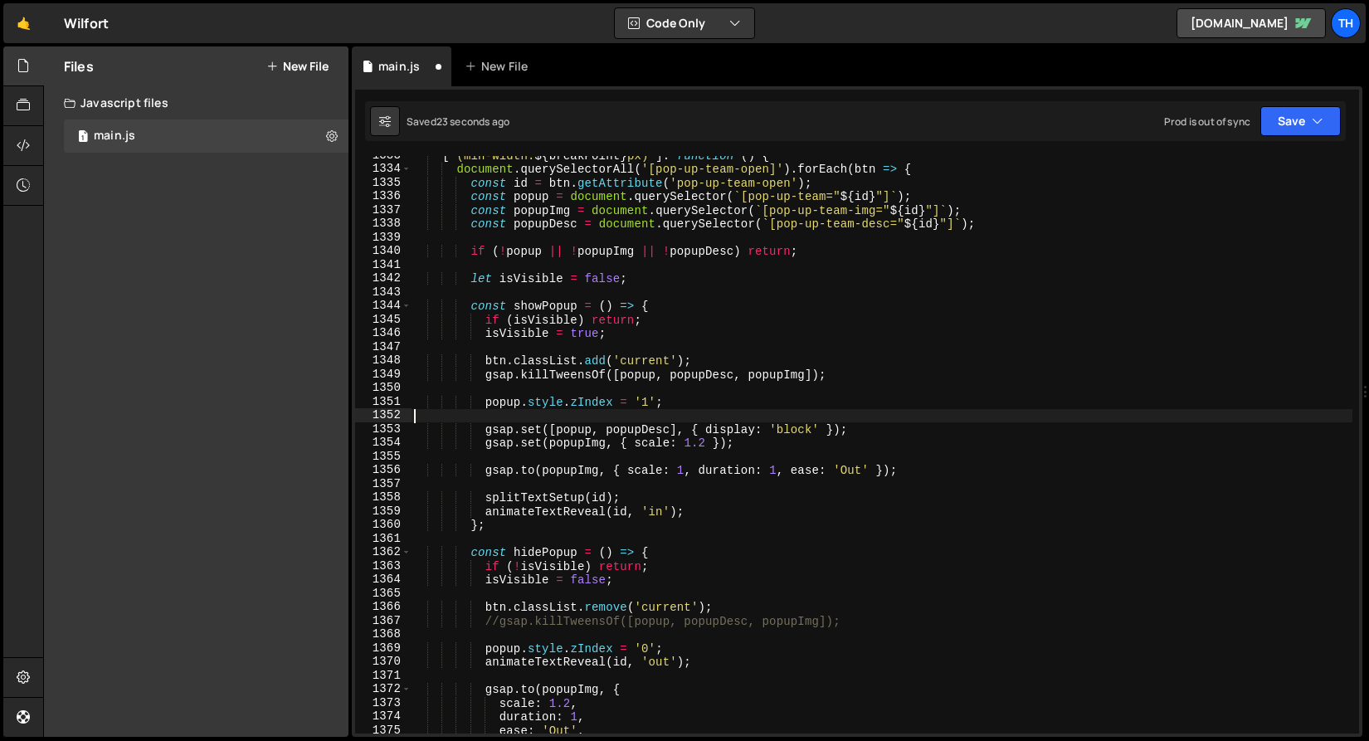
type textarea "gsap.set(popupImg, { scale: 1.2 });"
type textarea "[DOMAIN_NAME](popupImg, { scale: 1, duration: 1, ease: 'Out' });"
type textarea "};"
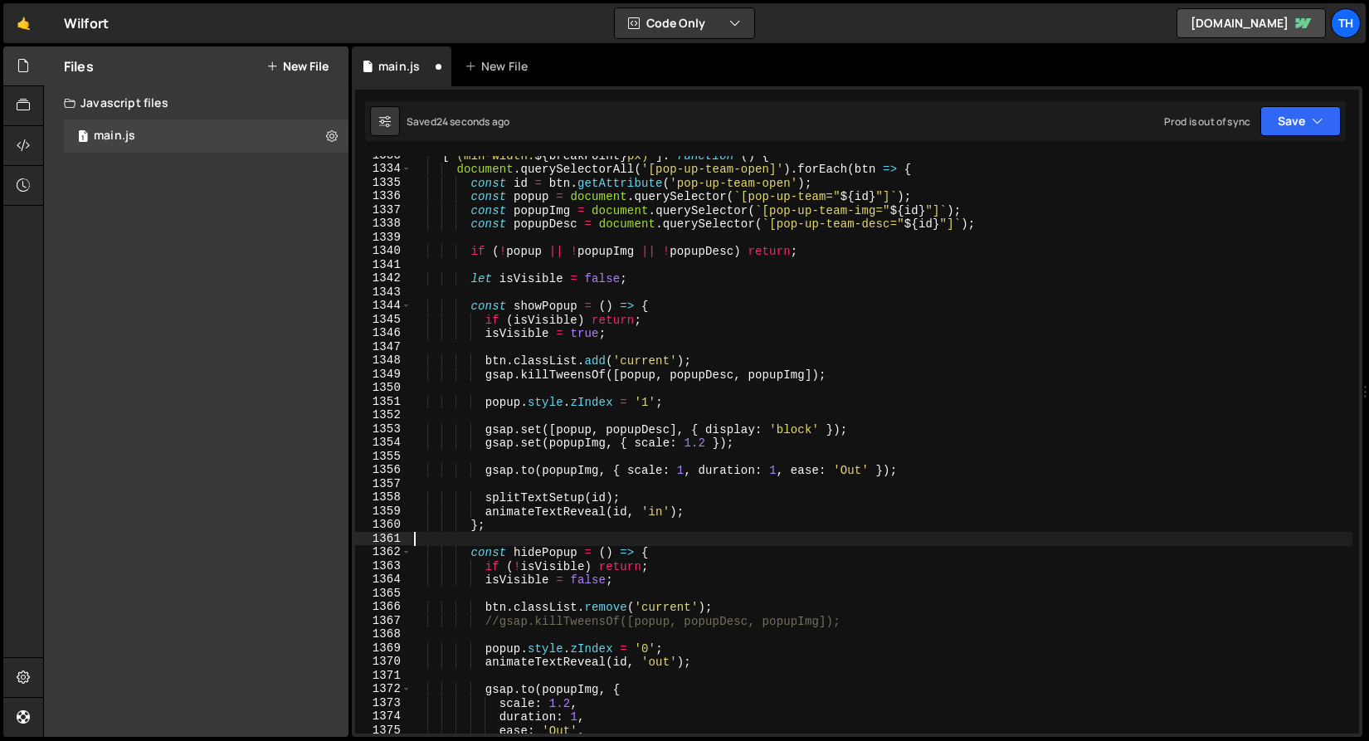
type textarea "isVisible = false;"
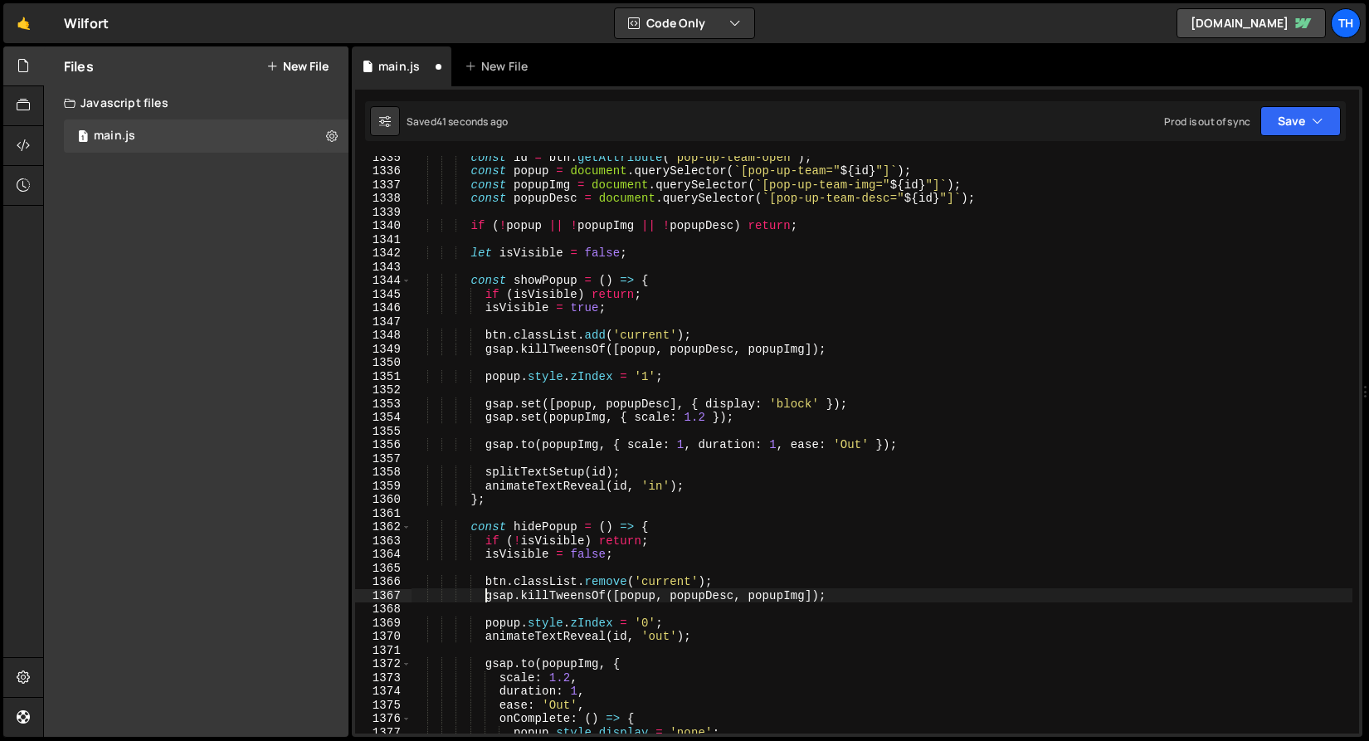
scroll to position [18281, 0]
click at [1275, 112] on button "Save" at bounding box center [1300, 121] width 80 height 30
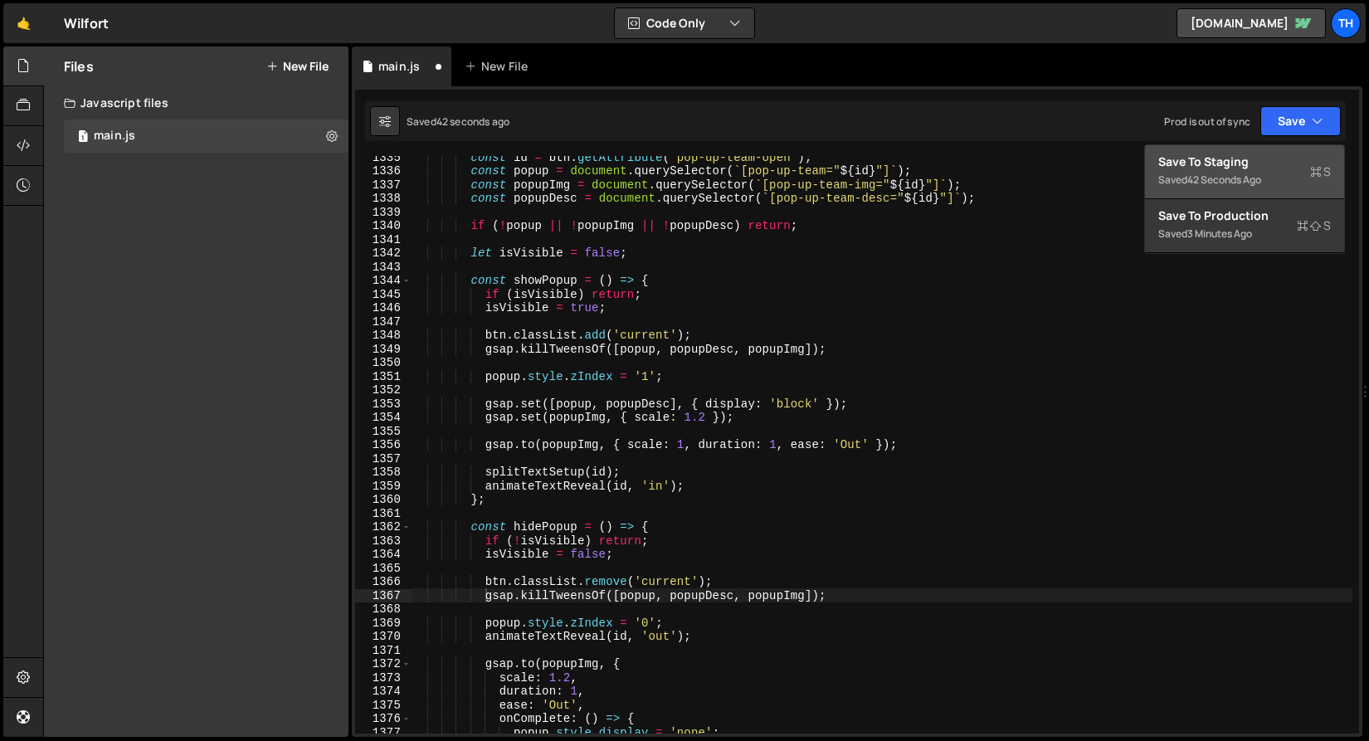
click at [1247, 181] on div "42 seconds ago" at bounding box center [1224, 180] width 74 height 14
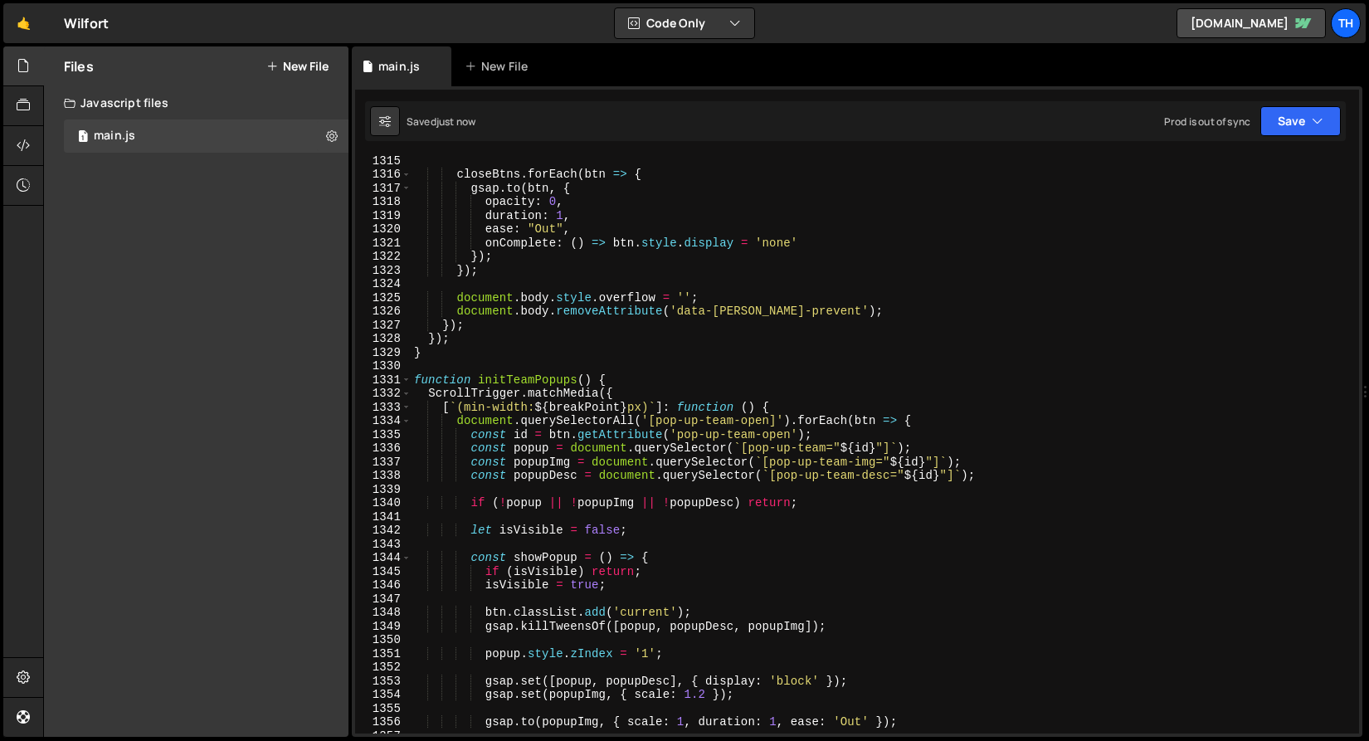
scroll to position [18003, 0]
click at [606, 315] on div "closeBtns . forEach ( btn => { gsap . to ( btn , { opacity : 0 , duration : 1 ,…" at bounding box center [882, 455] width 942 height 605
click at [407, 379] on span at bounding box center [406, 380] width 9 height 14
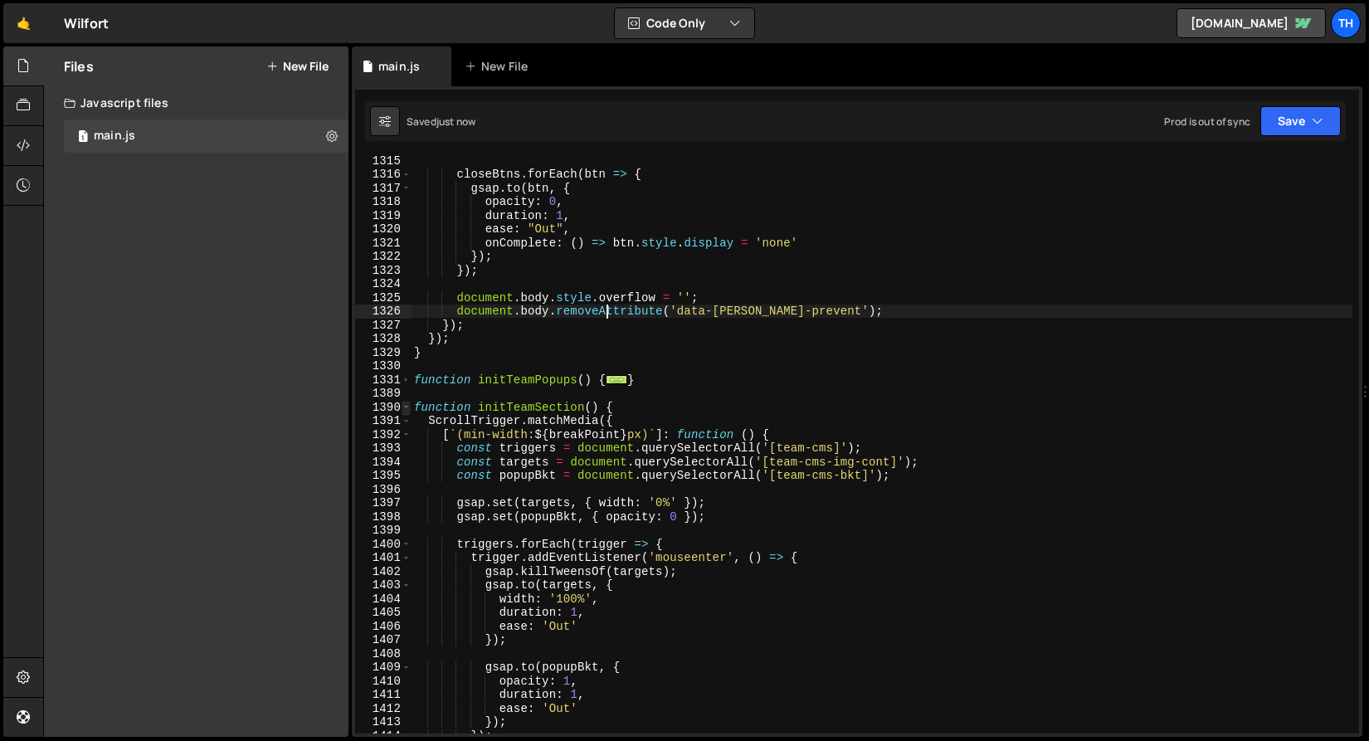
click at [410, 402] on span at bounding box center [406, 408] width 9 height 14
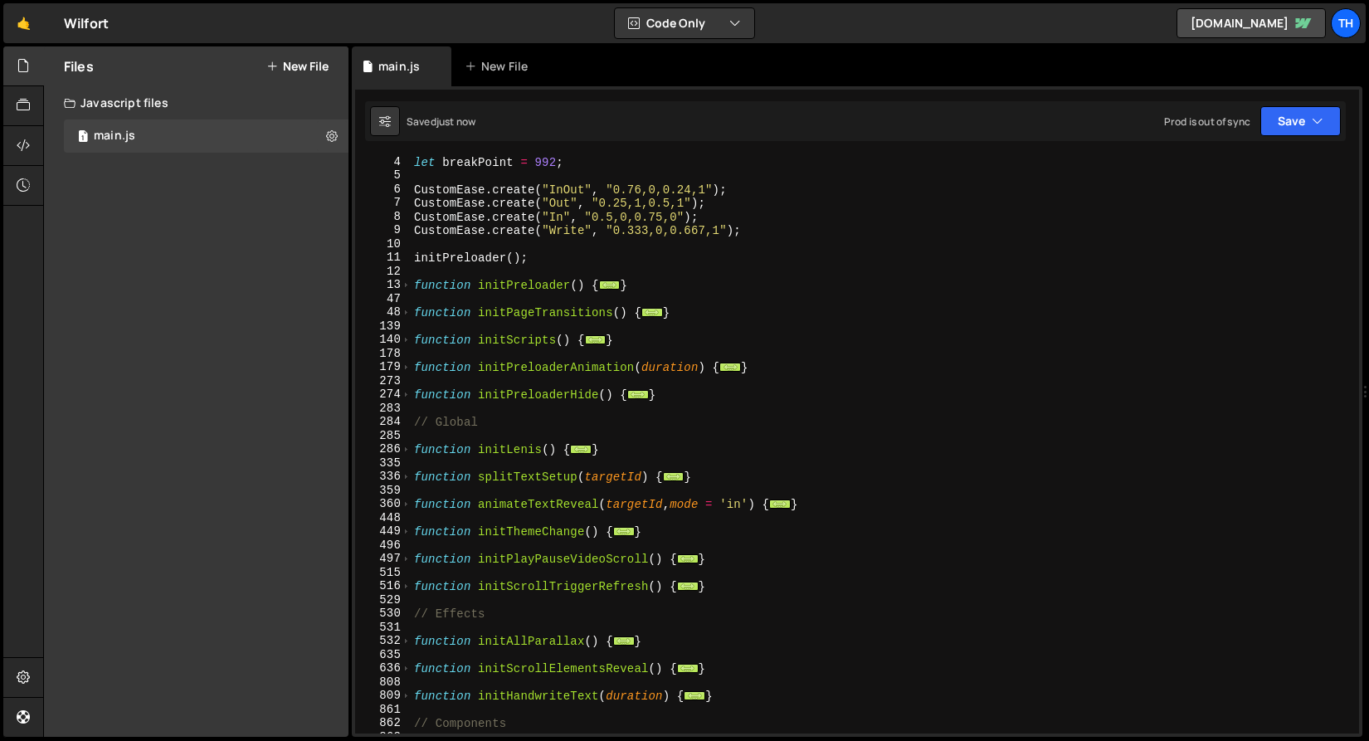
scroll to position [41, 0]
click at [402, 348] on div "178" at bounding box center [383, 354] width 56 height 14
click at [405, 342] on span at bounding box center [406, 340] width 9 height 14
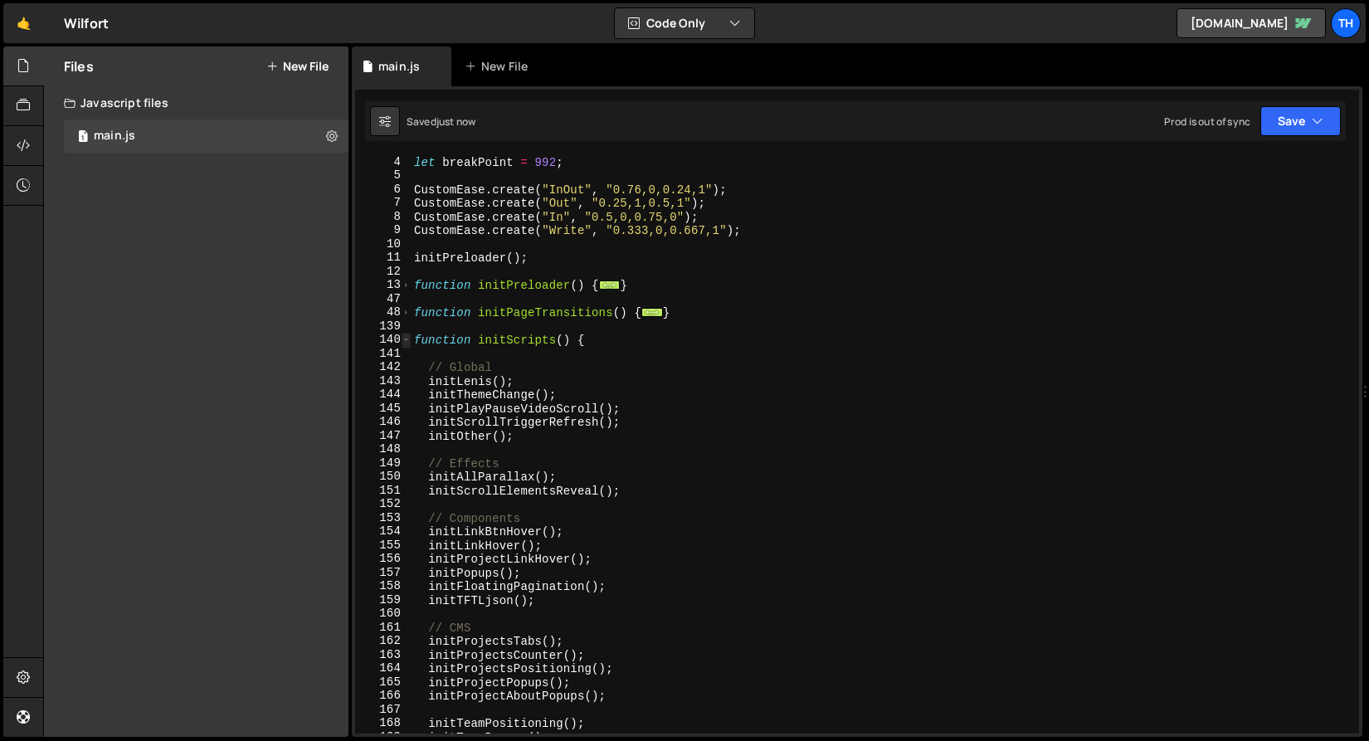
click at [405, 342] on span at bounding box center [406, 340] width 9 height 14
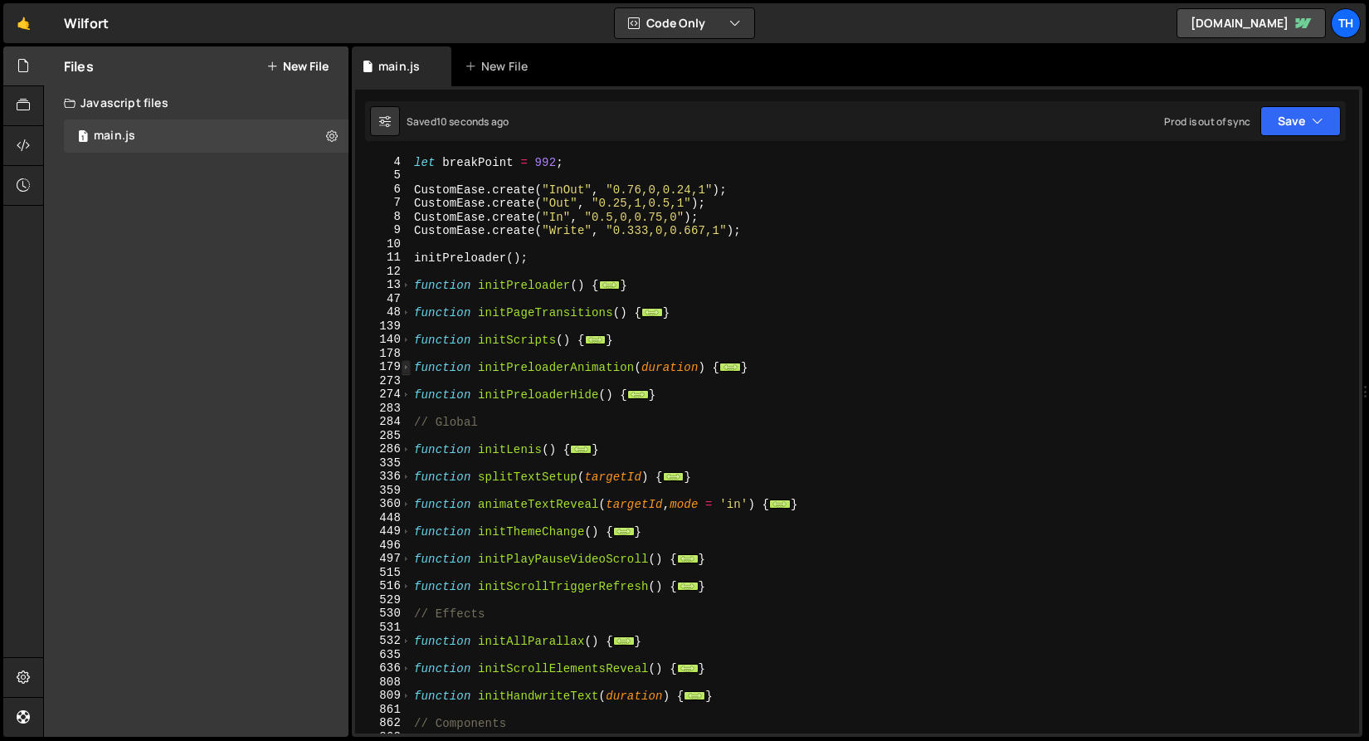
click at [405, 368] on span at bounding box center [406, 367] width 9 height 14
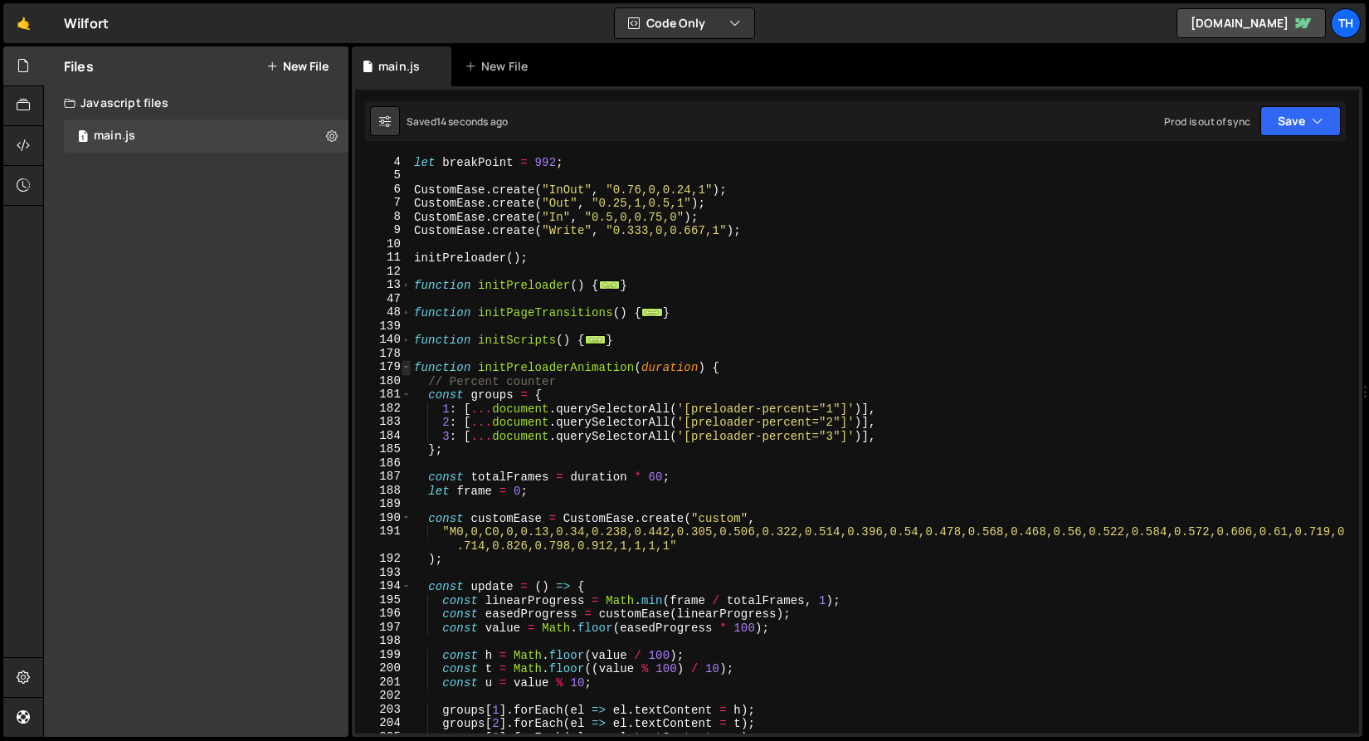
click at [408, 371] on span at bounding box center [406, 367] width 9 height 14
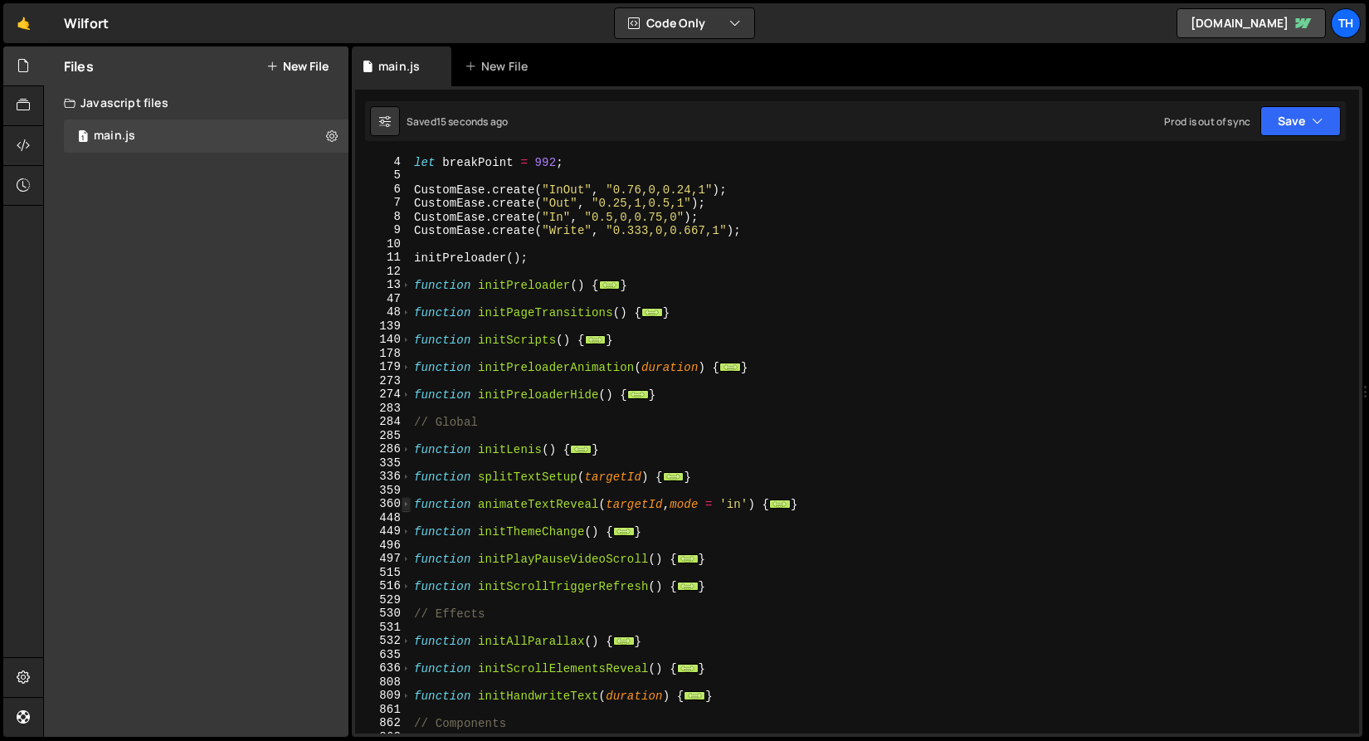
click at [408, 509] on span at bounding box center [406, 504] width 9 height 14
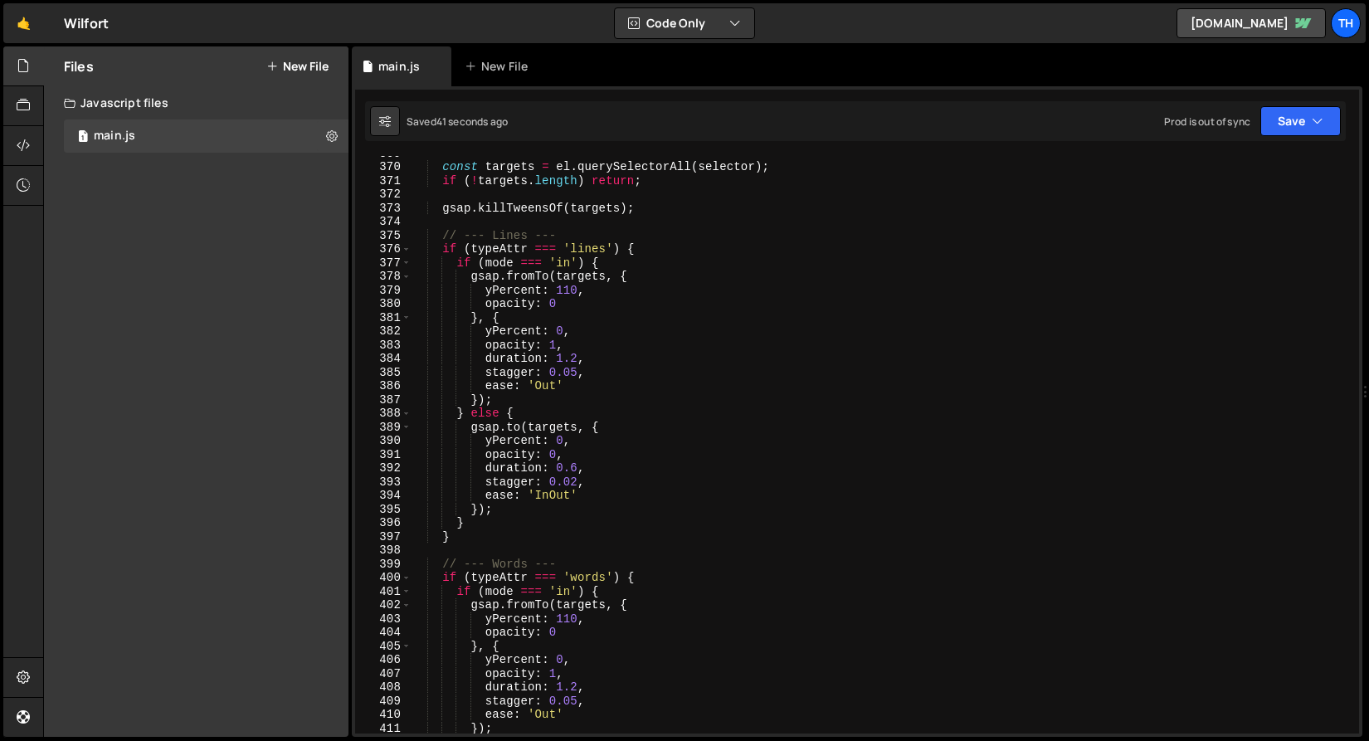
scroll to position [363, 0]
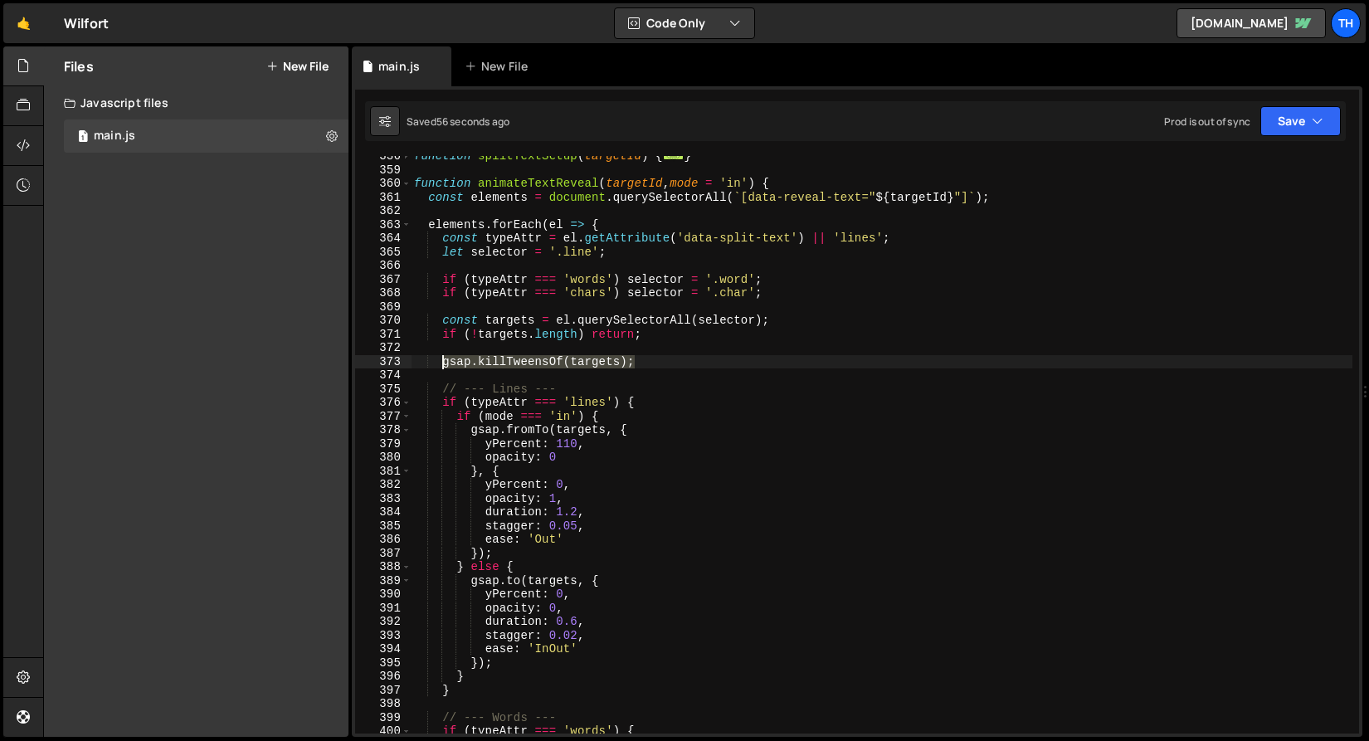
drag, startPoint x: 681, startPoint y: 363, endPoint x: 441, endPoint y: 365, distance: 240.6
click at [441, 365] on div "function splitTextSetup ( targetId ) { ... } function animateTextReveal ( targe…" at bounding box center [882, 451] width 942 height 605
type textarea "gsap.killTweensOf(targets);"
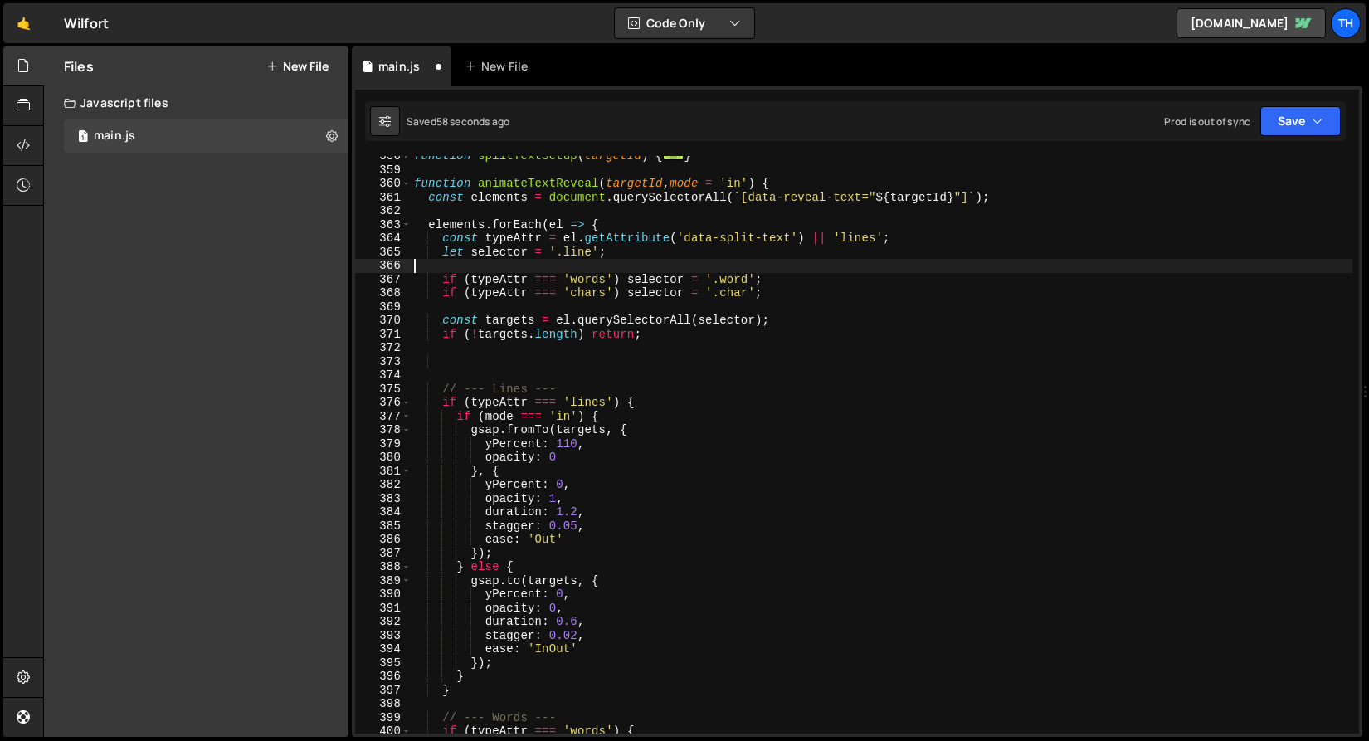
click at [521, 270] on div "function splitTextSetup ( targetId ) { ... } function animateTextReveal ( targe…" at bounding box center [882, 451] width 942 height 605
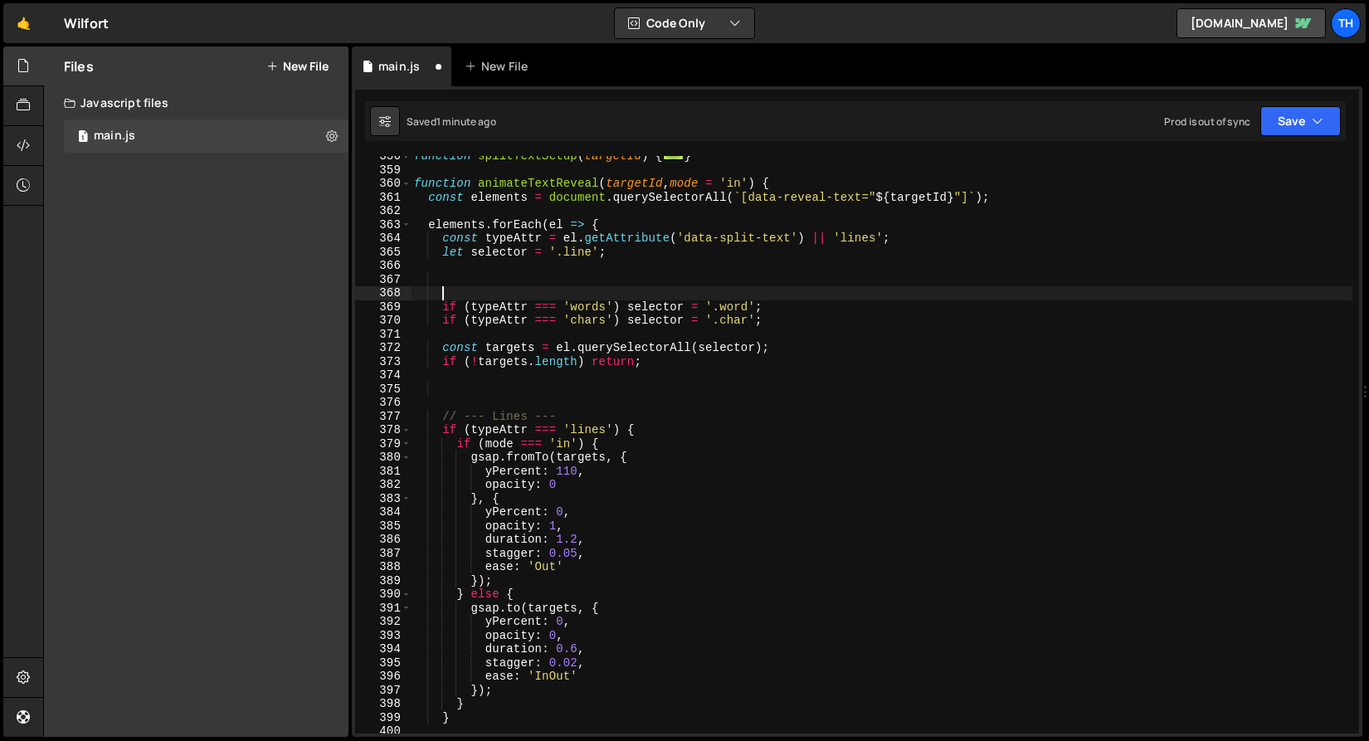
scroll to position [0, 1]
paste textarea "gsap.killTweensOf(targets);"
click at [1340, 124] on button "Save" at bounding box center [1300, 121] width 80 height 30
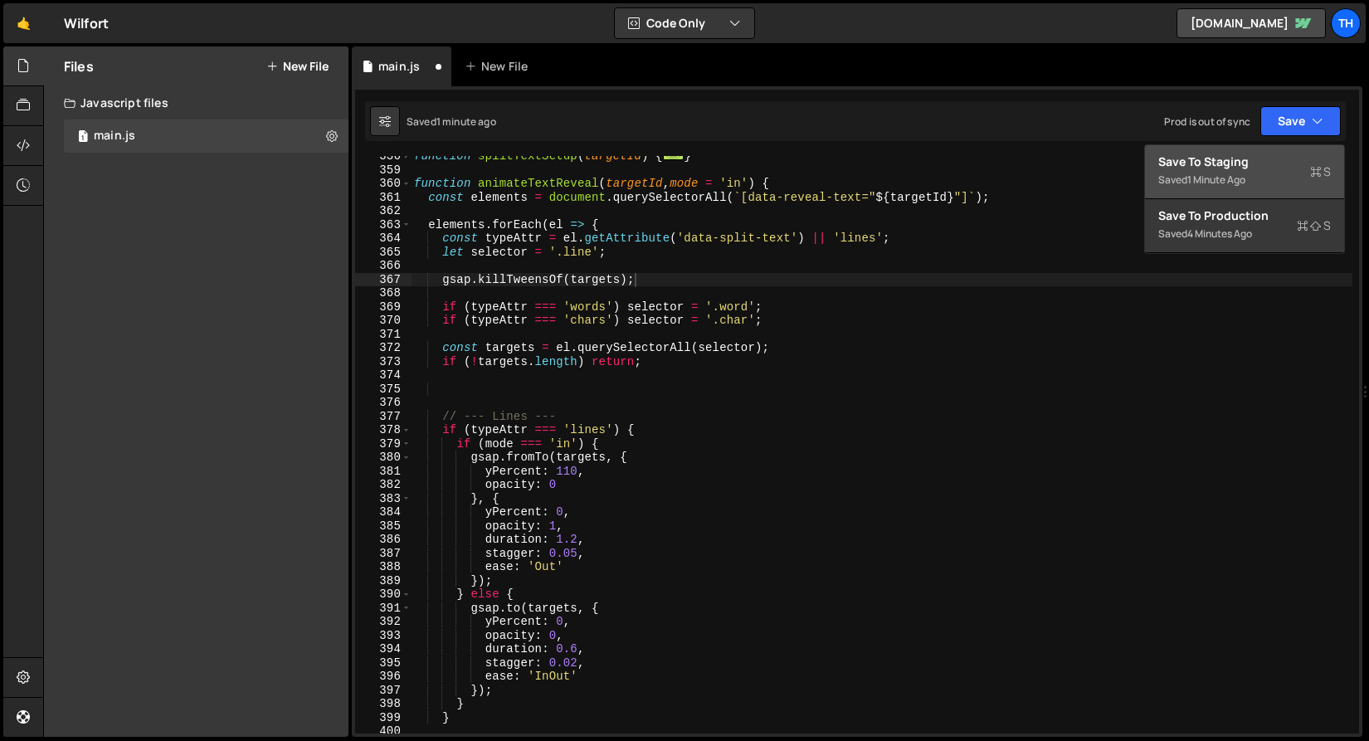
click at [1266, 159] on div "Save to Staging S" at bounding box center [1244, 161] width 173 height 17
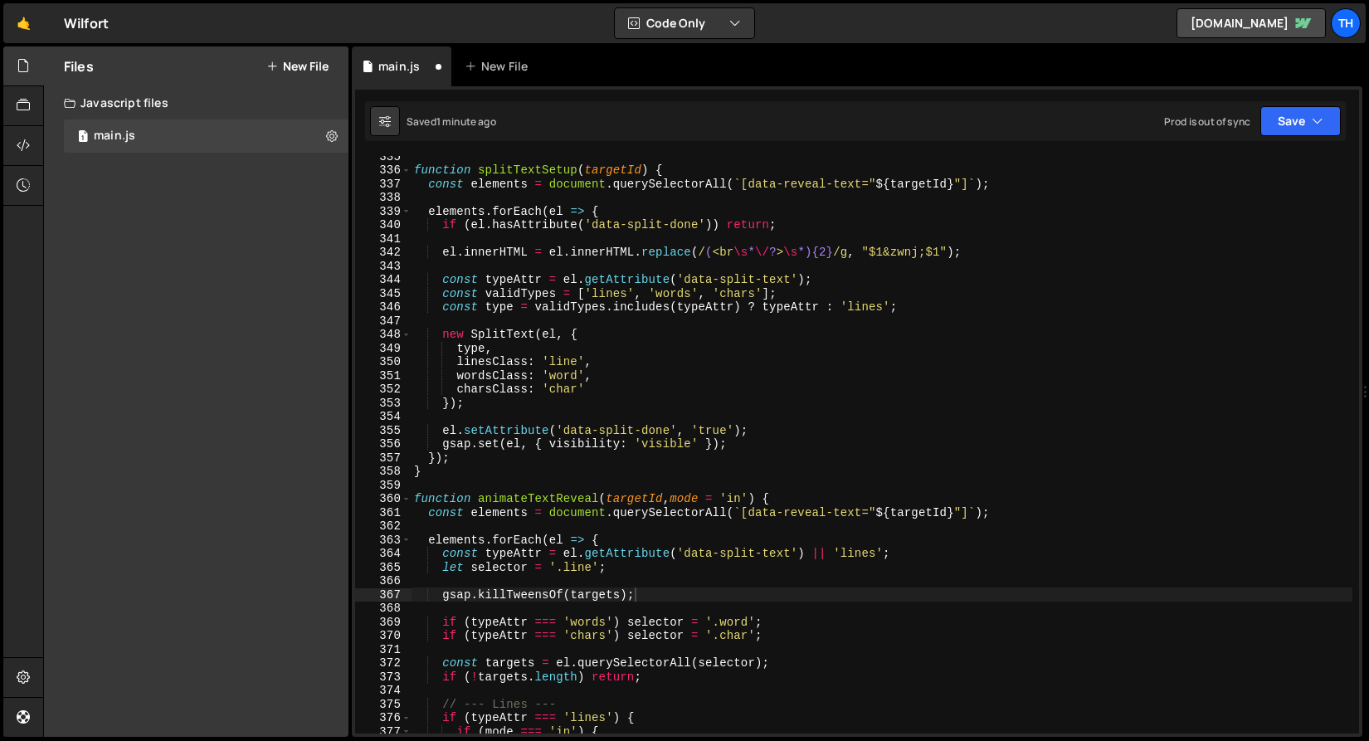
scroll to position [4592, 0]
click at [409, 499] on span at bounding box center [406, 499] width 9 height 14
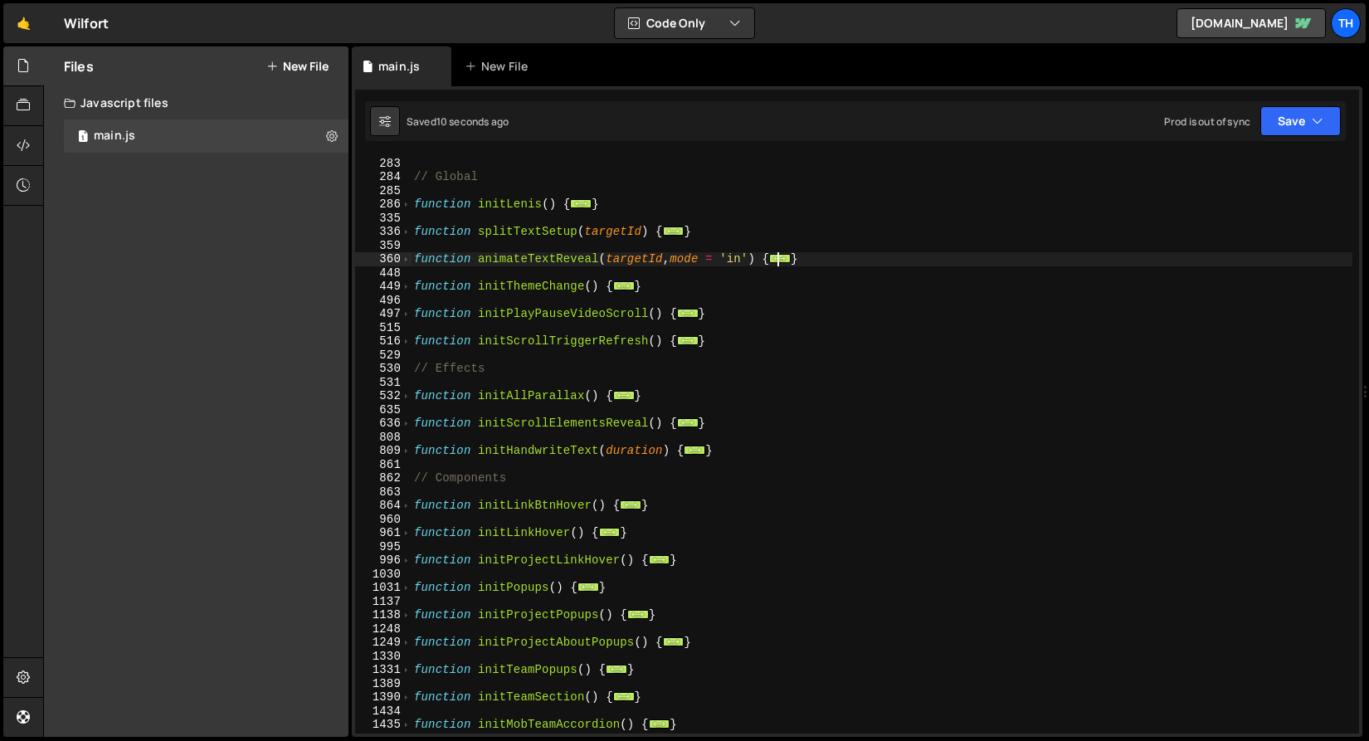
scroll to position [258, 0]
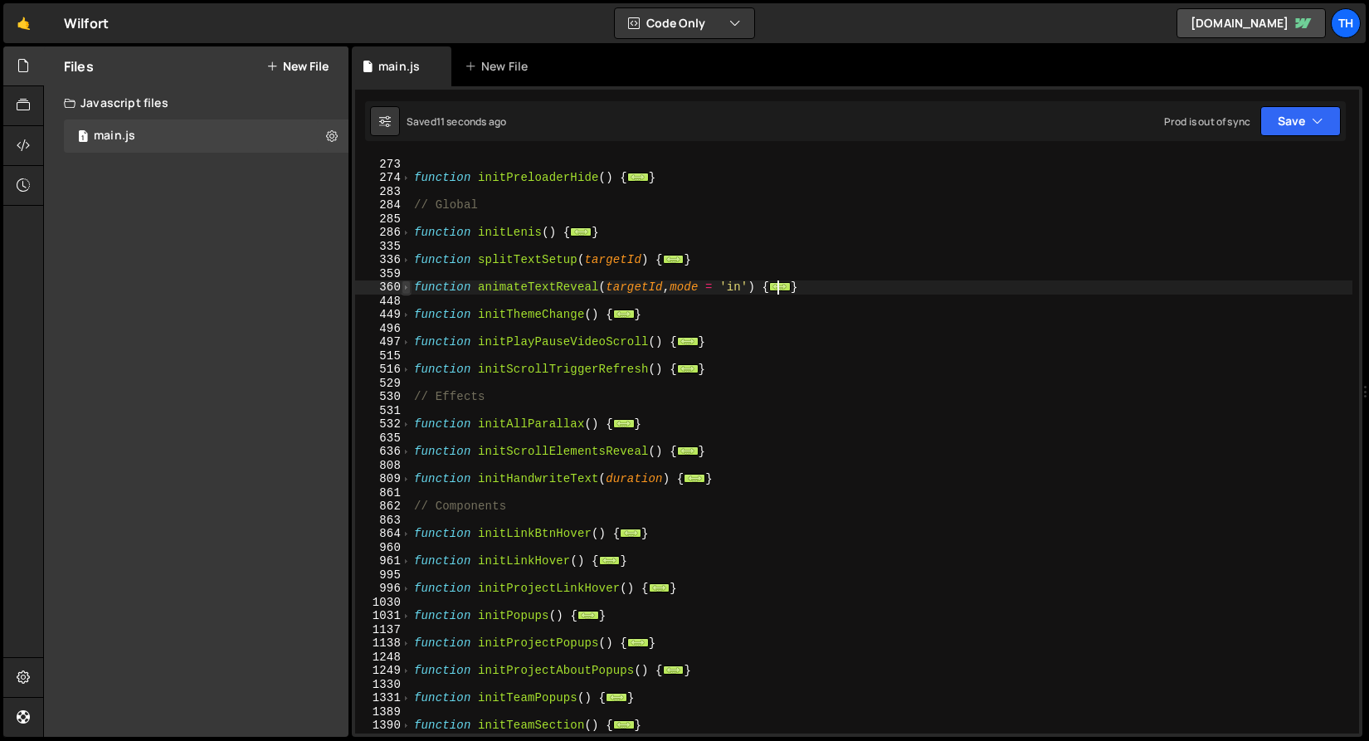
click at [407, 286] on span at bounding box center [406, 287] width 9 height 14
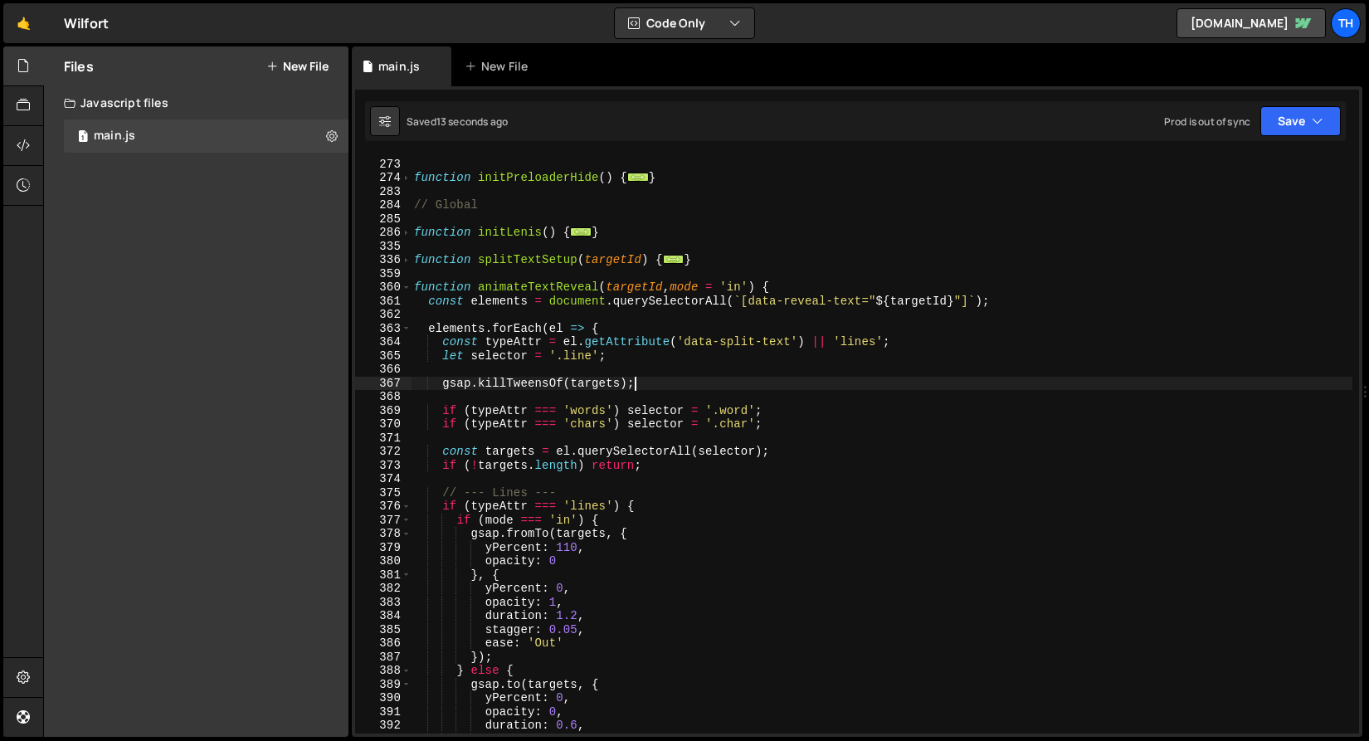
type textarea "// Test"
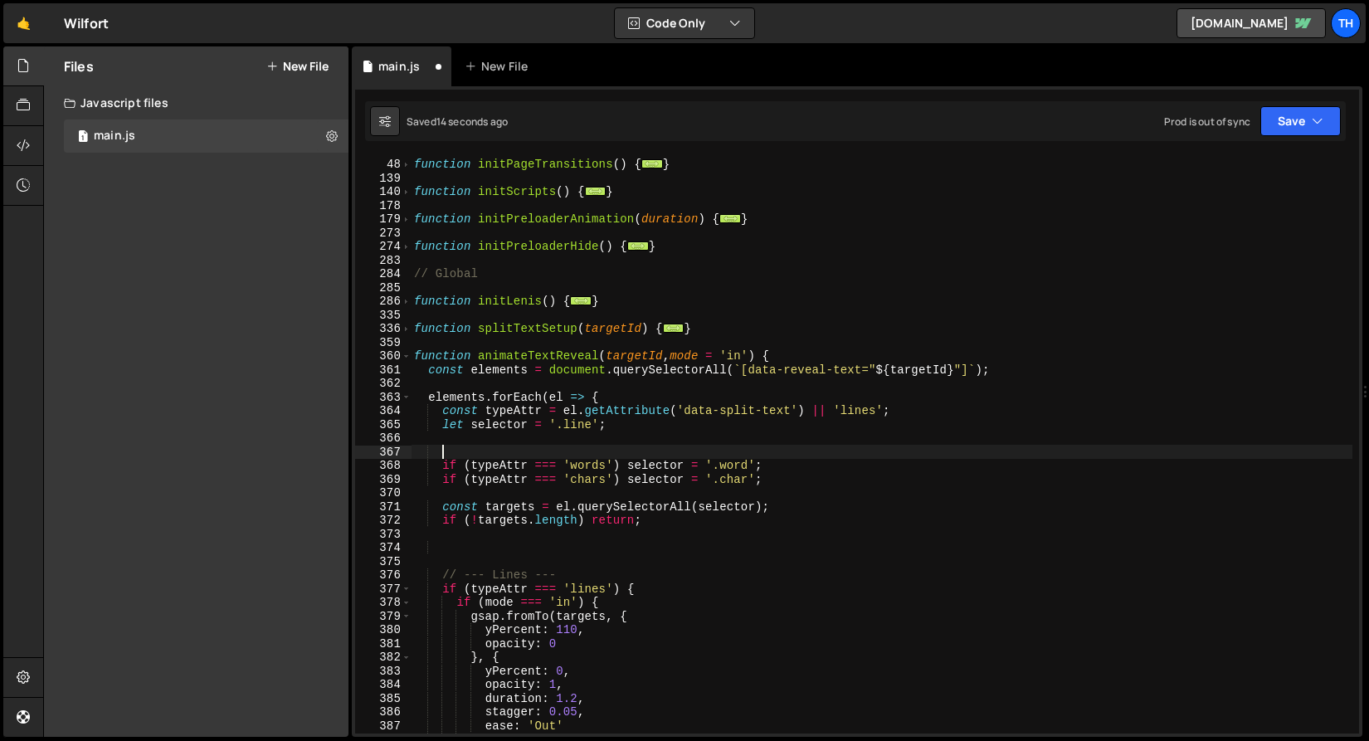
scroll to position [0, 0]
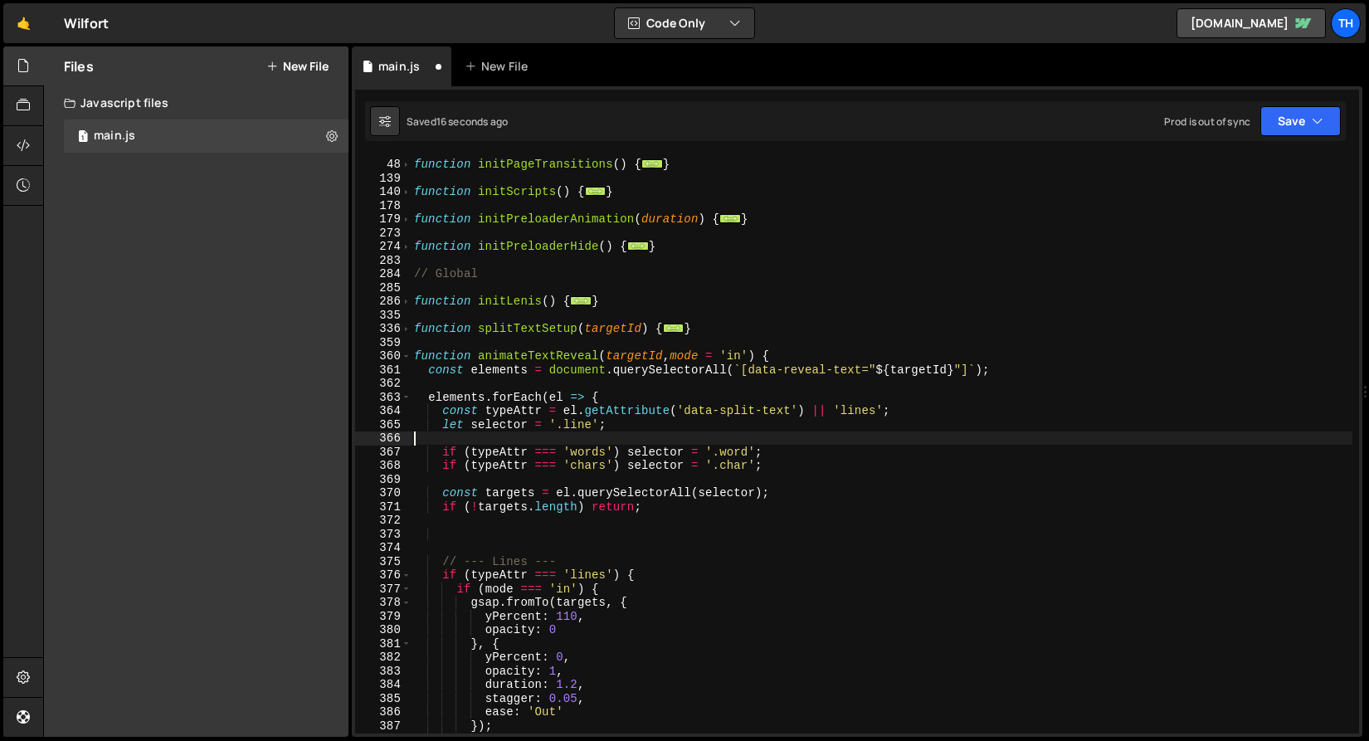
type textarea "gsap.killTweensOf(targets);"
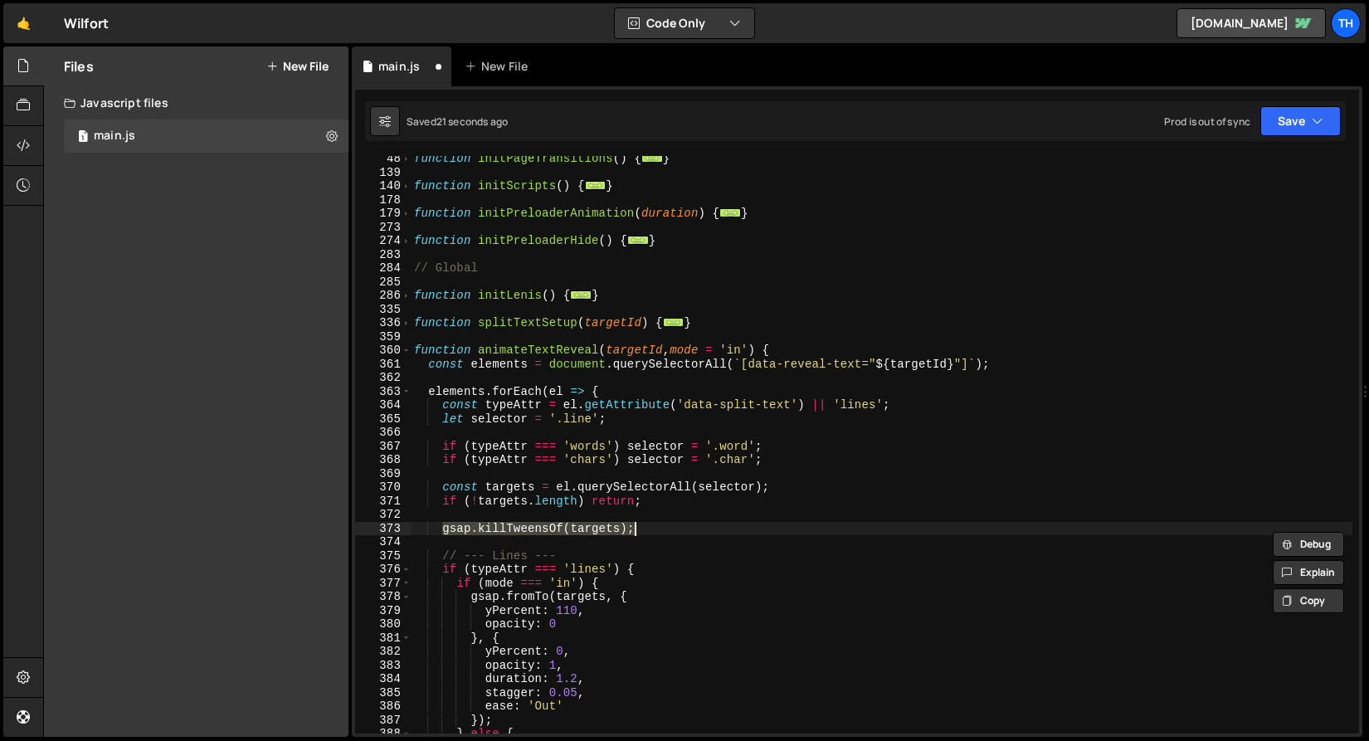
scroll to position [196, 0]
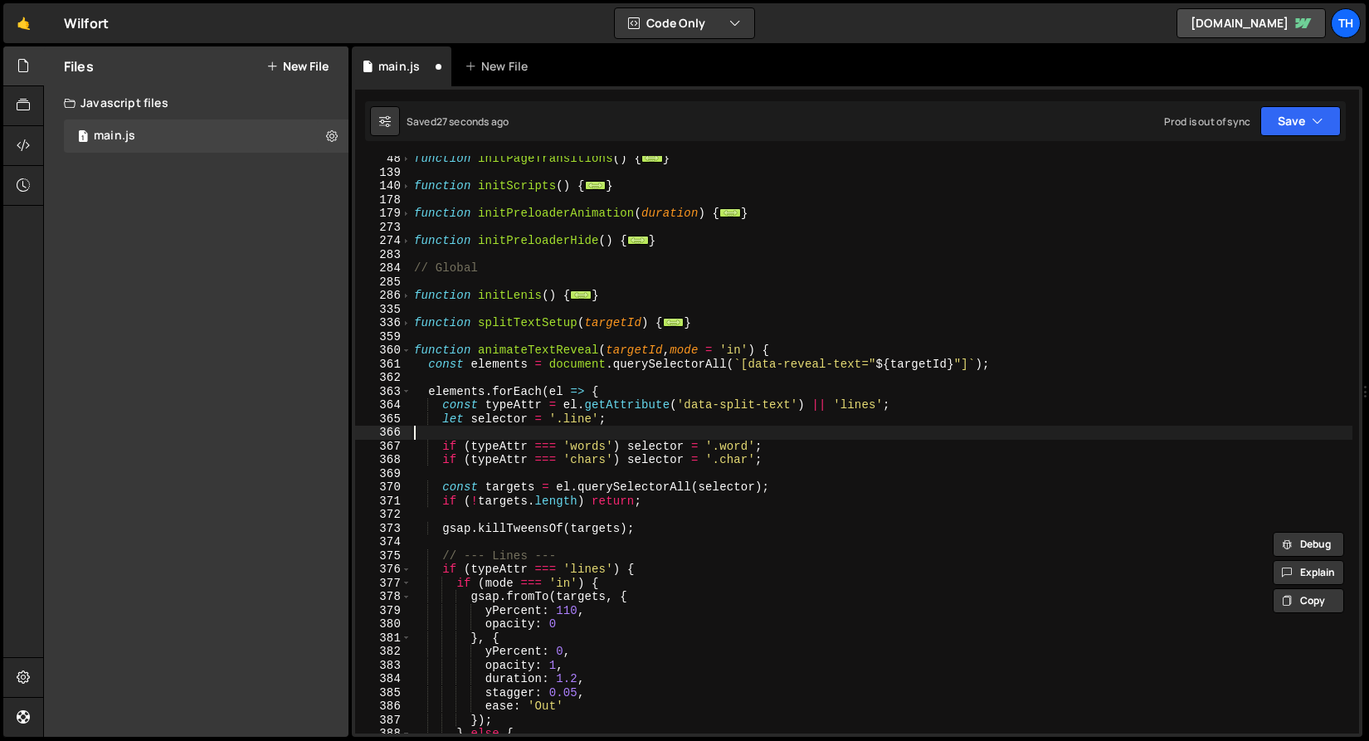
click at [636, 431] on div "function initPageTransitions ( ) { ... } function initScripts ( ) { ... } funct…" at bounding box center [882, 454] width 942 height 605
paste textarea "gsap.killTweensOf(targets);"
type textarea "gsap.killTweensOf(targets);"
click at [1286, 126] on button "Save" at bounding box center [1300, 121] width 80 height 30
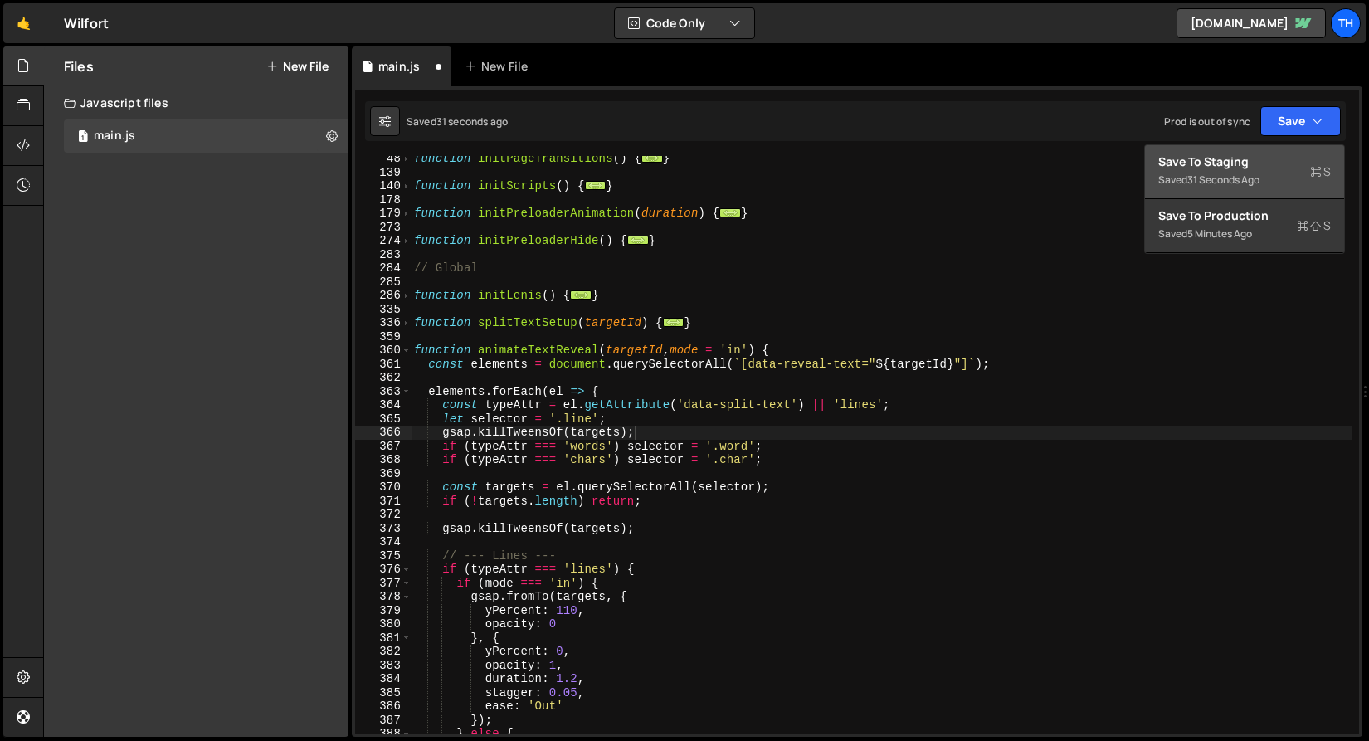
click at [1265, 152] on button "Save to Staging S Saved 31 seconds ago" at bounding box center [1244, 172] width 199 height 54
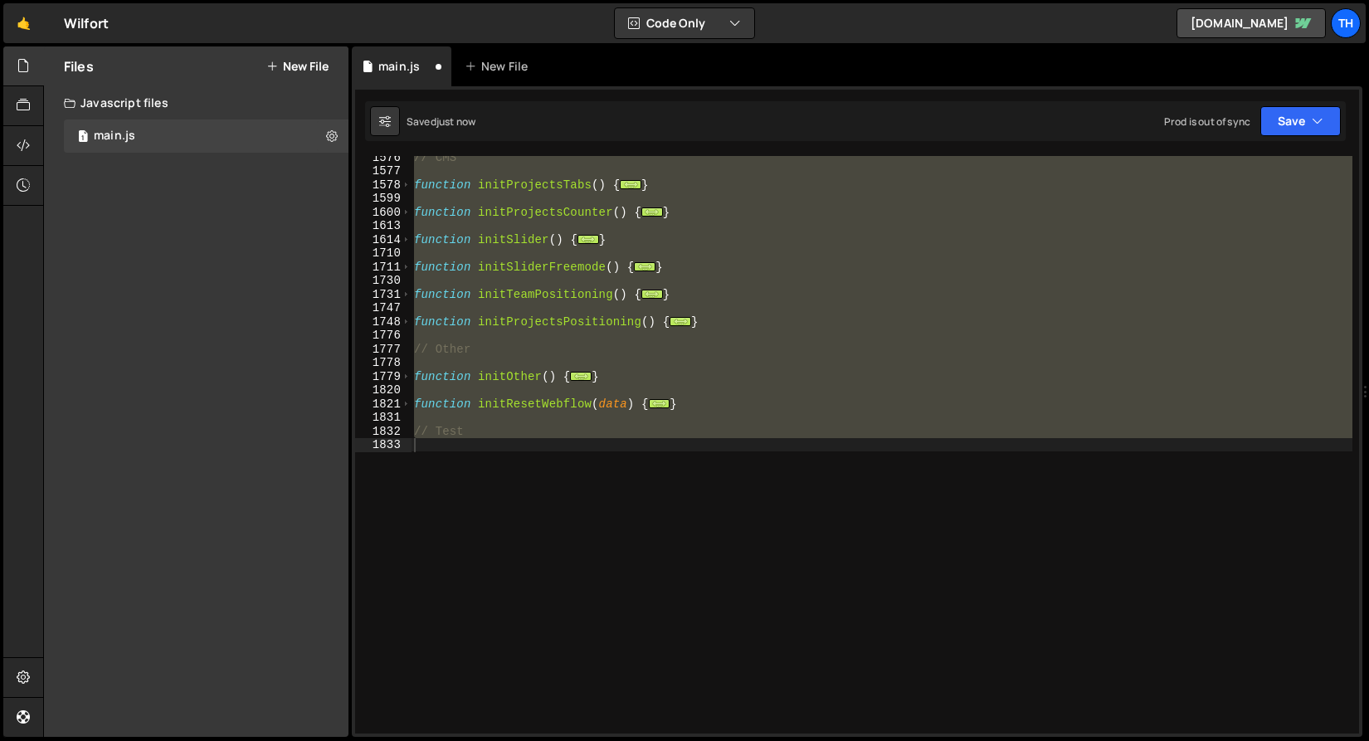
scroll to position [177, 0]
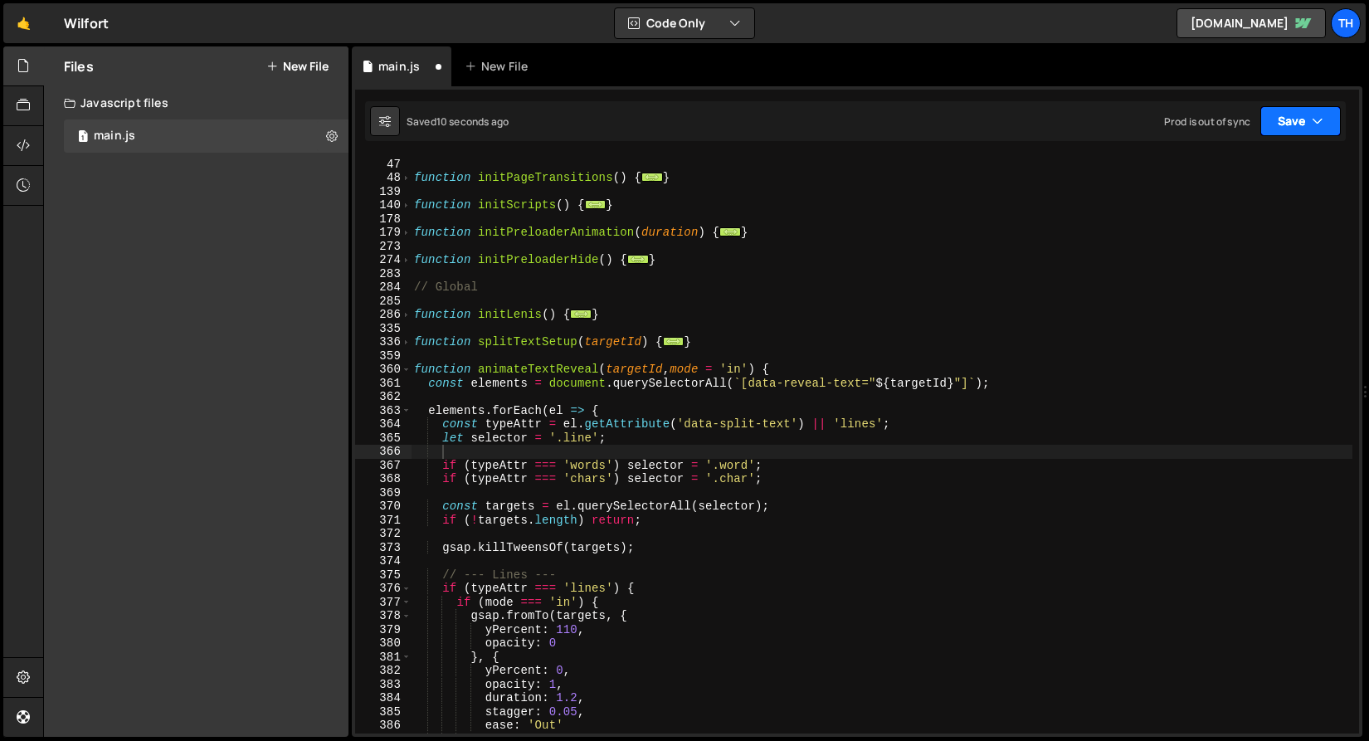
click at [1280, 134] on button "Save" at bounding box center [1300, 121] width 80 height 30
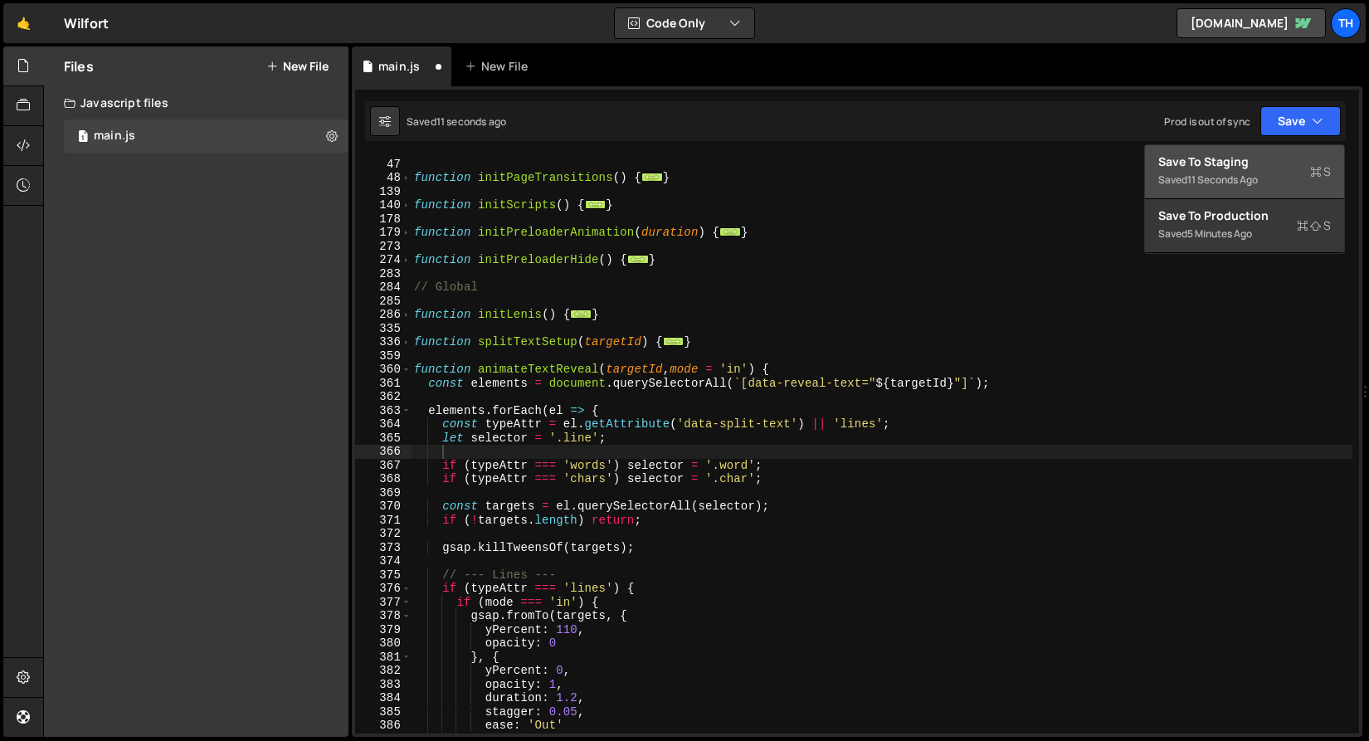
click at [1251, 161] on div "Save to Staging S" at bounding box center [1244, 161] width 173 height 17
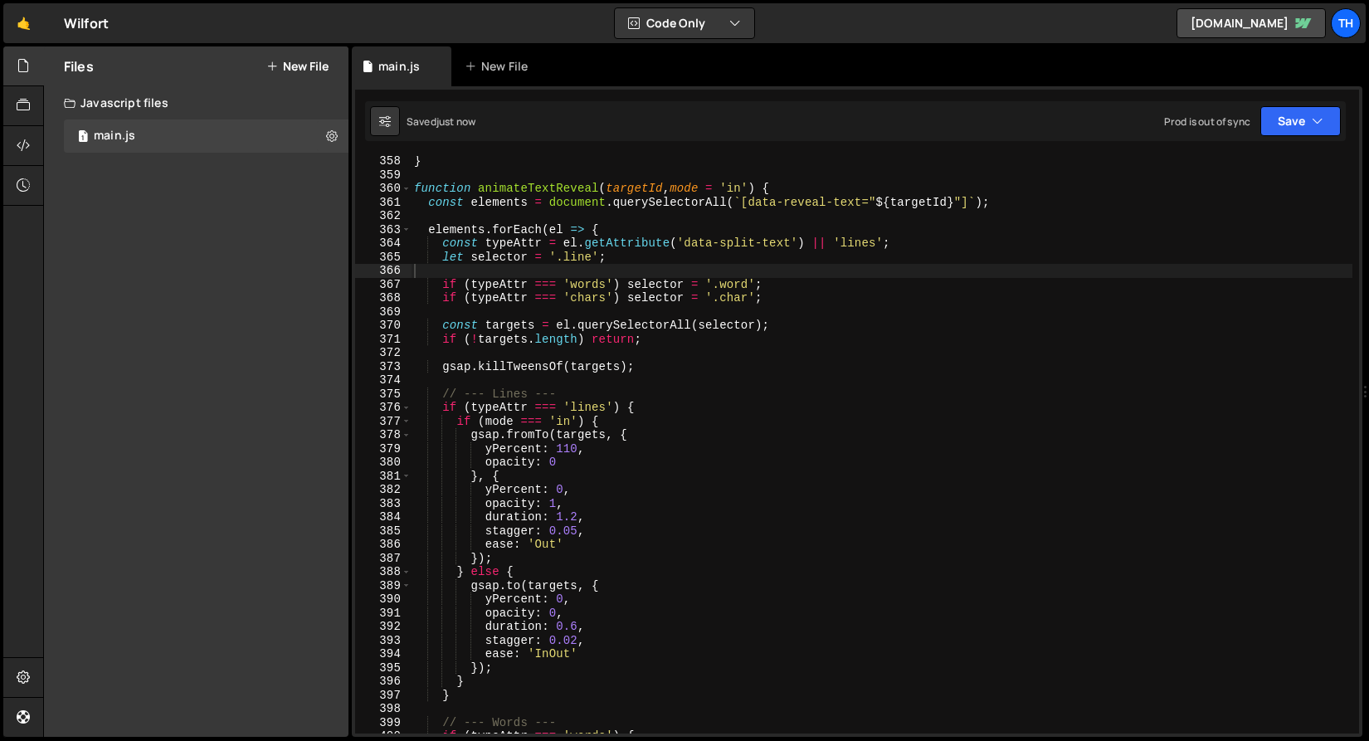
scroll to position [4882, 0]
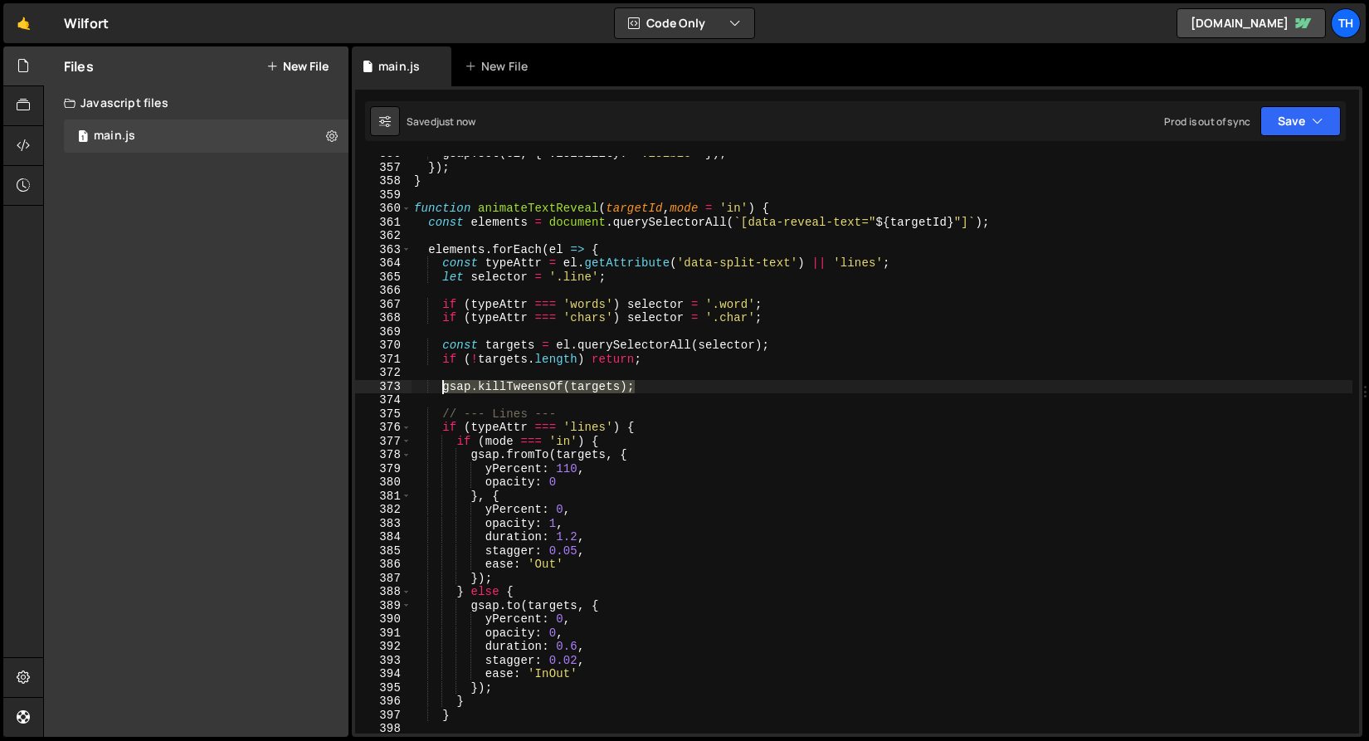
drag, startPoint x: 651, startPoint y: 385, endPoint x: 446, endPoint y: 385, distance: 205.8
click at [446, 385] on div "gsap . set ( el , { visibility : 'visible' }) ; }) ; } function animateTextReve…" at bounding box center [882, 449] width 942 height 605
click at [494, 327] on div "gsap . set ( el , { visibility : 'visible' }) ; }) ; } function animateTextReve…" at bounding box center [882, 449] width 942 height 605
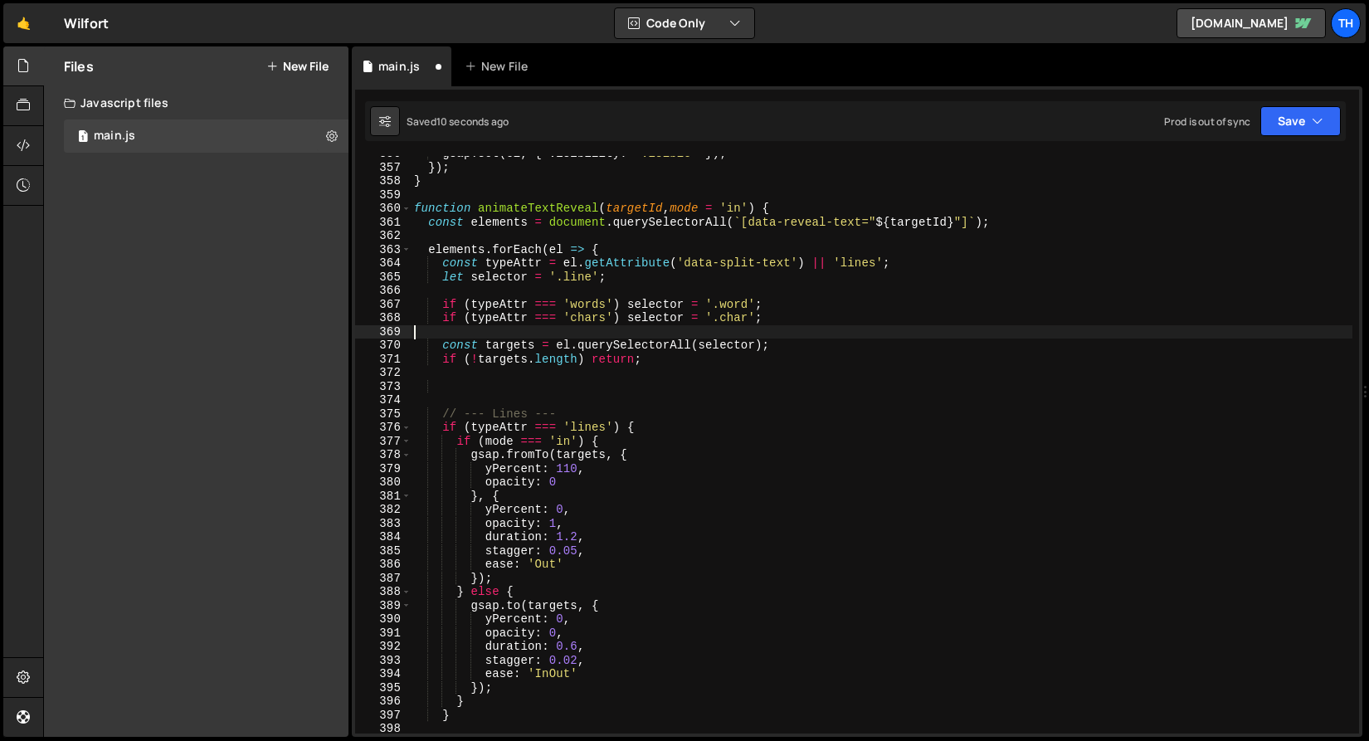
paste textarea "gsap.killTweensOf(targets);"
type textarea "gsap.killTweensOf(targets);"
click at [1297, 113] on button "Save" at bounding box center [1300, 121] width 80 height 30
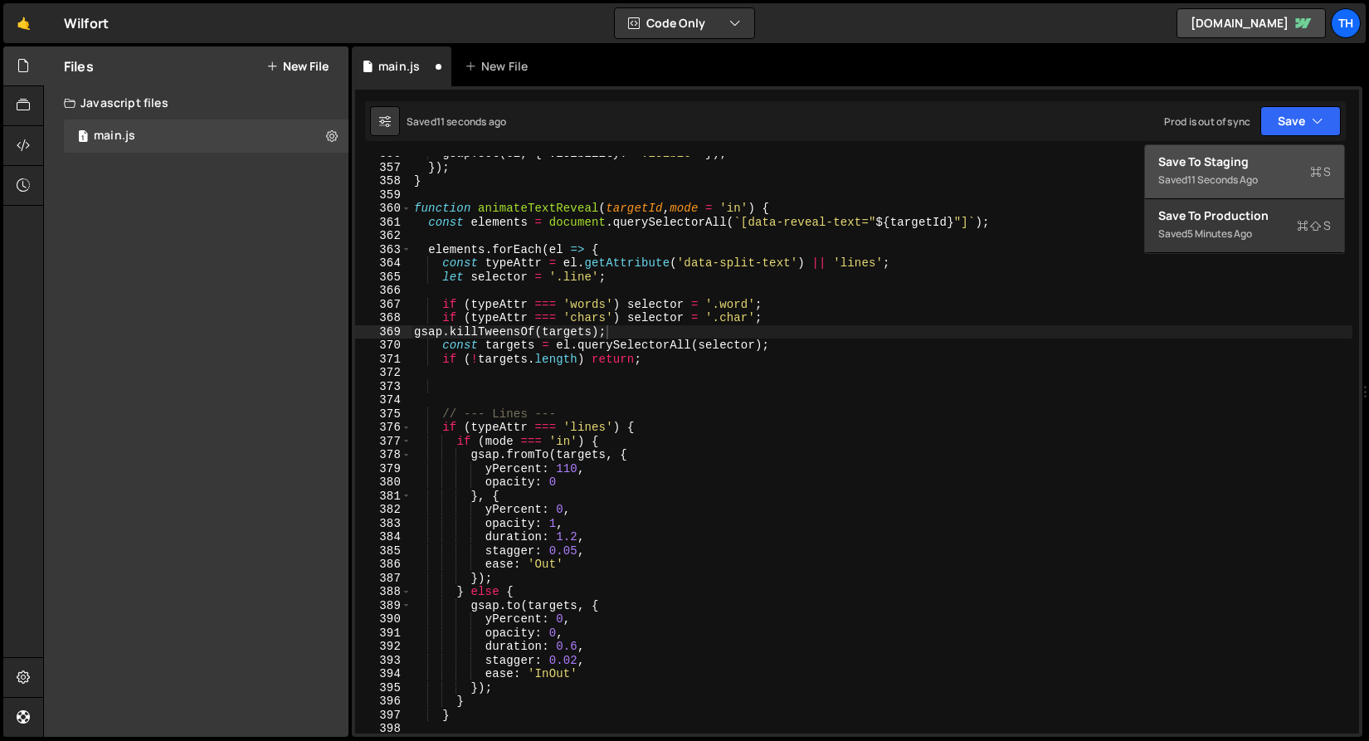
click at [1244, 163] on div "Save to Staging S" at bounding box center [1244, 161] width 173 height 17
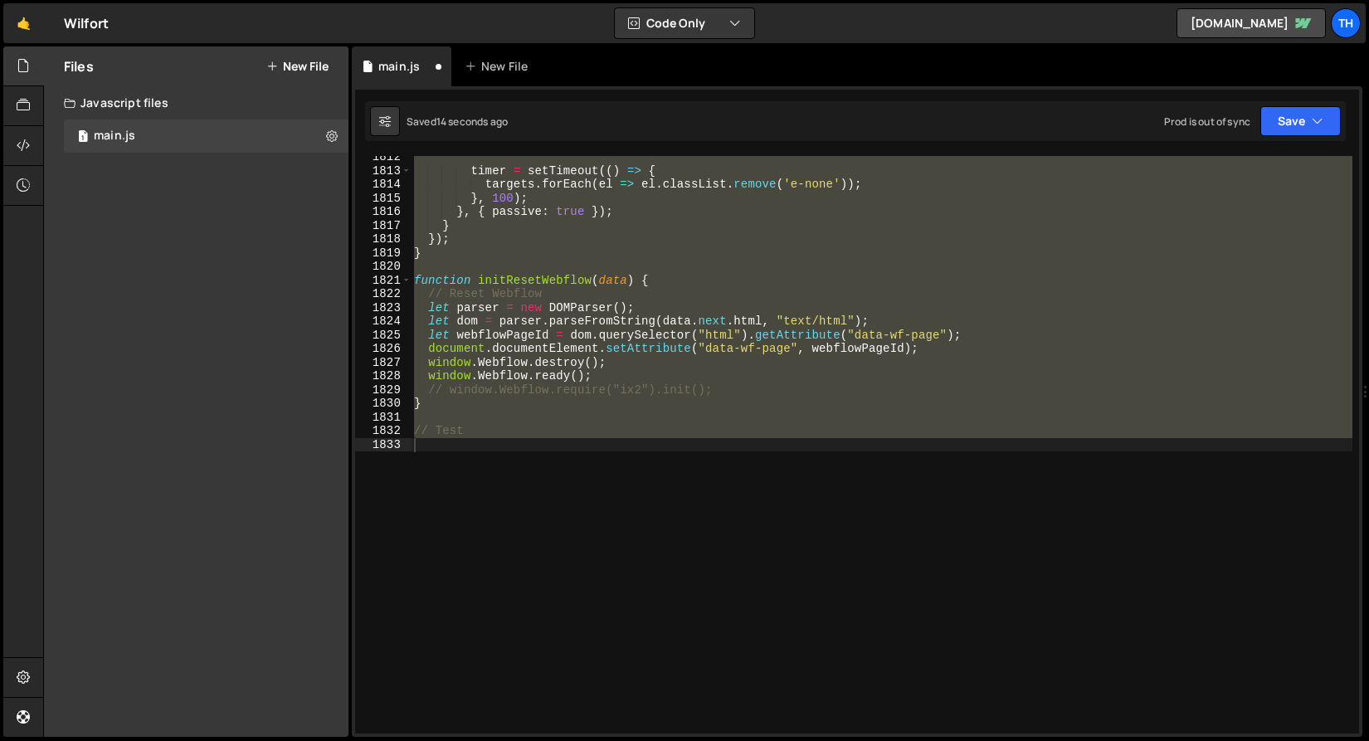
scroll to position [4762, 0]
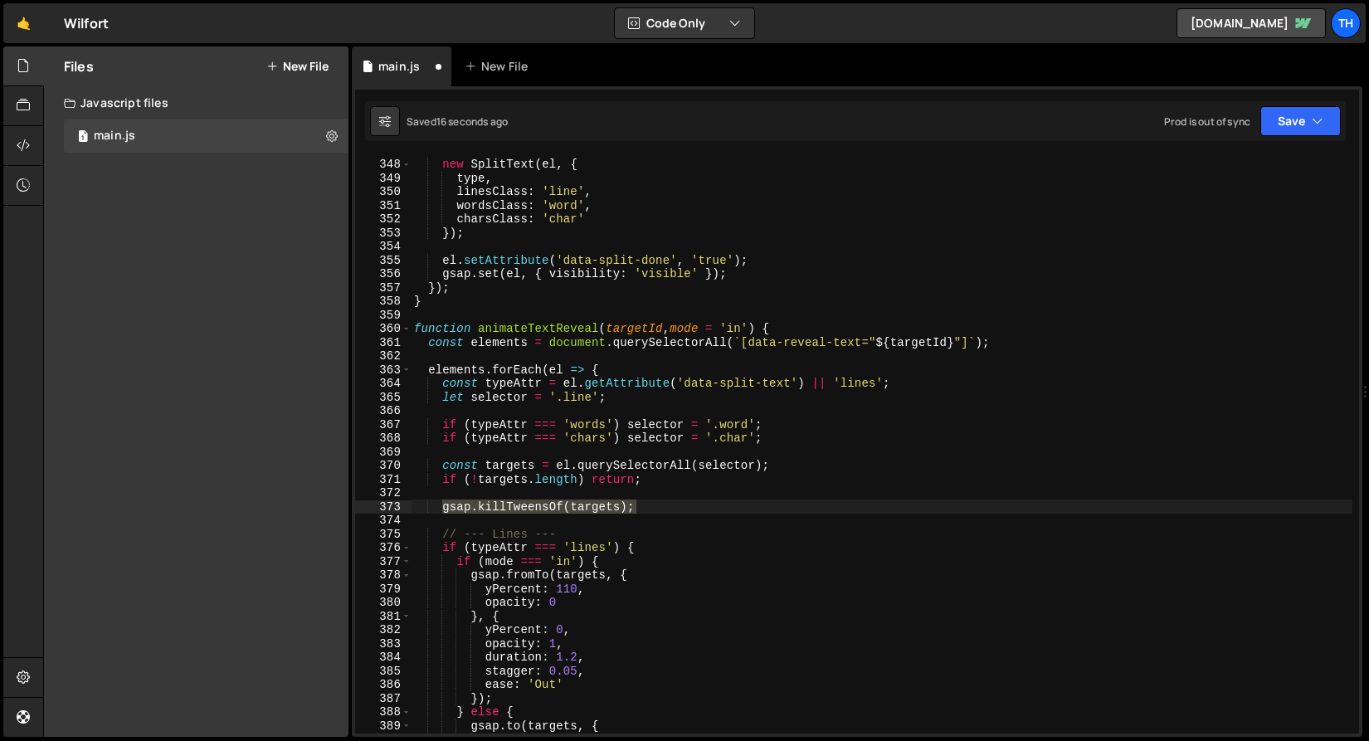
click at [684, 360] on div "new SplitText ( el , { type , linesClass : 'line' , wordsClass : 'word' , chars…" at bounding box center [882, 446] width 942 height 605
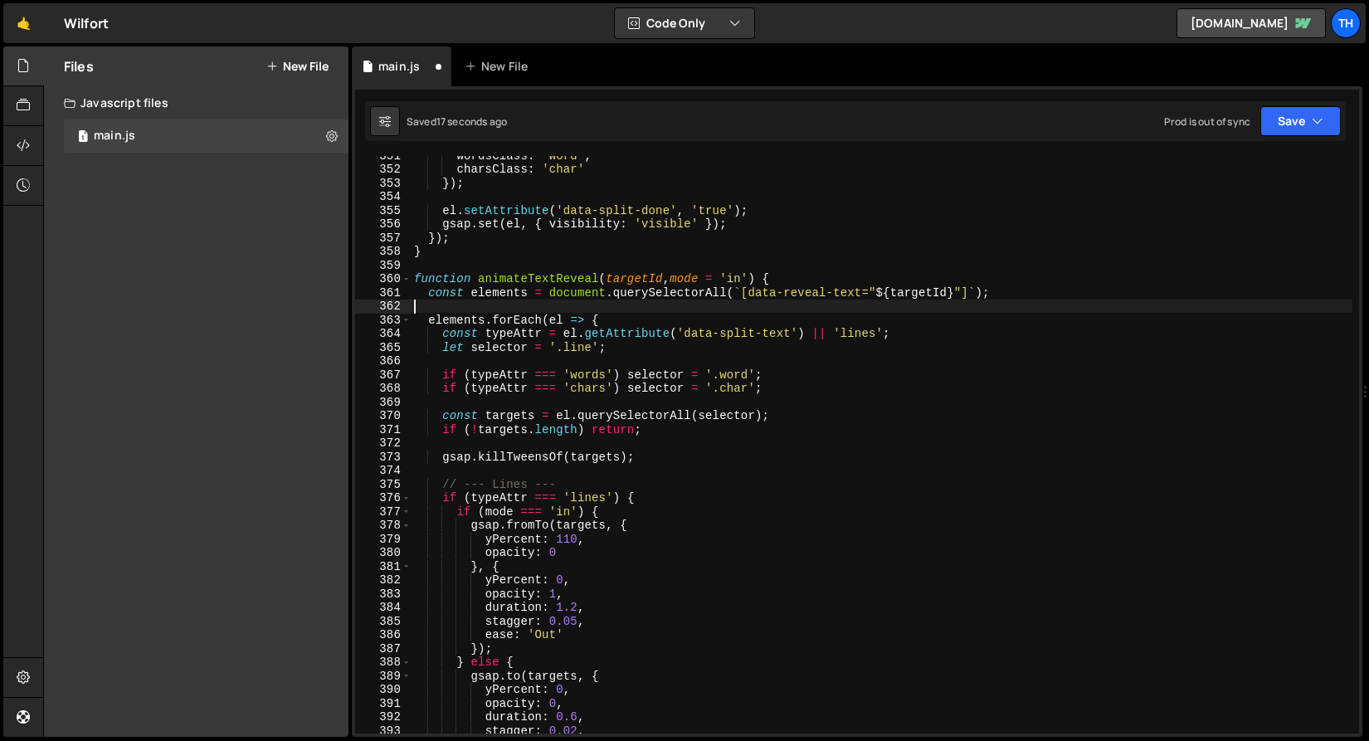
scroll to position [4842, 0]
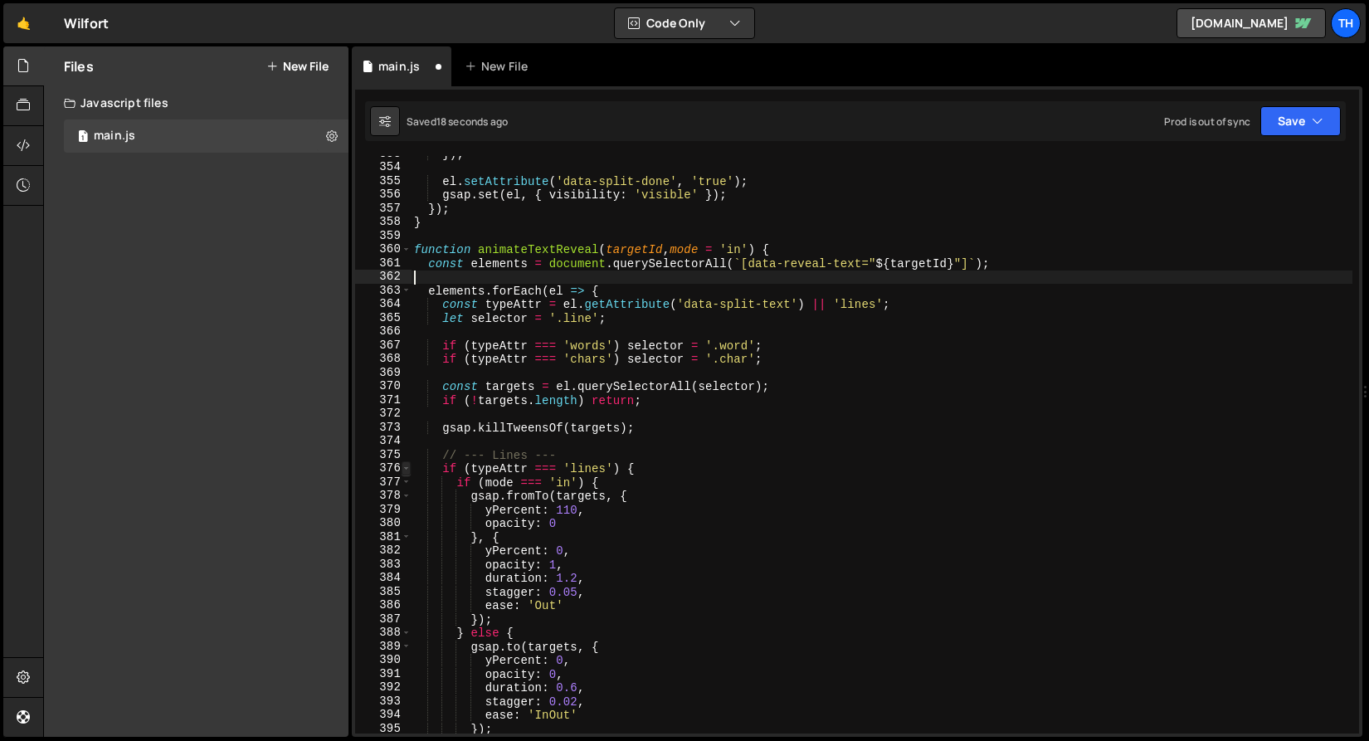
click at [407, 467] on span at bounding box center [406, 468] width 9 height 14
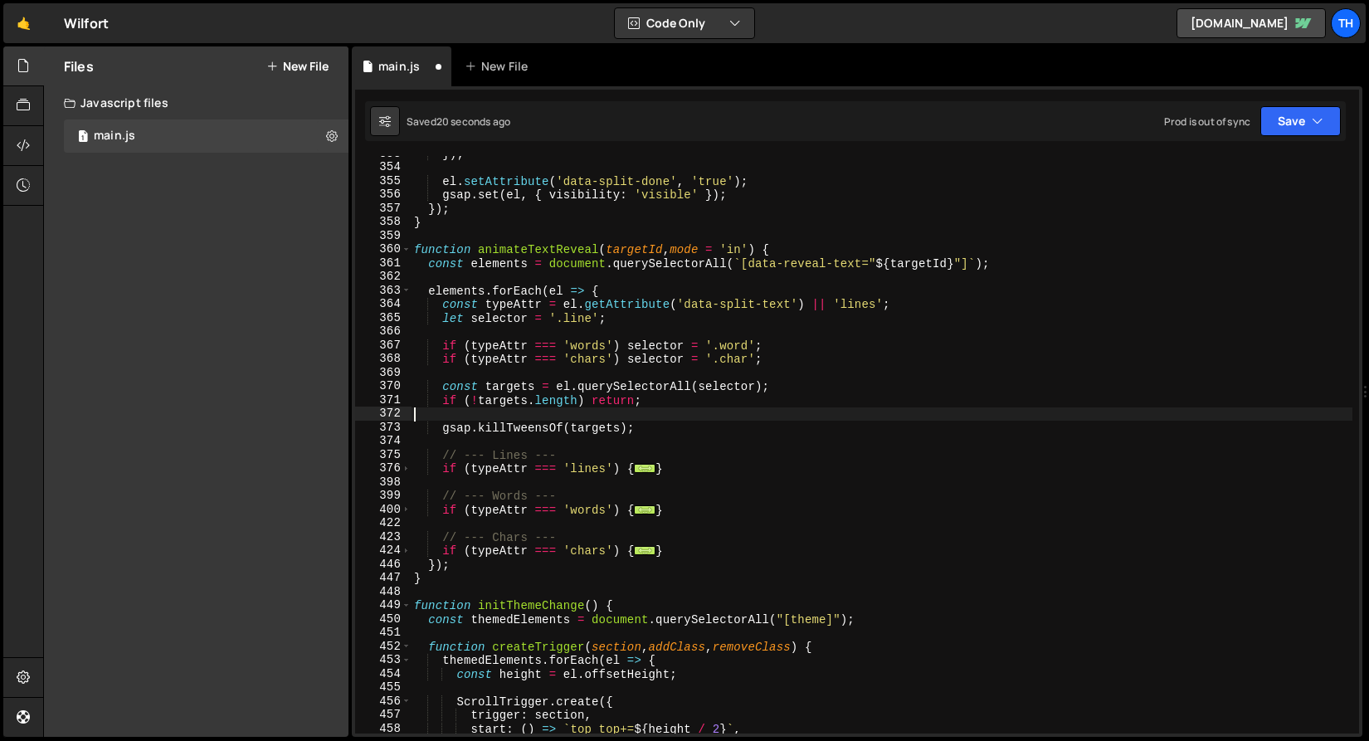
click at [599, 420] on div "}) ; el . setAttribute ( 'data-split-done' , 'true' ) ; gsap . set ( el , { vis…" at bounding box center [882, 449] width 942 height 605
click at [444, 430] on div "}) ; el . setAttribute ( 'data-split-done' , 'true' ) ; gsap . set ( el , { vis…" at bounding box center [882, 449] width 942 height 605
click at [1308, 124] on button "Save" at bounding box center [1300, 121] width 80 height 30
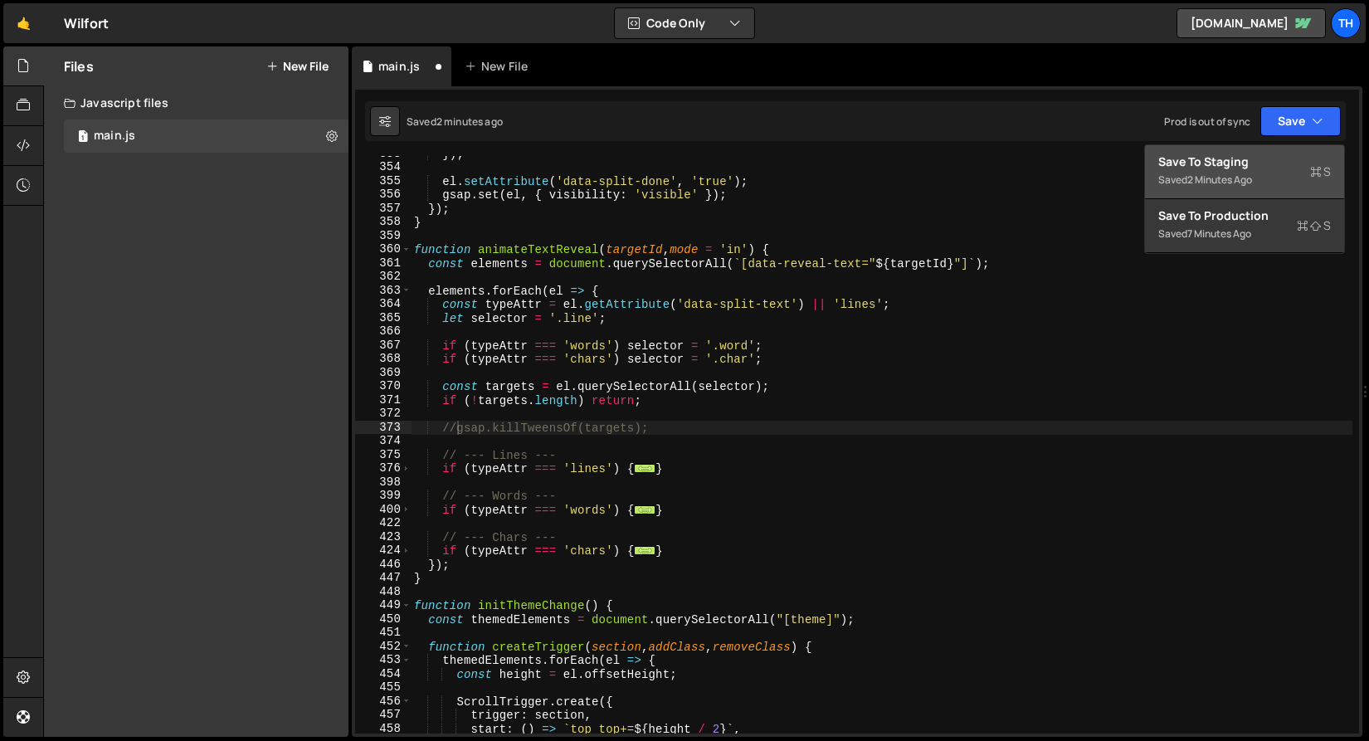
click at [1283, 148] on button "Save to Staging S Saved 2 minutes ago" at bounding box center [1244, 172] width 199 height 54
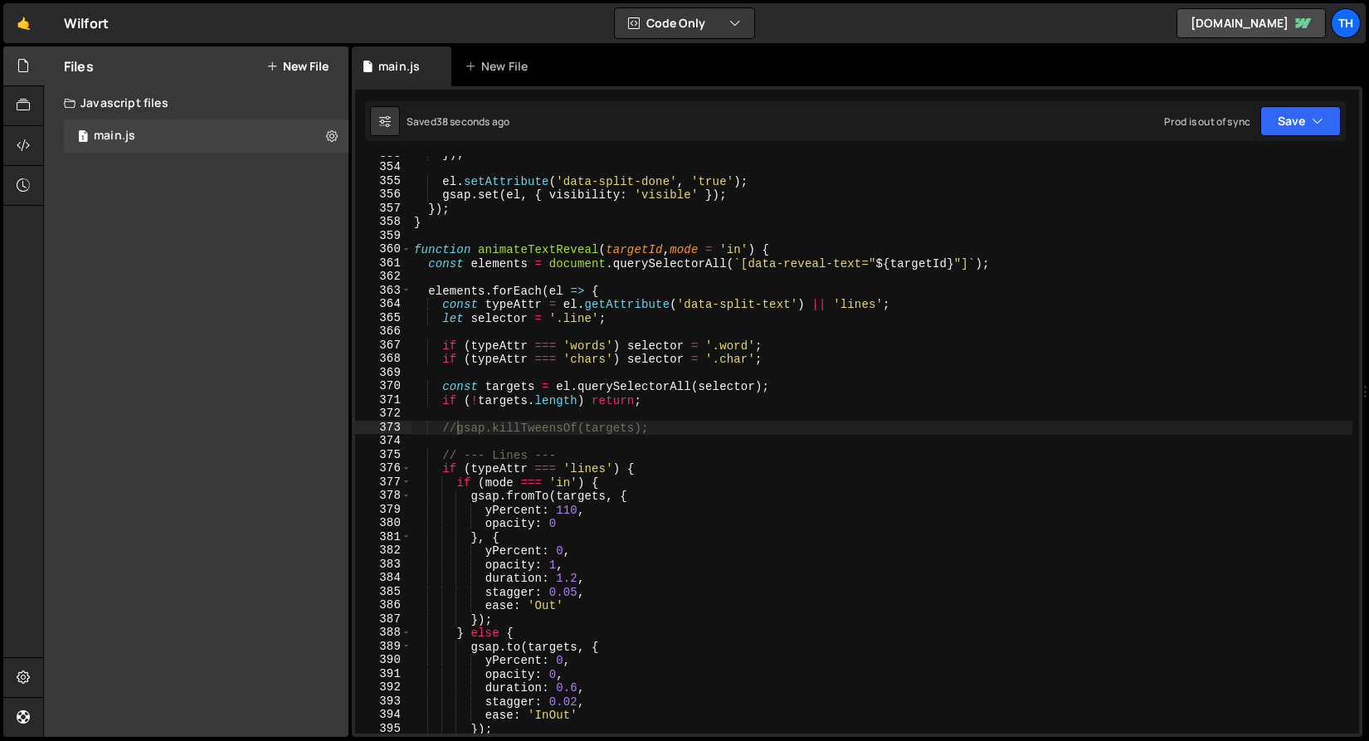
click at [457, 421] on div "}) ; el . setAttribute ( 'data-split-done' , 'true' ) ; gsap . set ( el , { vis…" at bounding box center [882, 449] width 942 height 605
click at [409, 465] on span at bounding box center [406, 468] width 9 height 14
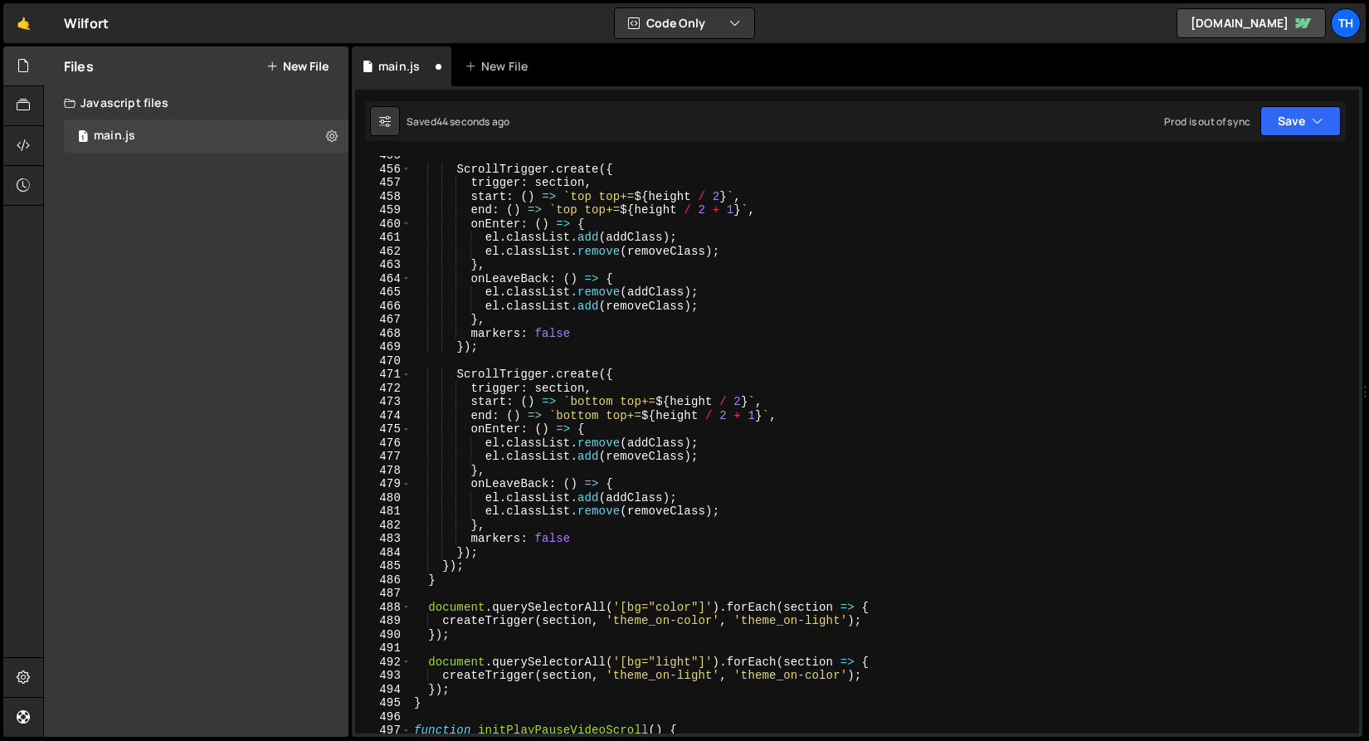
scroll to position [5131, 0]
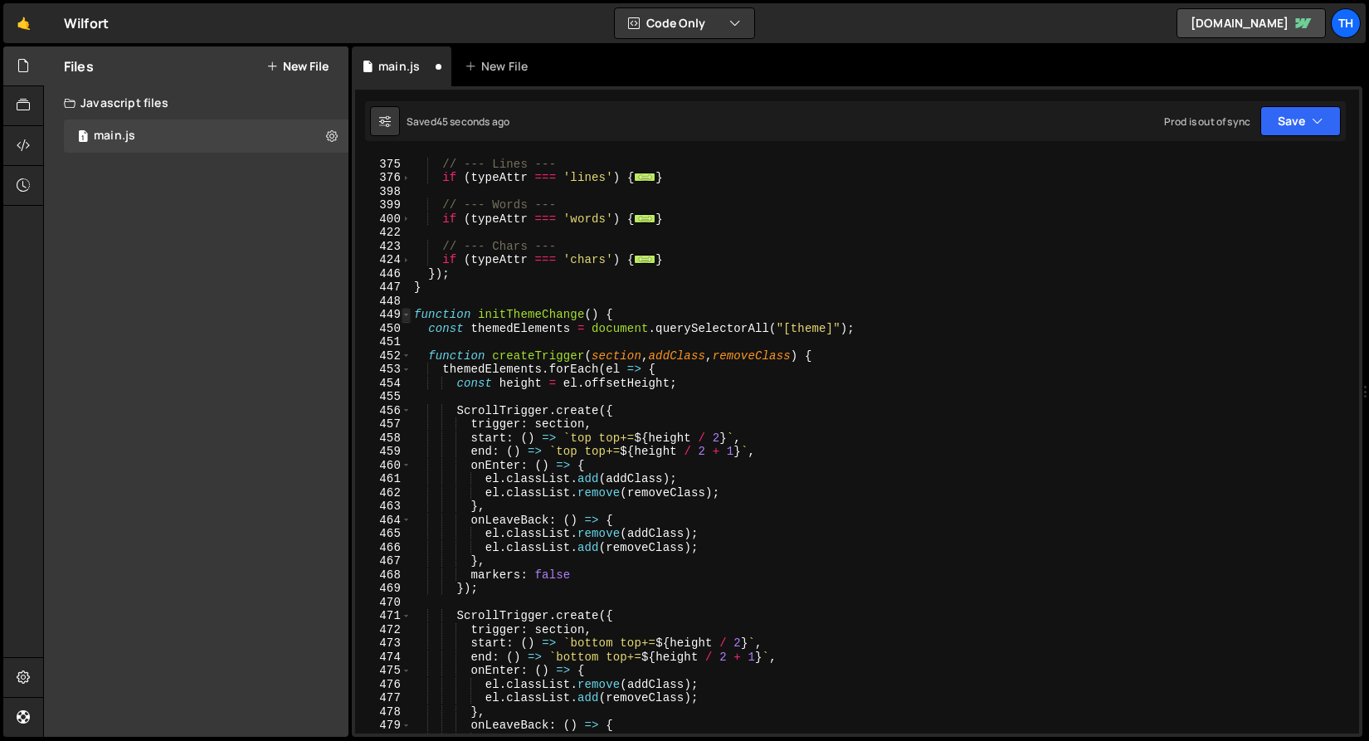
click at [409, 319] on span at bounding box center [406, 315] width 9 height 14
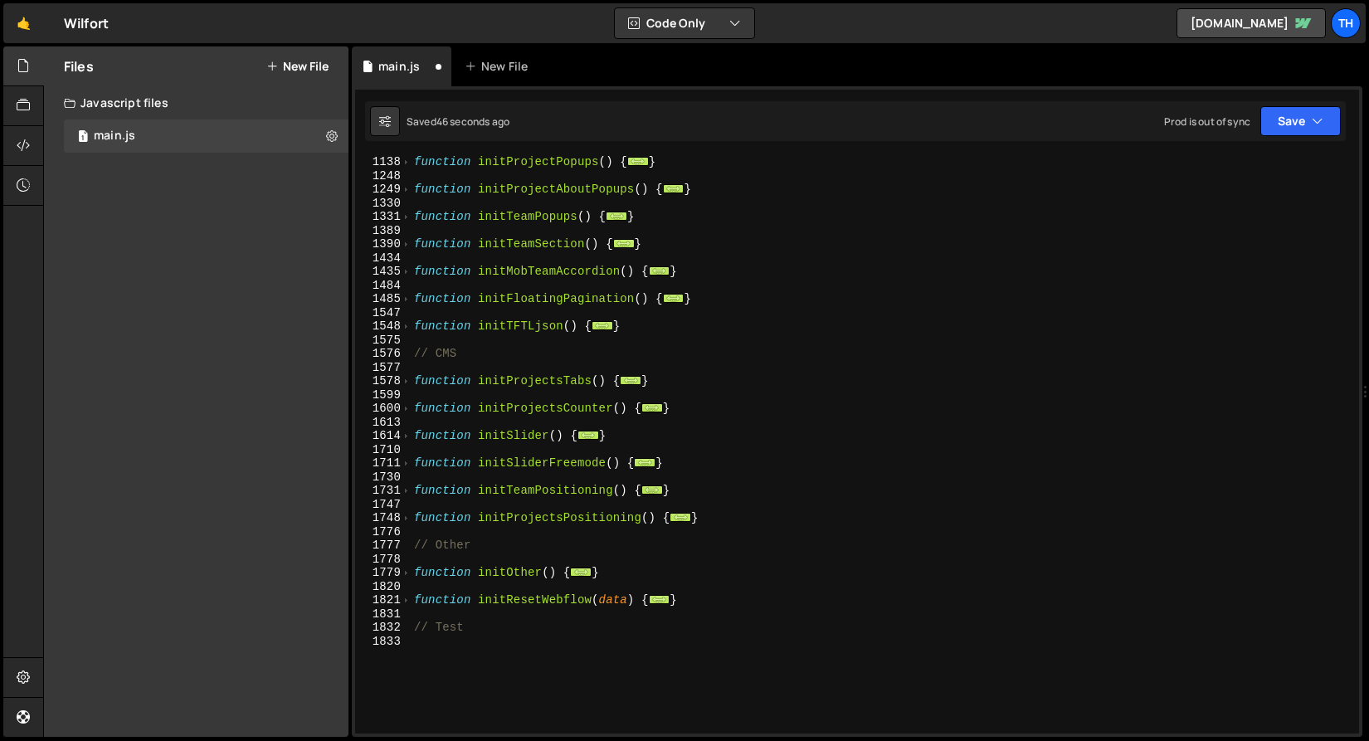
scroll to position [644, 0]
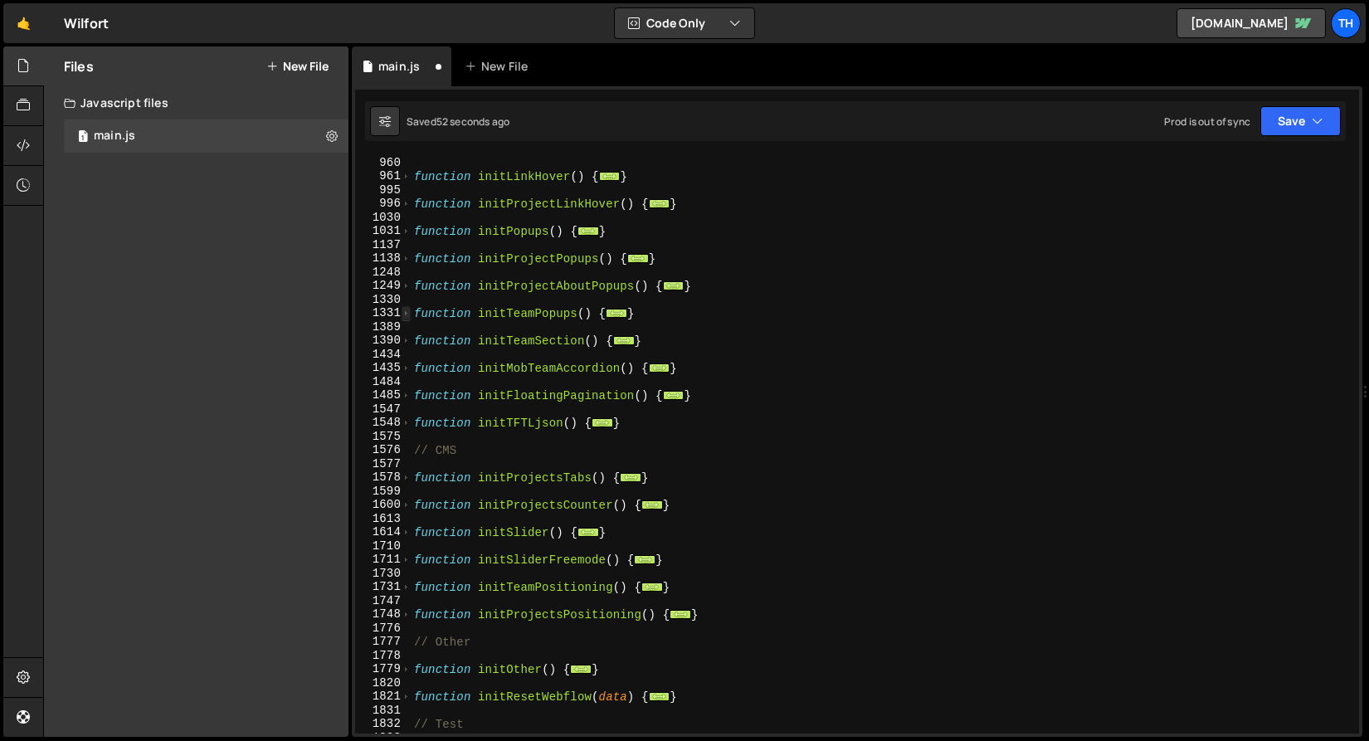
click at [407, 314] on span at bounding box center [406, 313] width 9 height 14
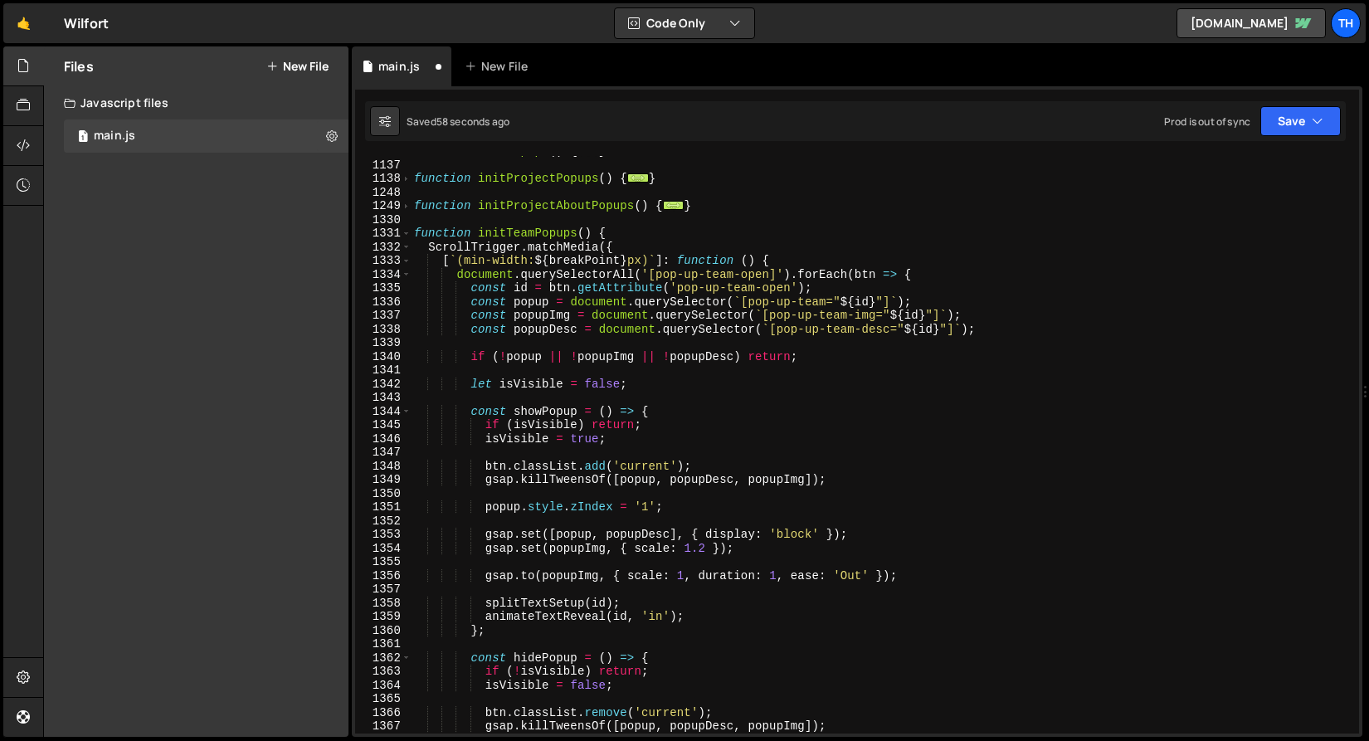
scroll to position [733, 0]
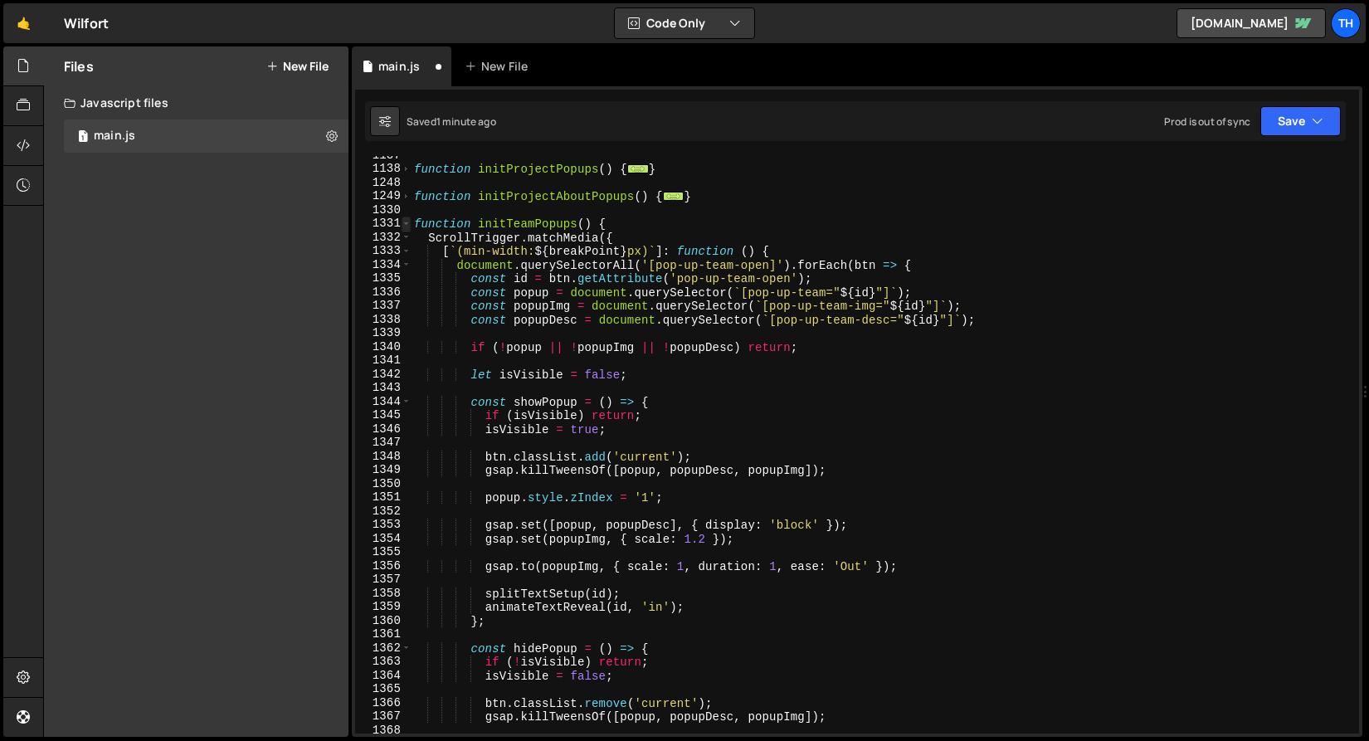
click at [402, 221] on span at bounding box center [406, 224] width 9 height 14
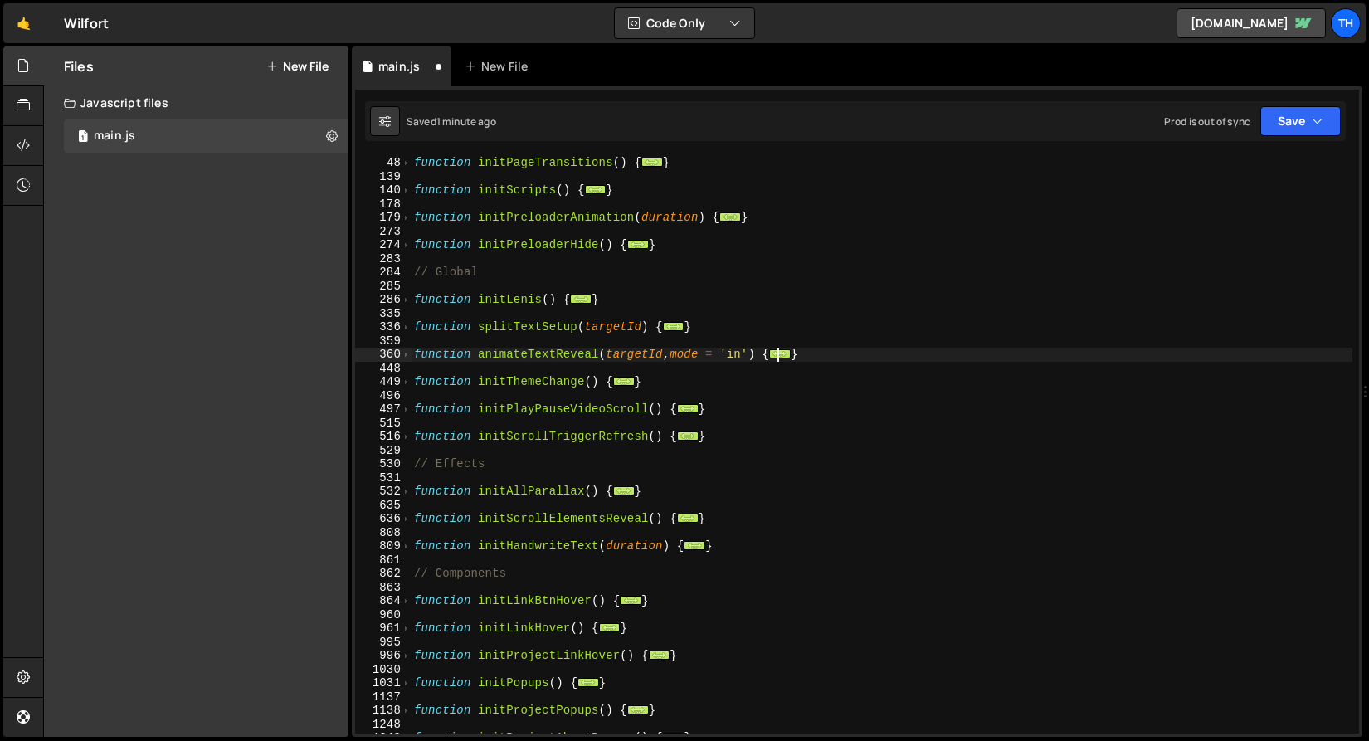
scroll to position [135, 0]
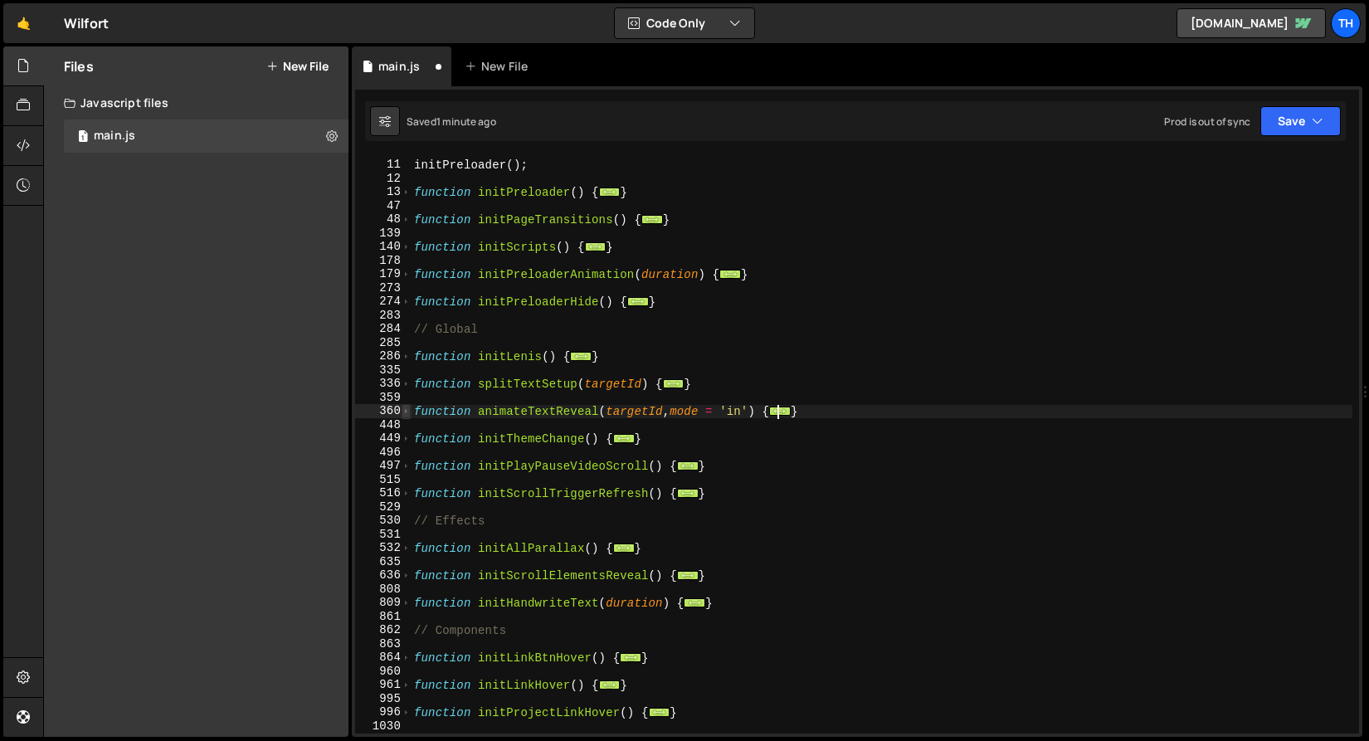
click at [407, 414] on span at bounding box center [406, 411] width 9 height 14
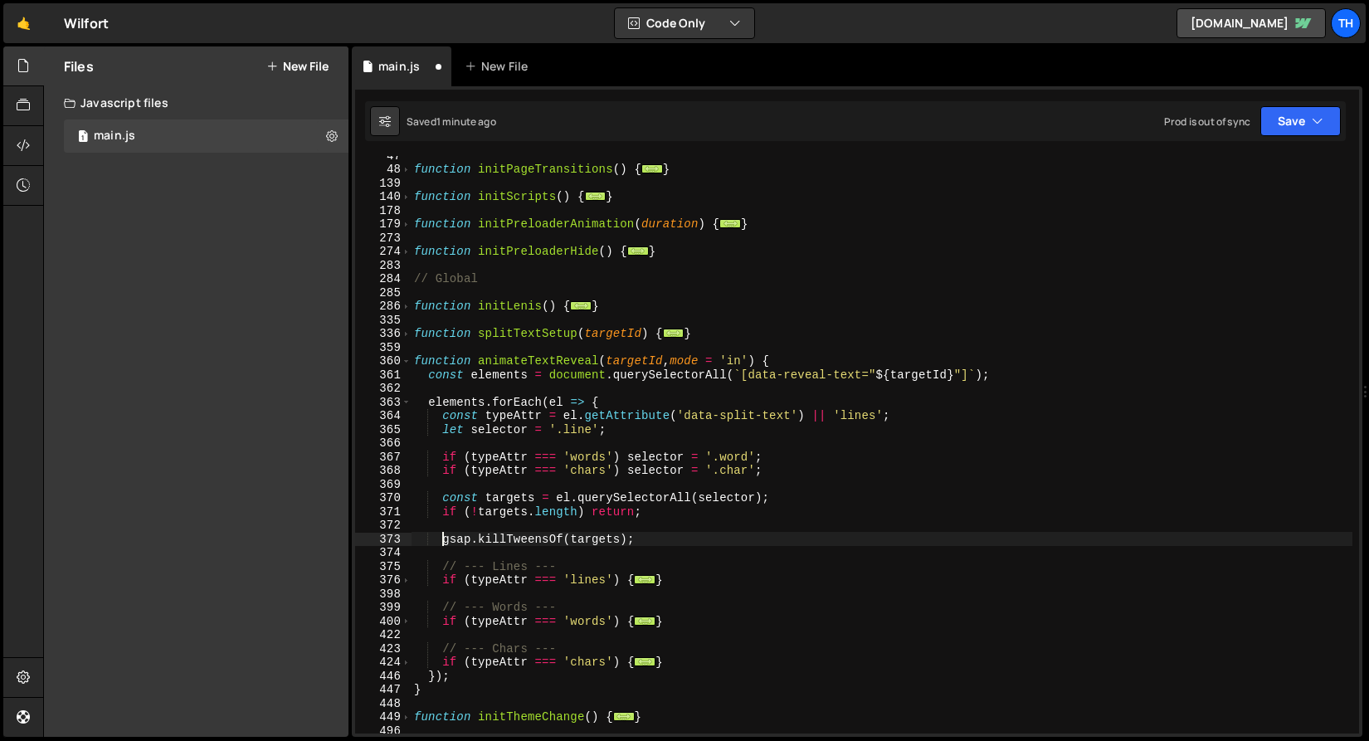
scroll to position [226, 0]
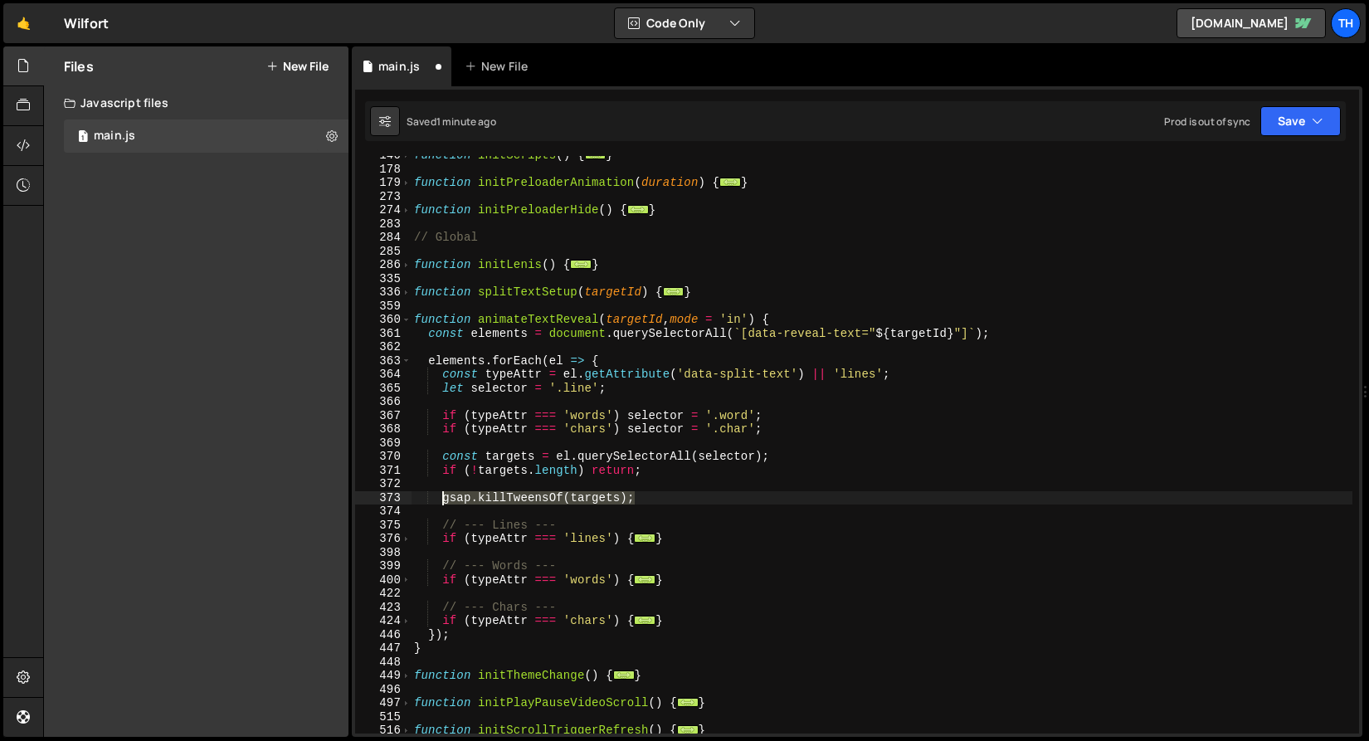
drag, startPoint x: 658, startPoint y: 498, endPoint x: 444, endPoint y: 497, distance: 214.1
click at [444, 497] on div "function initScripts ( ) { ... } function initPreloaderAnimation ( duration ) {…" at bounding box center [882, 451] width 942 height 605
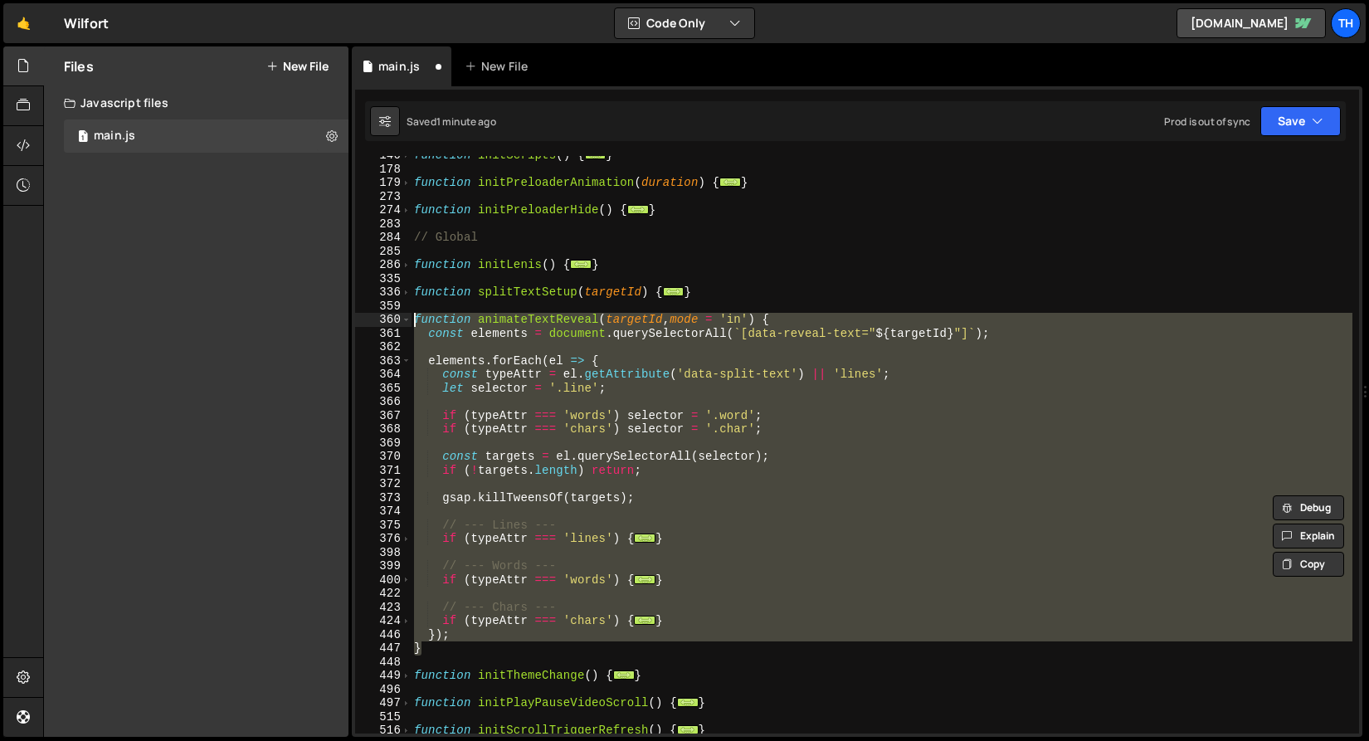
drag, startPoint x: 426, startPoint y: 649, endPoint x: 369, endPoint y: 320, distance: 333.5
click at [369, 320] on div "gsap.[PERSON_NAME](targets); 140 178 179 273 274 283 284 285 286 335 336 359 36…" at bounding box center [857, 444] width 1004 height 577
paste textarea "}"
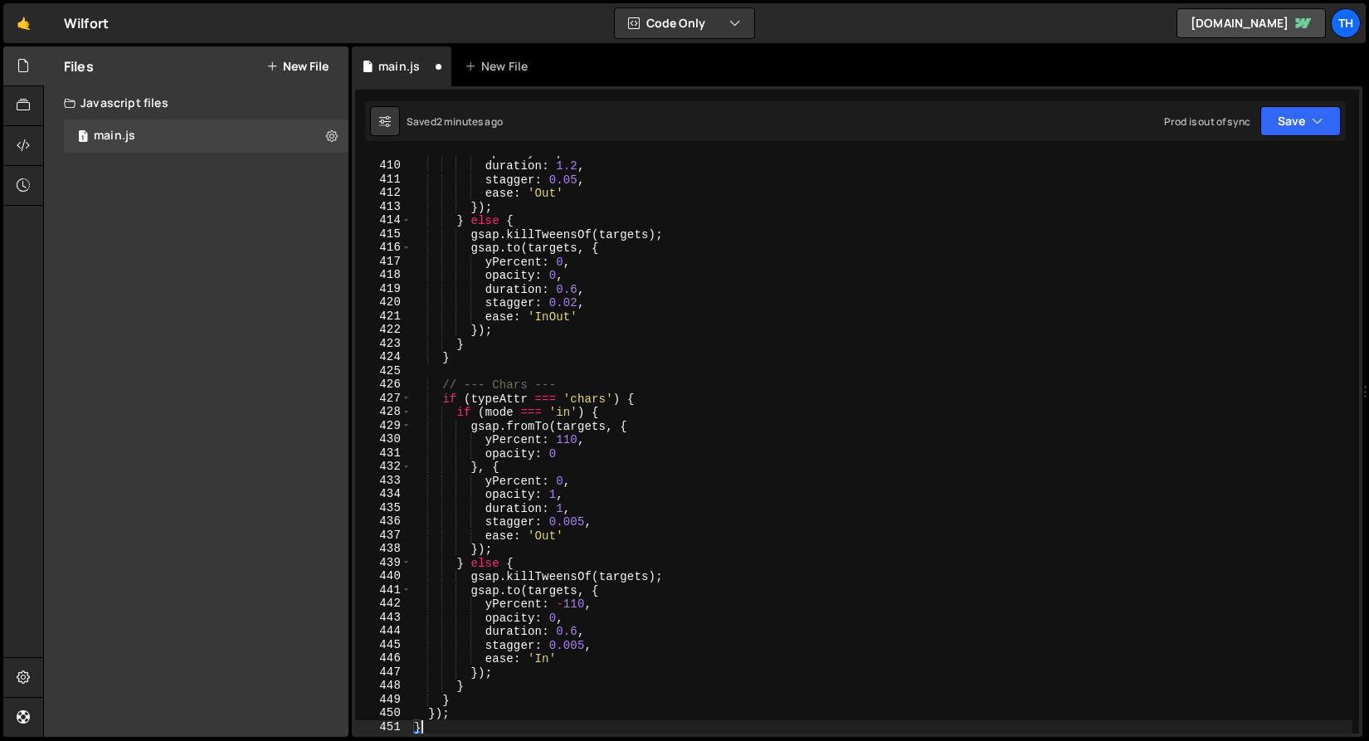
scroll to position [1065, 0]
click at [1308, 121] on button "Save" at bounding box center [1300, 121] width 80 height 30
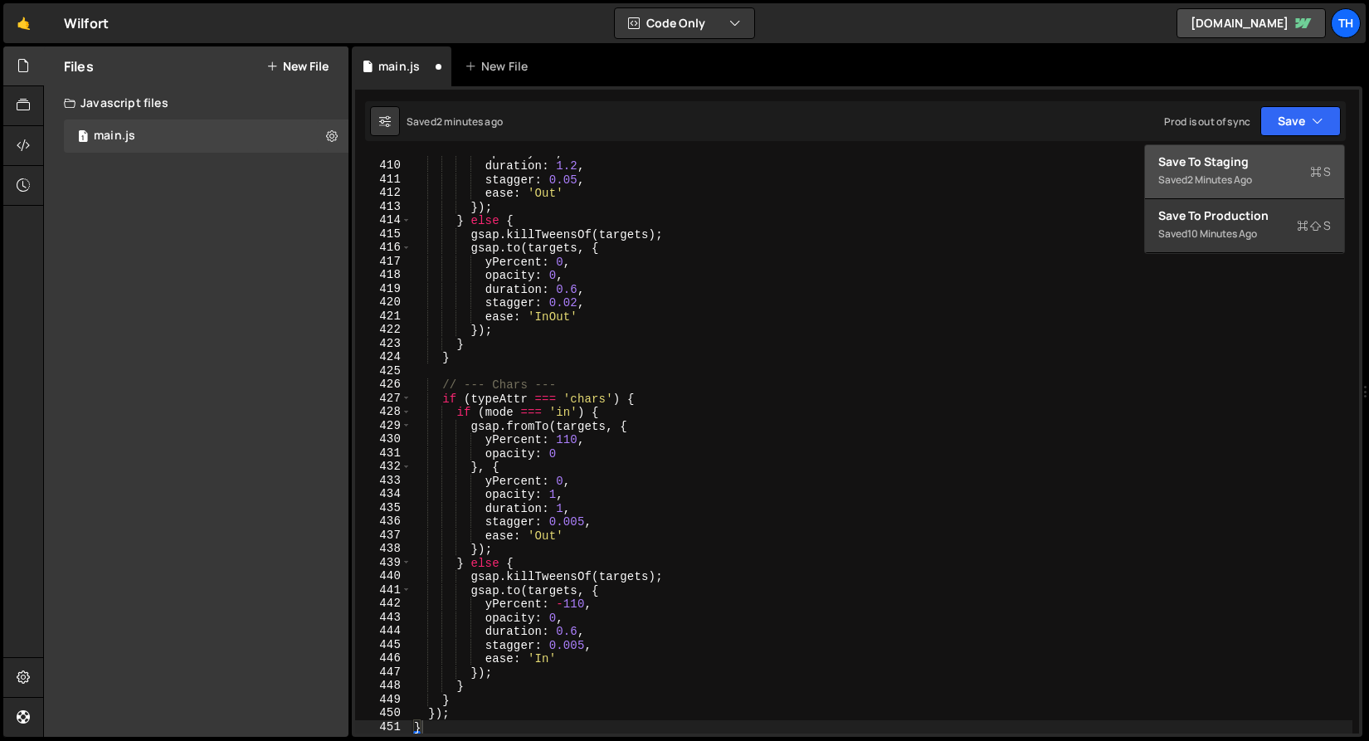
click at [1249, 167] on div "Save to Staging S" at bounding box center [1244, 161] width 173 height 17
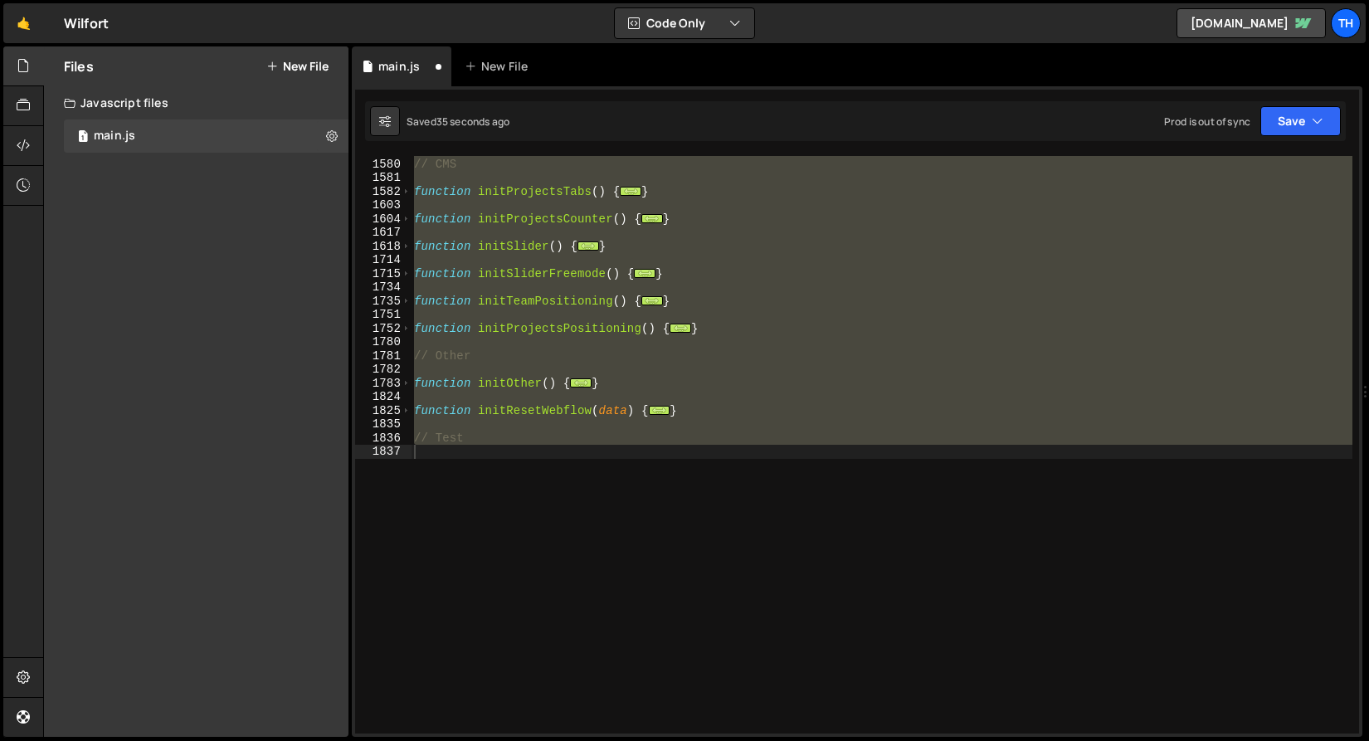
scroll to position [423, 0]
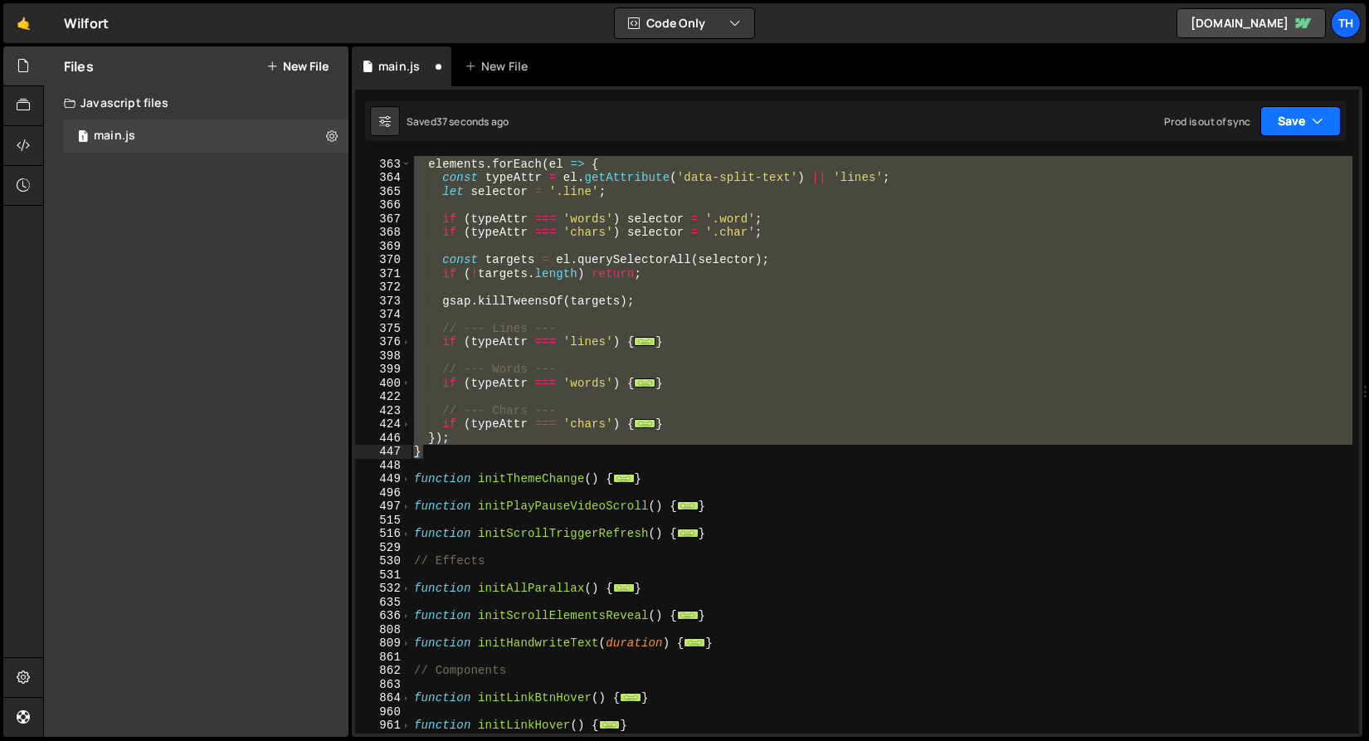
click at [1297, 131] on button "Save" at bounding box center [1300, 121] width 80 height 30
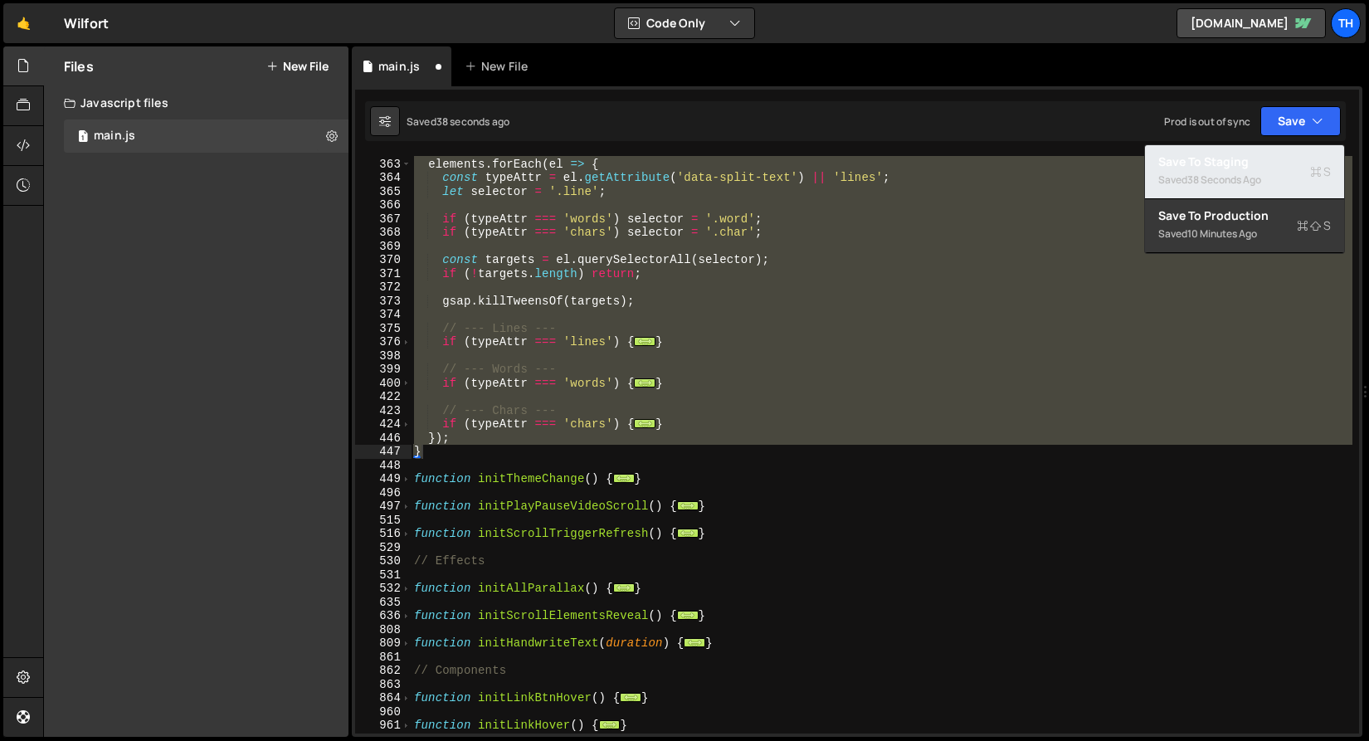
click at [1235, 178] on div "38 seconds ago" at bounding box center [1224, 180] width 74 height 14
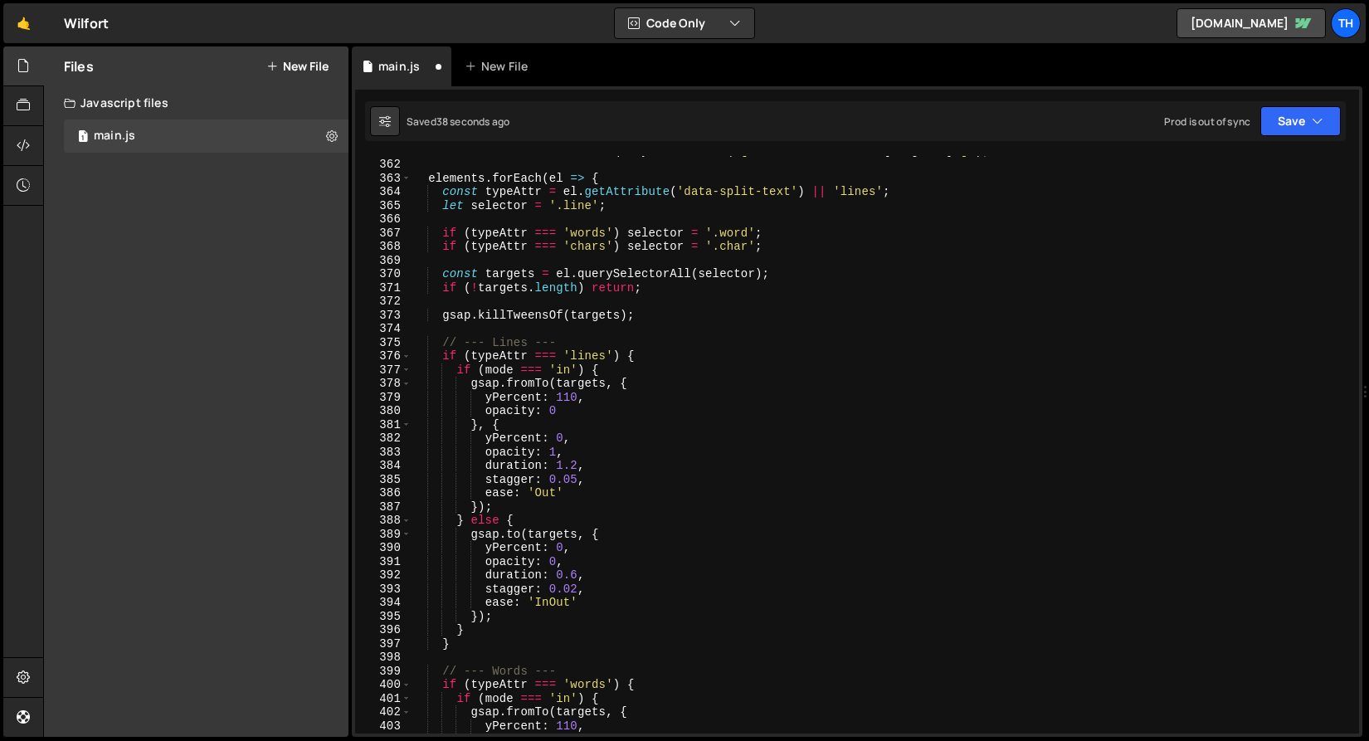
scroll to position [4954, 0]
click at [403, 175] on span at bounding box center [406, 179] width 9 height 14
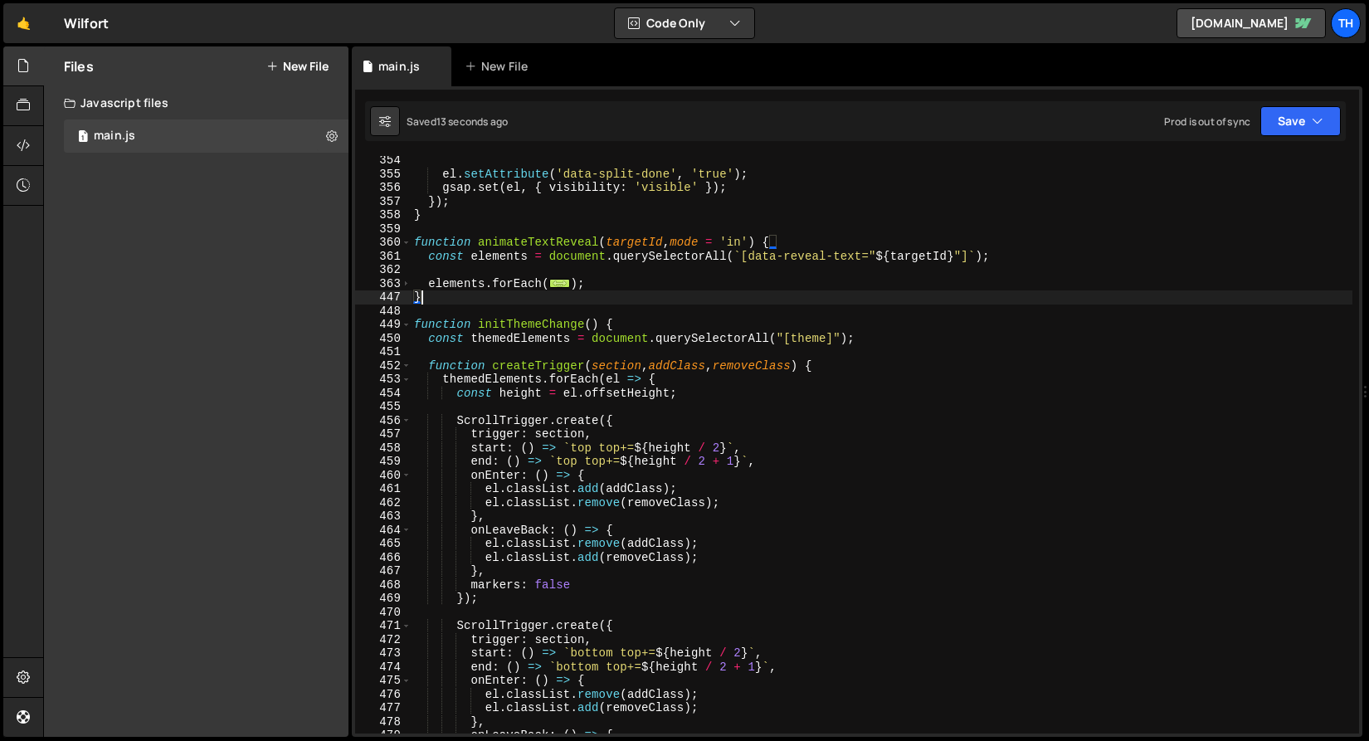
scroll to position [4828, 0]
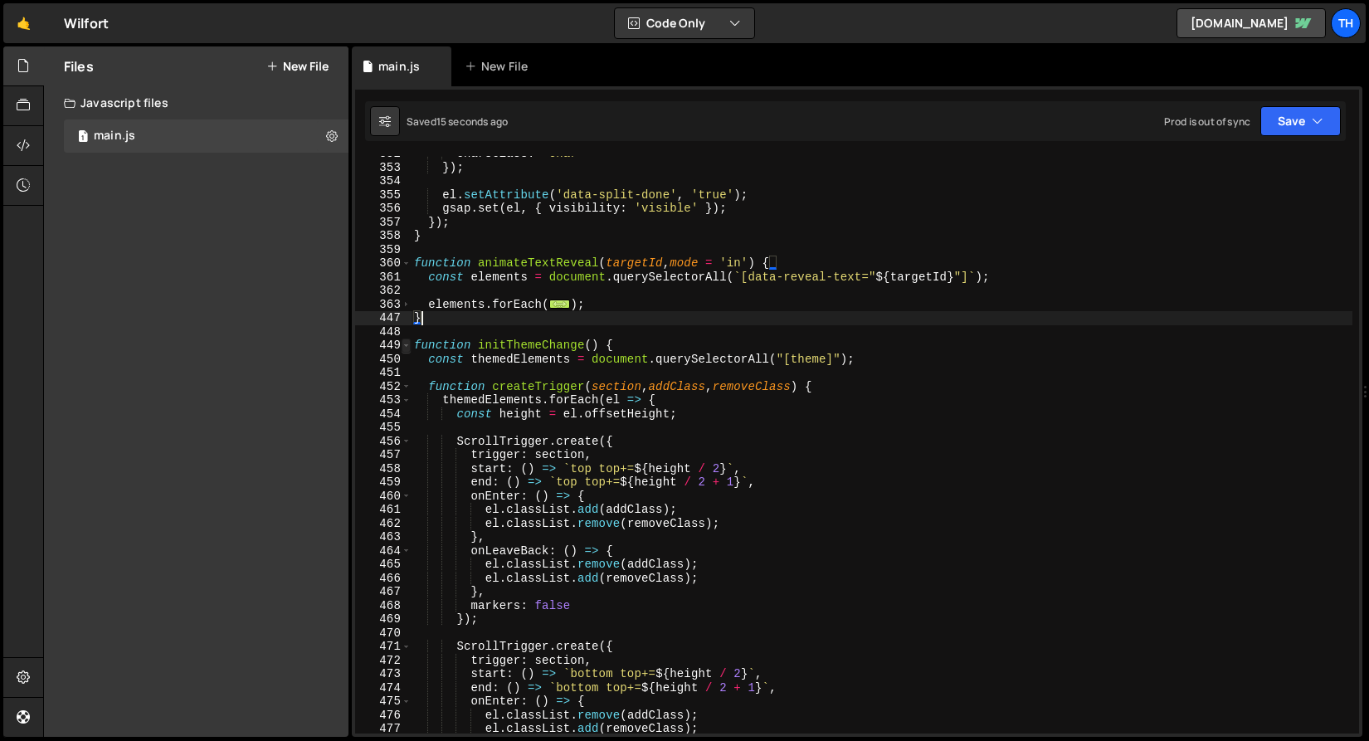
click at [406, 348] on span at bounding box center [406, 345] width 9 height 14
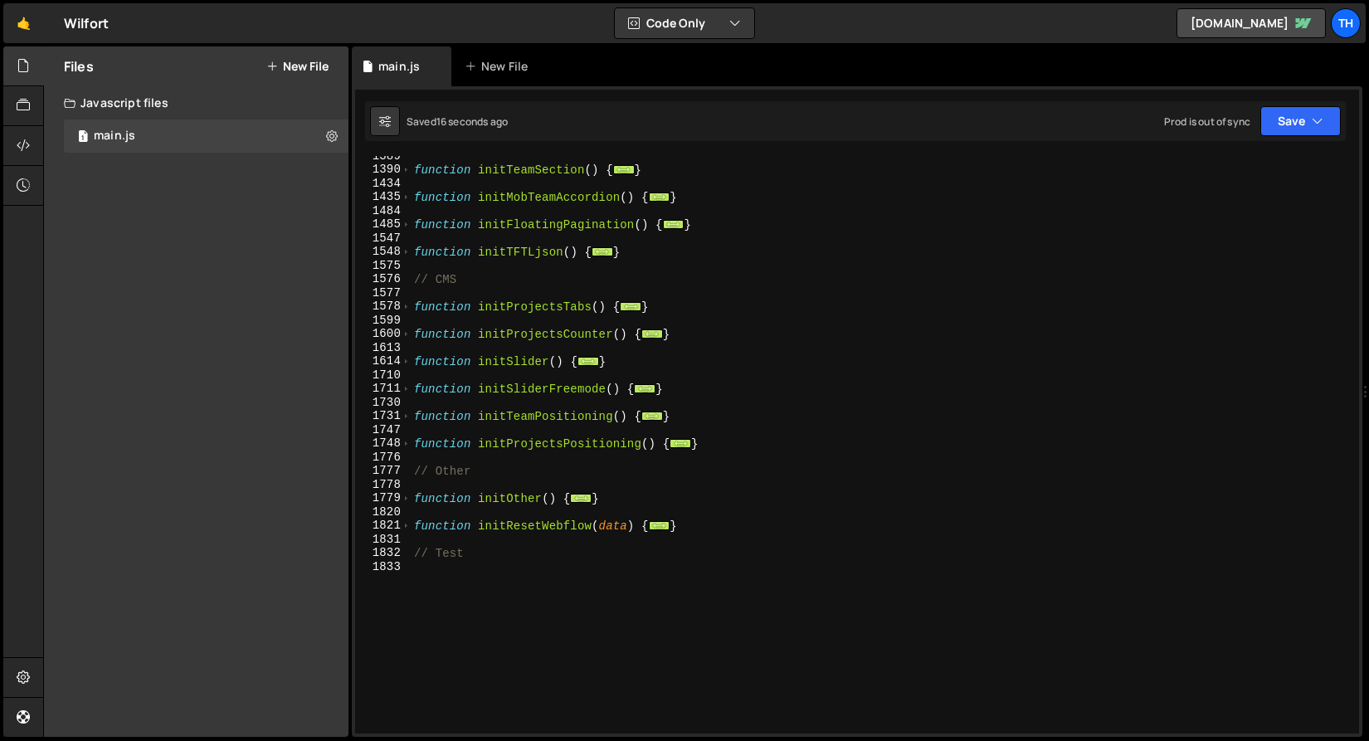
scroll to position [788, 0]
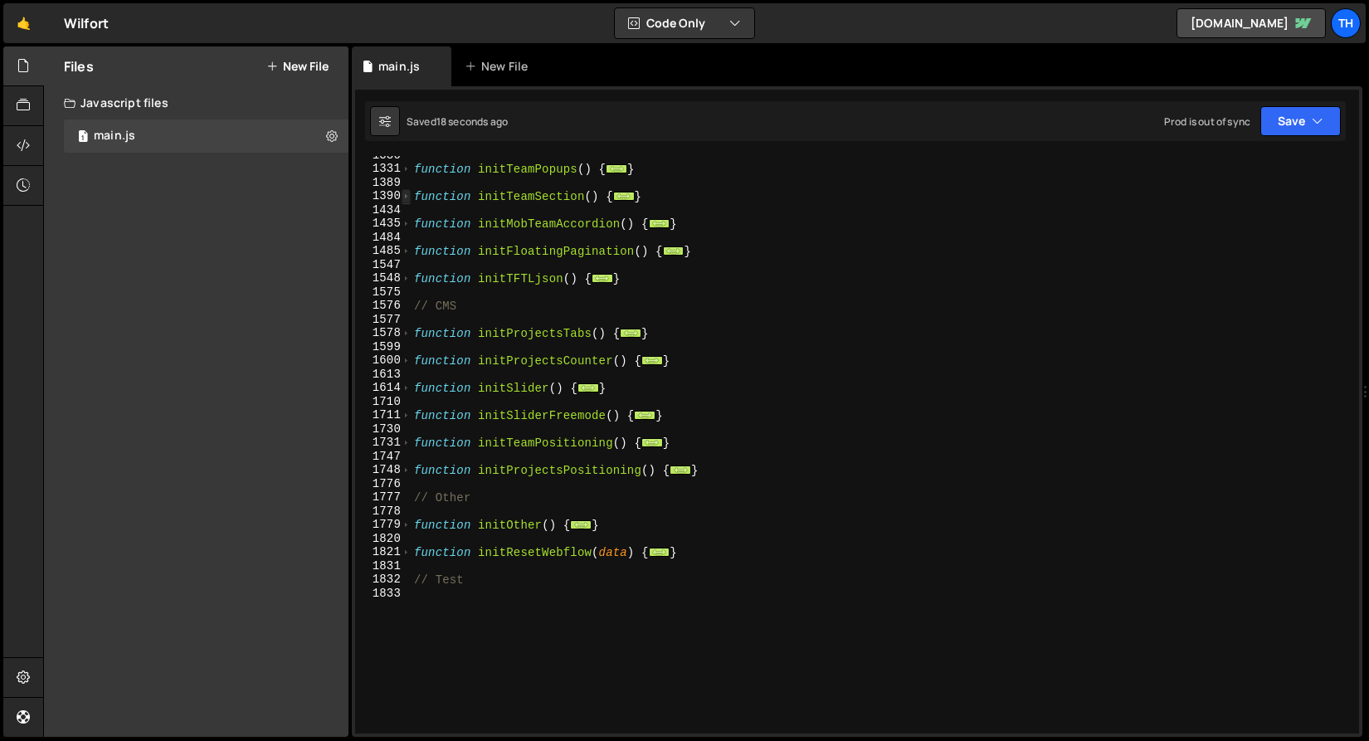
click at [407, 196] on span at bounding box center [406, 196] width 9 height 14
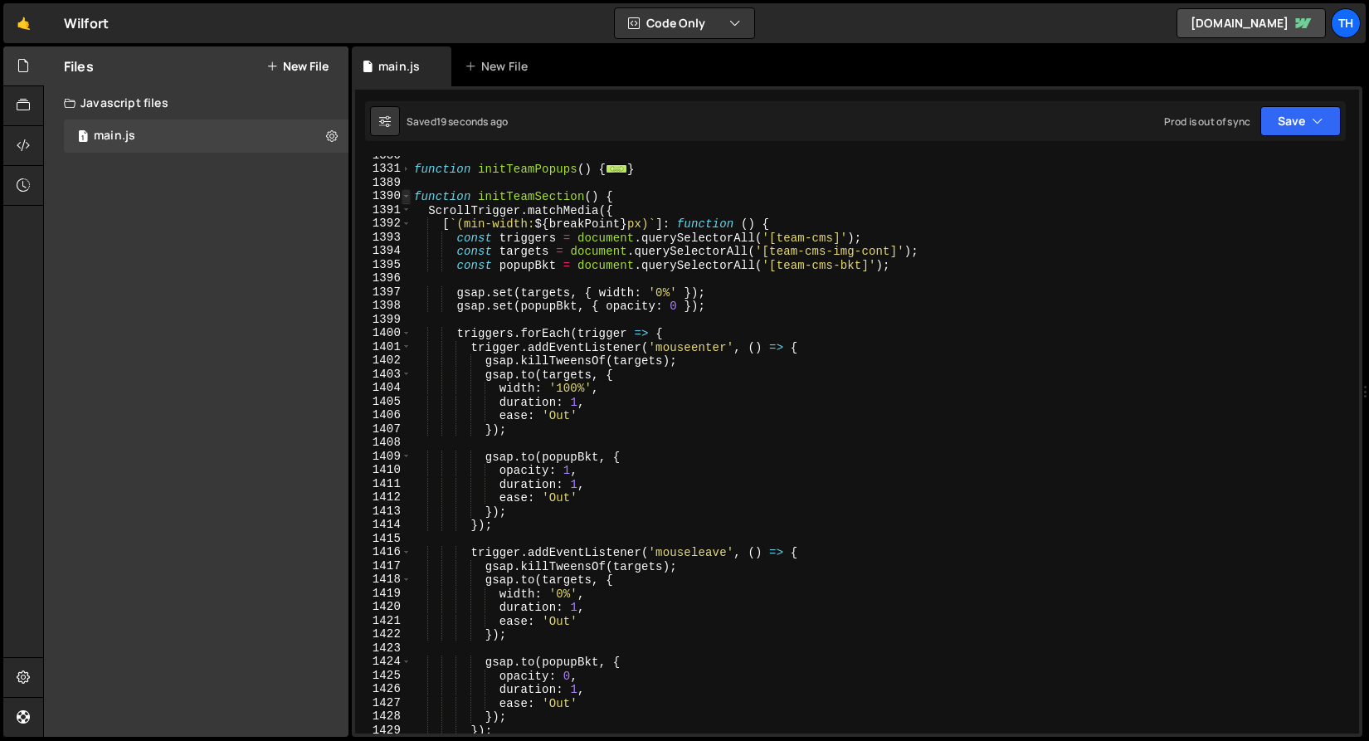
click at [407, 195] on span at bounding box center [406, 196] width 9 height 14
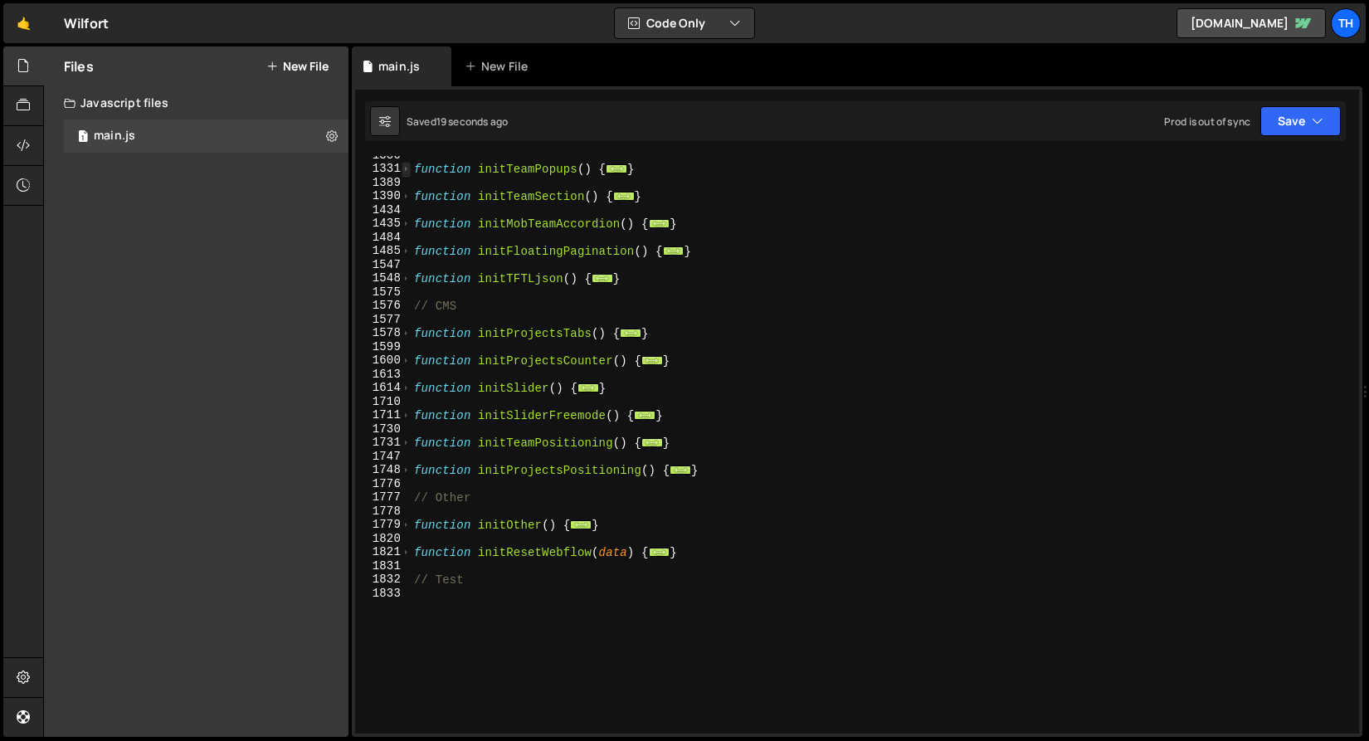
click at [407, 168] on span at bounding box center [406, 169] width 9 height 14
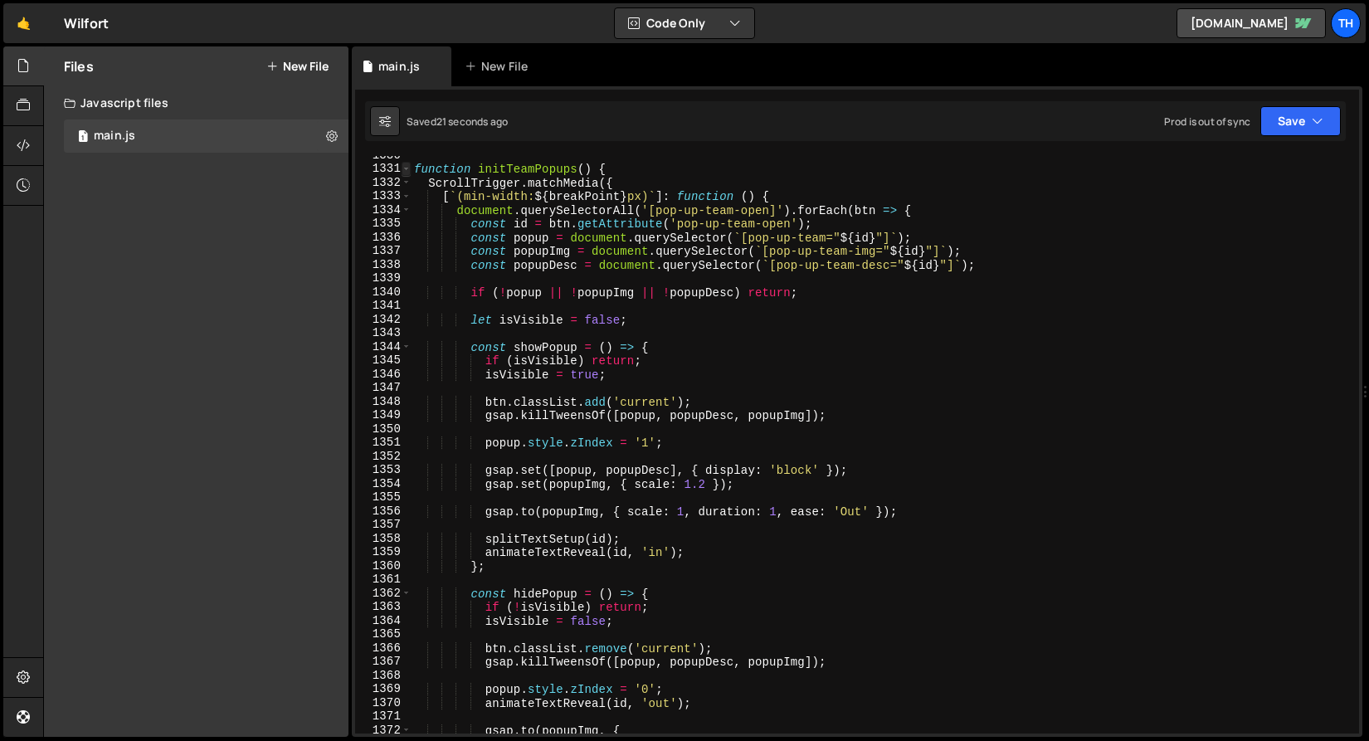
click at [407, 174] on span at bounding box center [406, 169] width 9 height 14
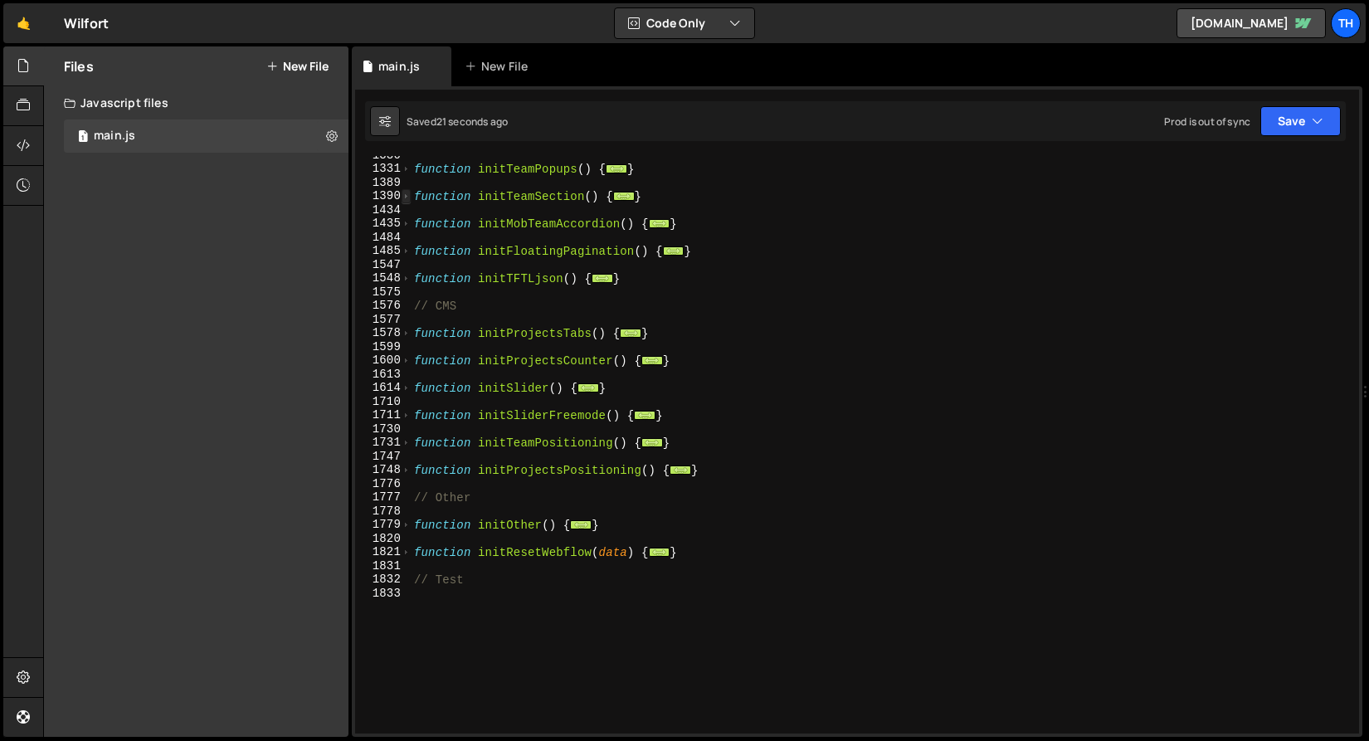
click at [407, 190] on span at bounding box center [406, 196] width 9 height 14
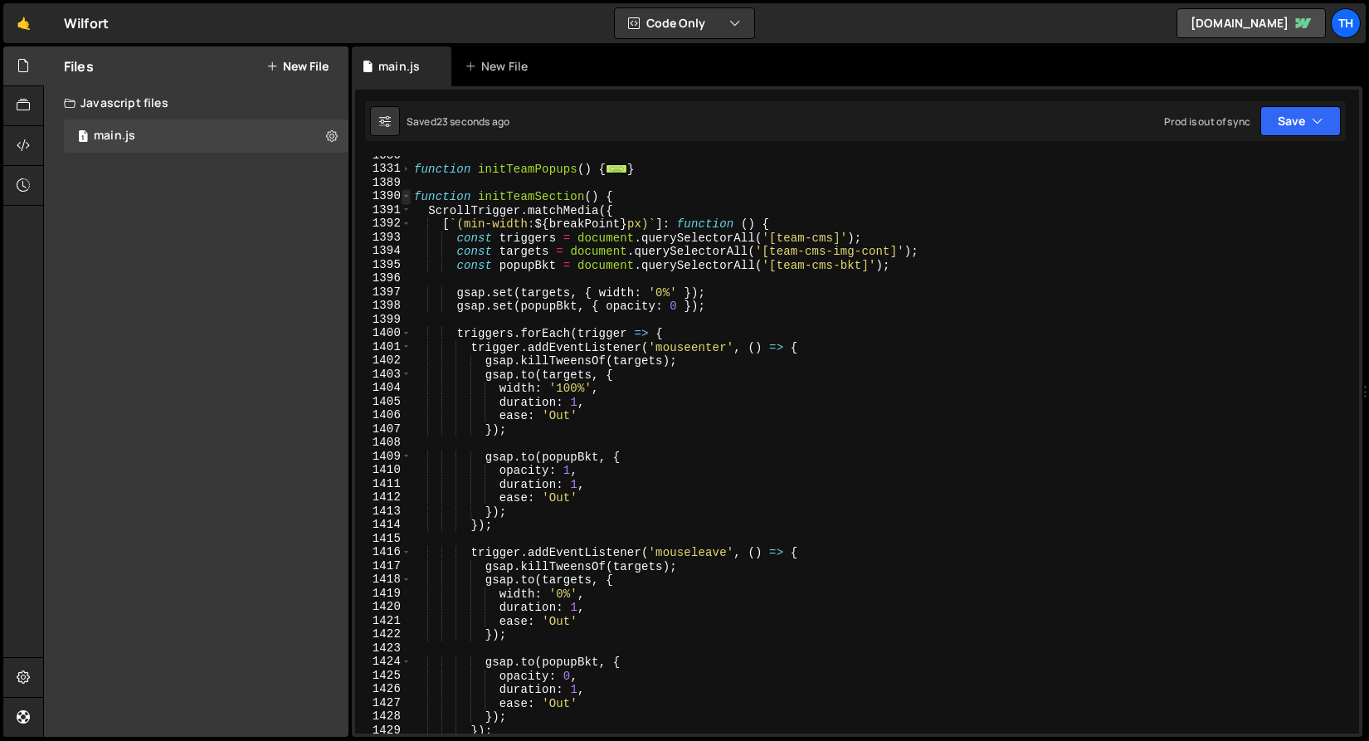
click at [407, 189] on span at bounding box center [406, 196] width 9 height 14
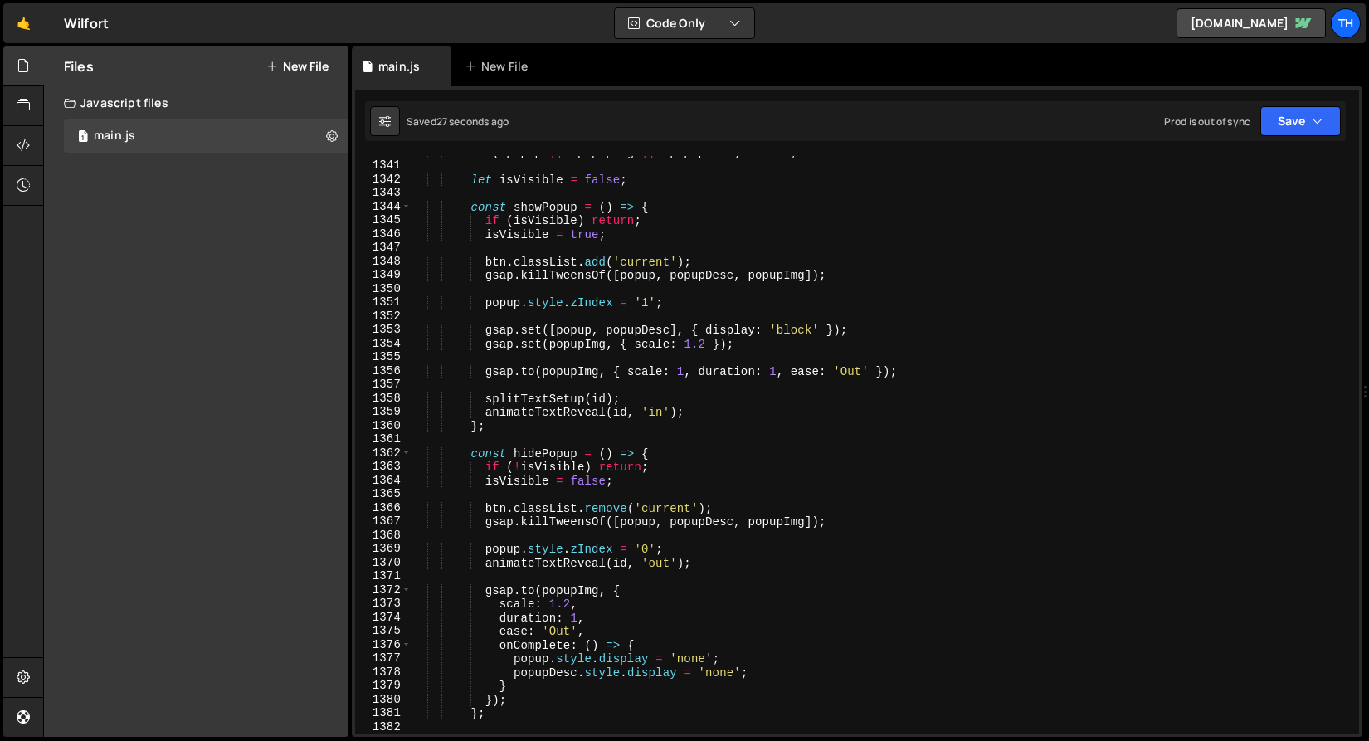
scroll to position [927, 0]
drag, startPoint x: 813, startPoint y: 279, endPoint x: 616, endPoint y: 280, distance: 196.6
click at [616, 280] on div "if ( ! popup || ! popupImg || ! popupDesc ) return ; let isVisible = false ; co…" at bounding box center [882, 448] width 942 height 605
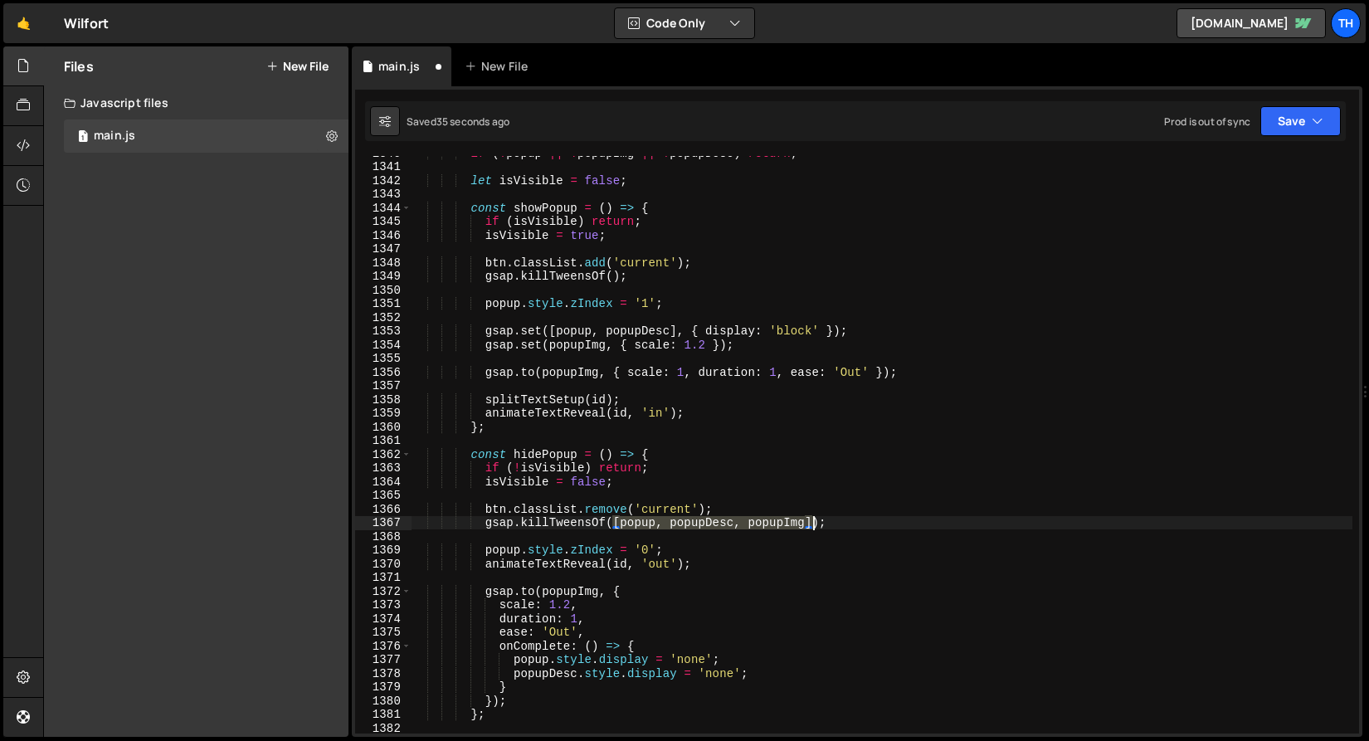
drag, startPoint x: 616, startPoint y: 521, endPoint x: 810, endPoint y: 523, distance: 194.1
click at [811, 523] on div "if ( ! popup || ! popupImg || ! popupDesc ) return ; let isVisible = false ; co…" at bounding box center [882, 448] width 942 height 605
type textarea "gsap.killTweensOf();"
click at [1308, 130] on button "Save" at bounding box center [1300, 121] width 80 height 30
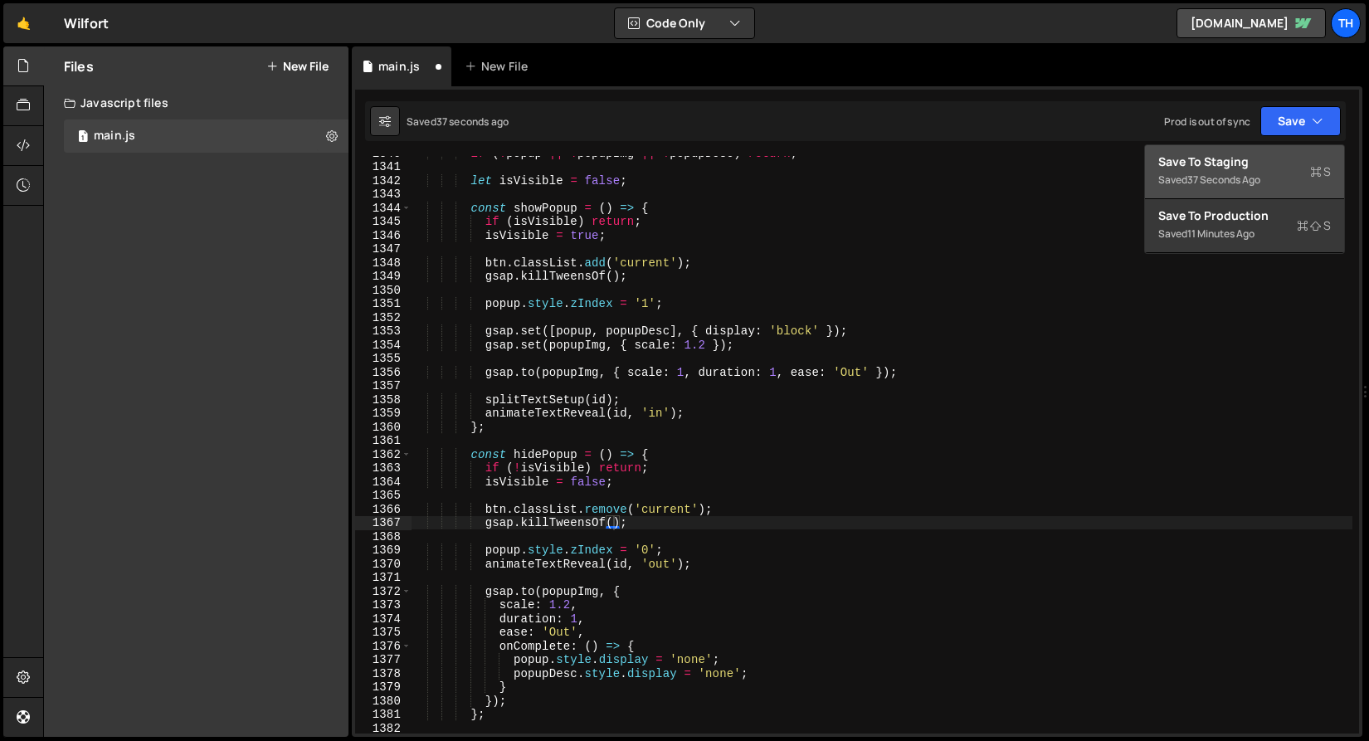
click at [1283, 153] on div "Save to Staging S" at bounding box center [1244, 161] width 173 height 17
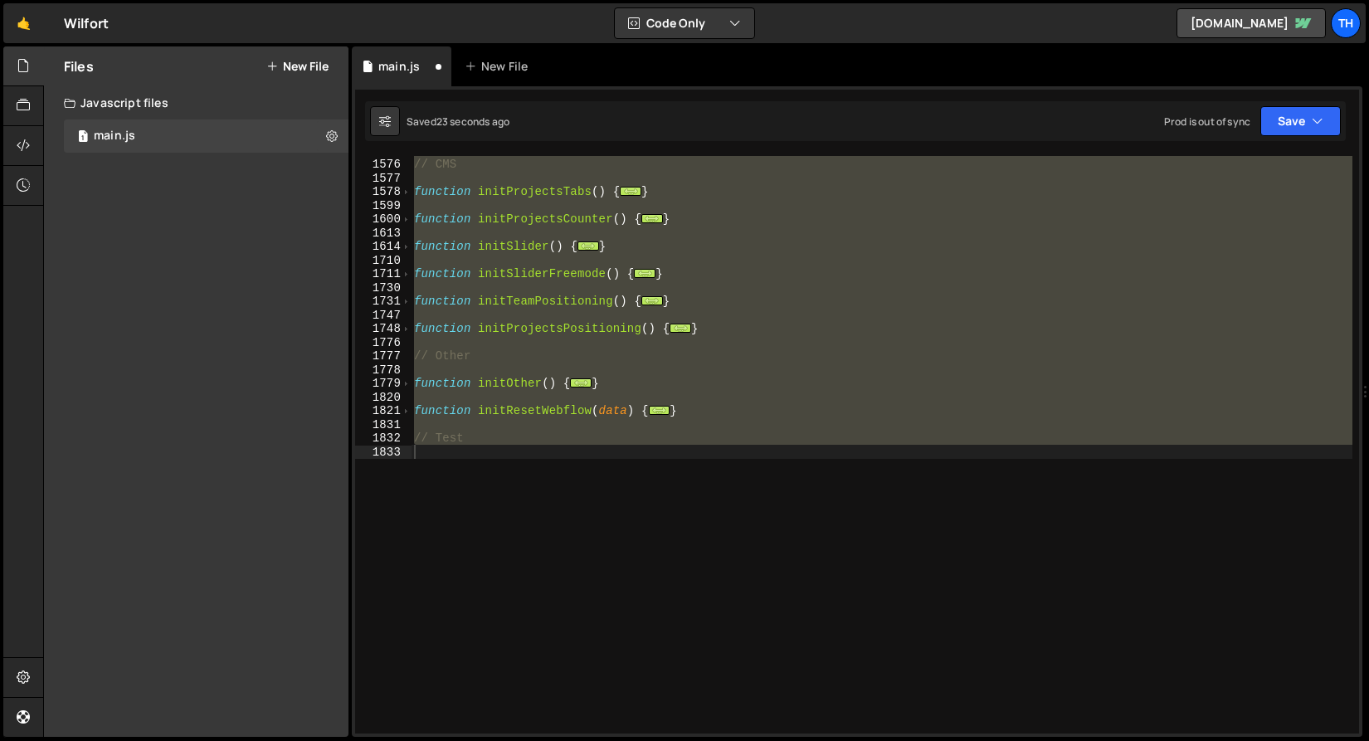
scroll to position [998, 0]
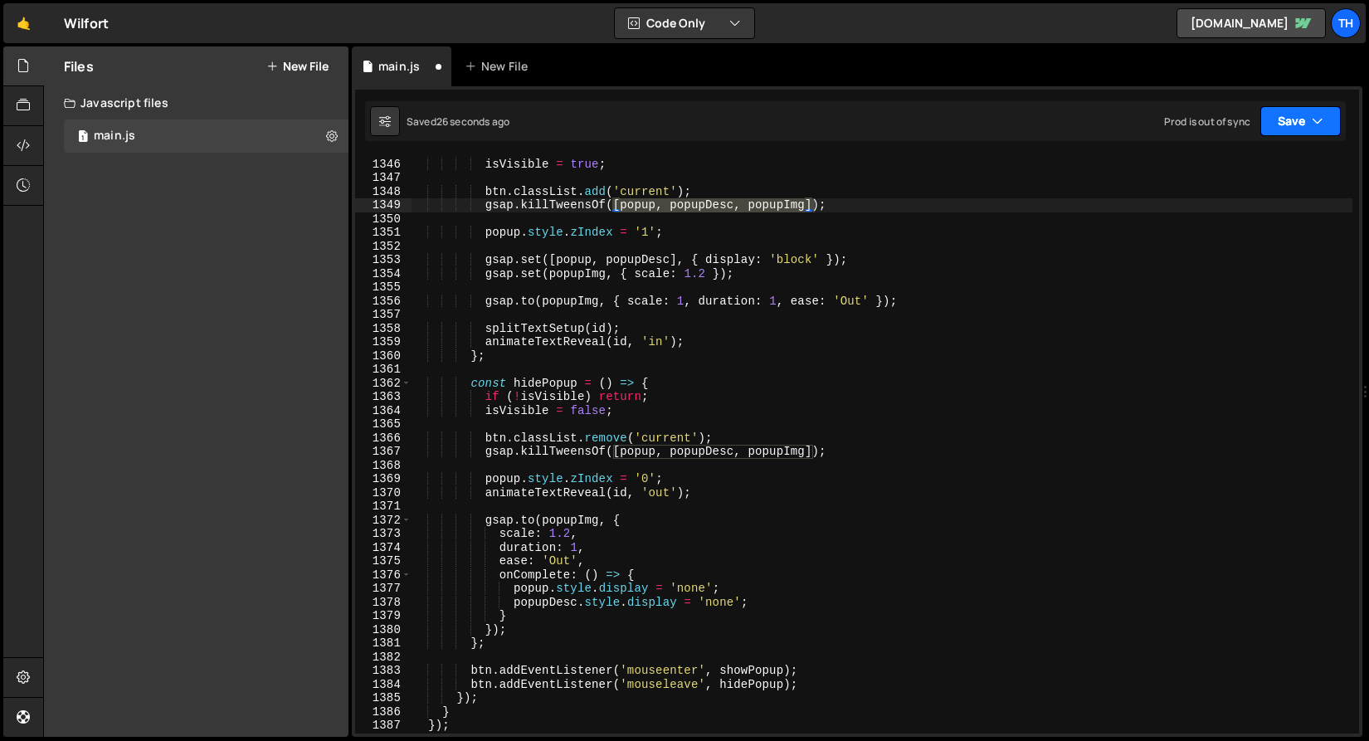
click at [1281, 131] on button "Save" at bounding box center [1300, 121] width 80 height 30
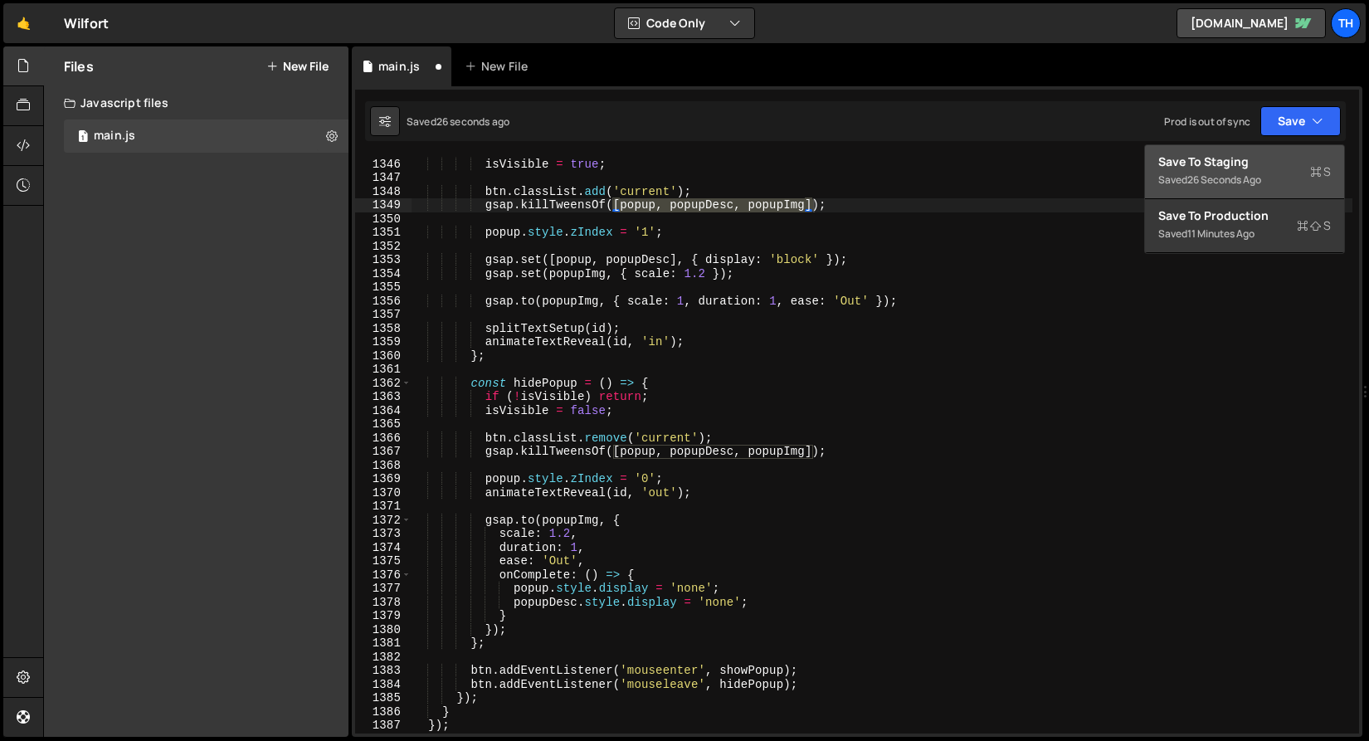
click at [1253, 167] on div "Save to Staging S" at bounding box center [1244, 161] width 173 height 17
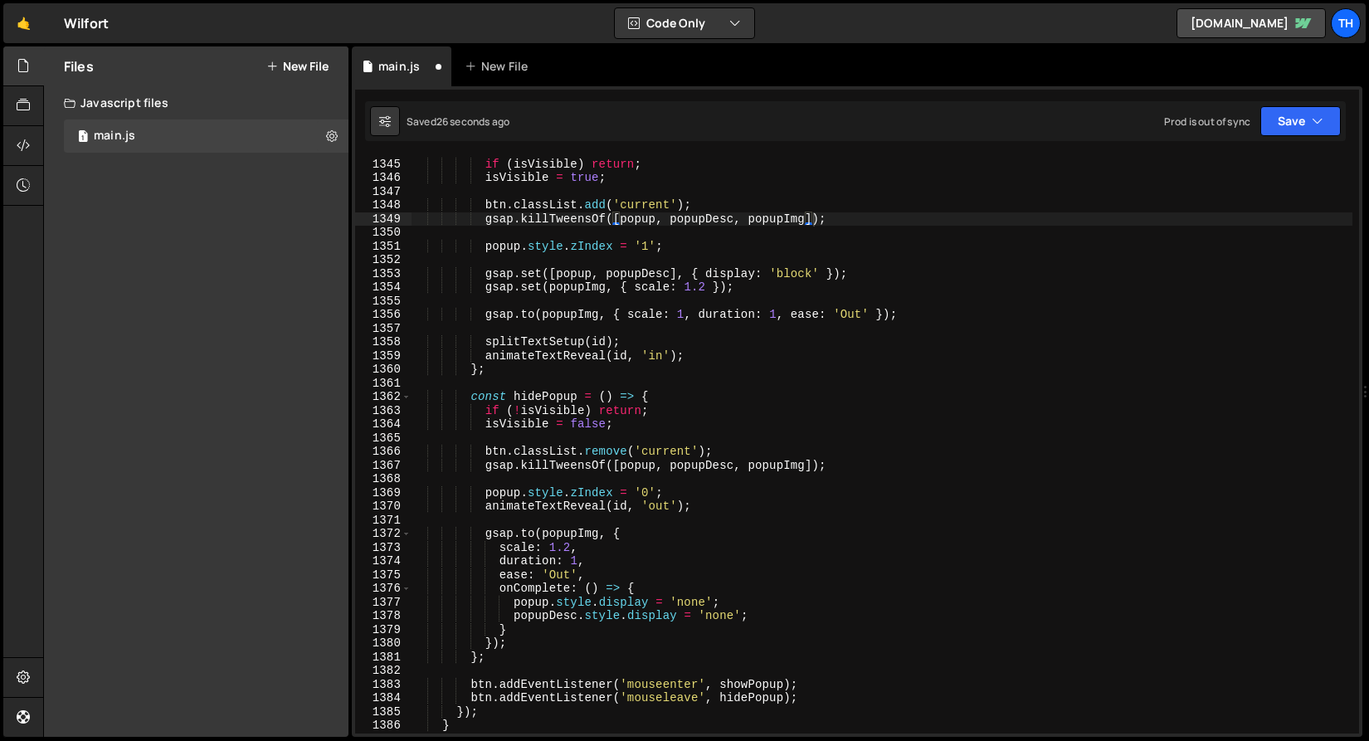
scroll to position [18411, 0]
